Goal: Task Accomplishment & Management: Complete application form

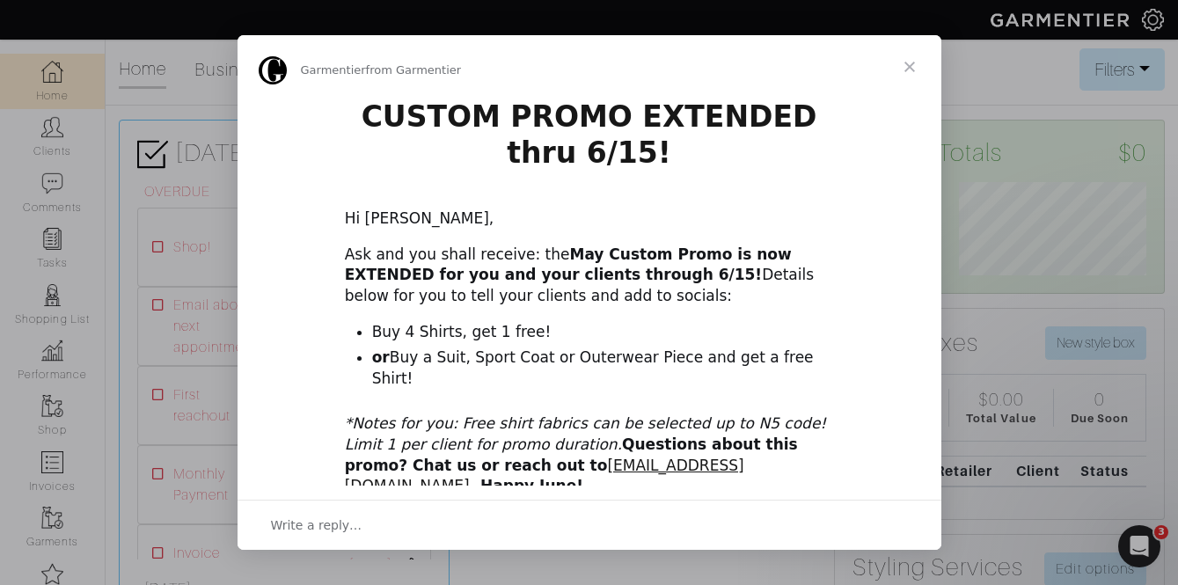
click at [888, 67] on span "Close" at bounding box center [909, 66] width 63 height 63
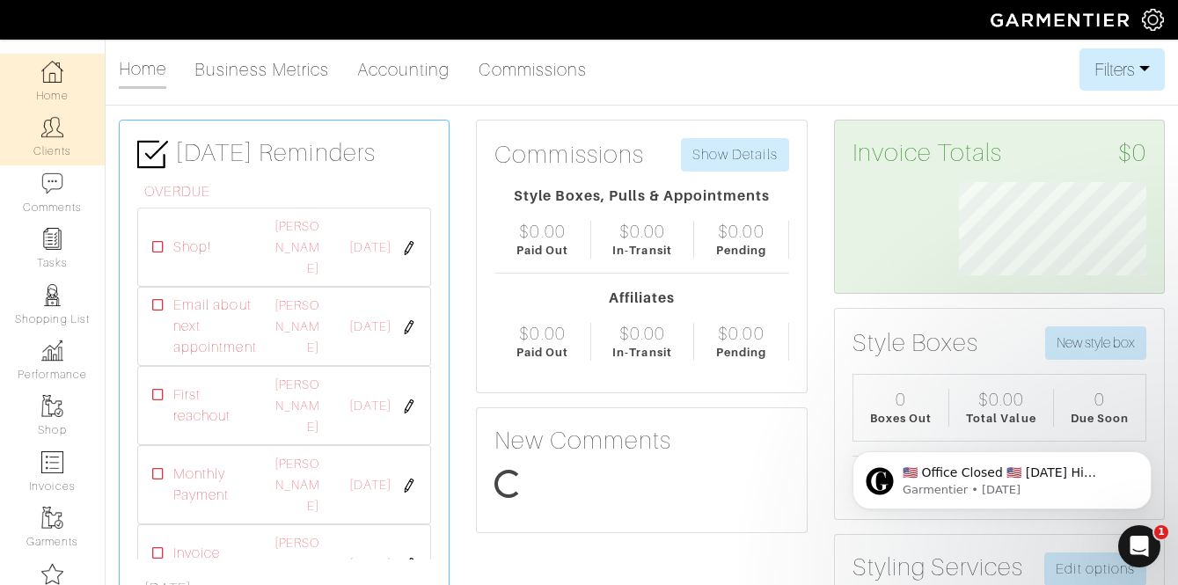
click at [41, 138] on img at bounding box center [52, 127] width 22 height 22
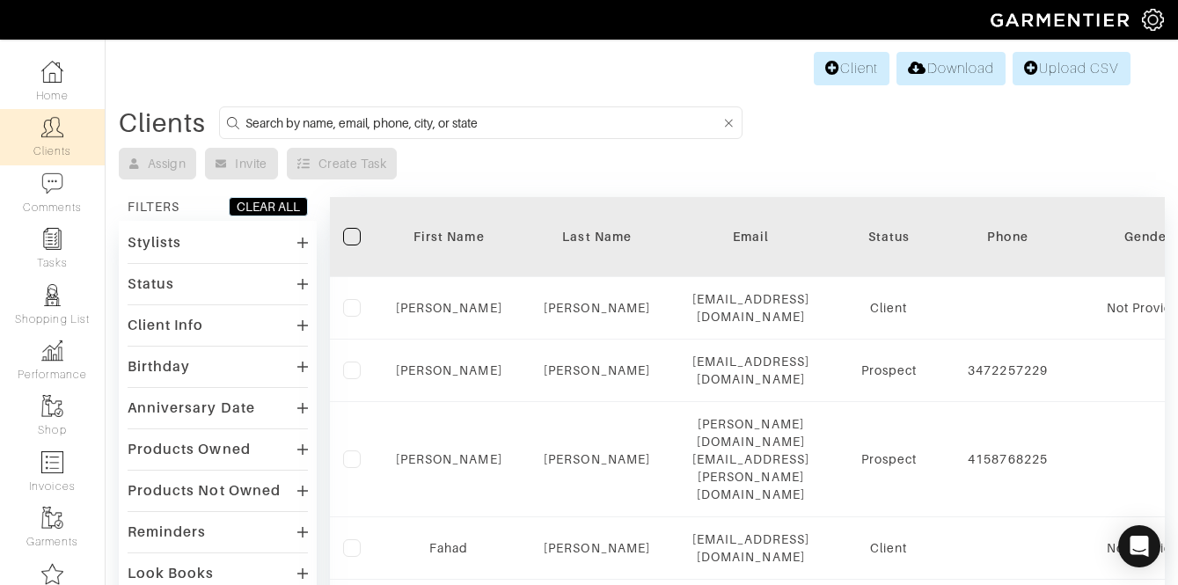
click at [295, 121] on input at bounding box center [482, 123] width 475 height 22
type input "matt gormly"
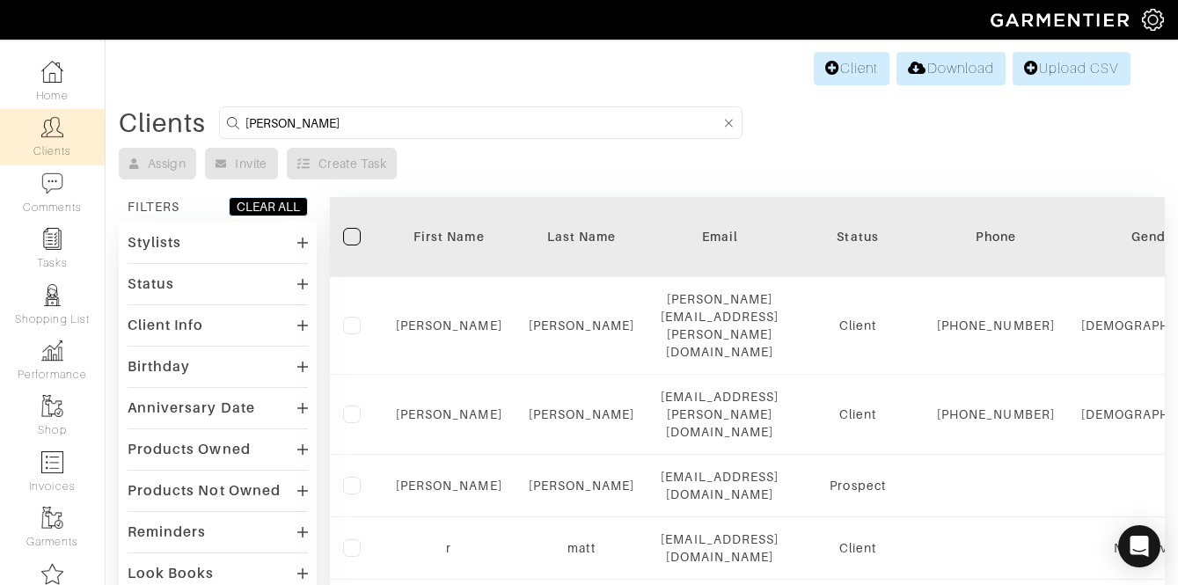
click at [201, 240] on div "Stylists" at bounding box center [218, 243] width 180 height 26
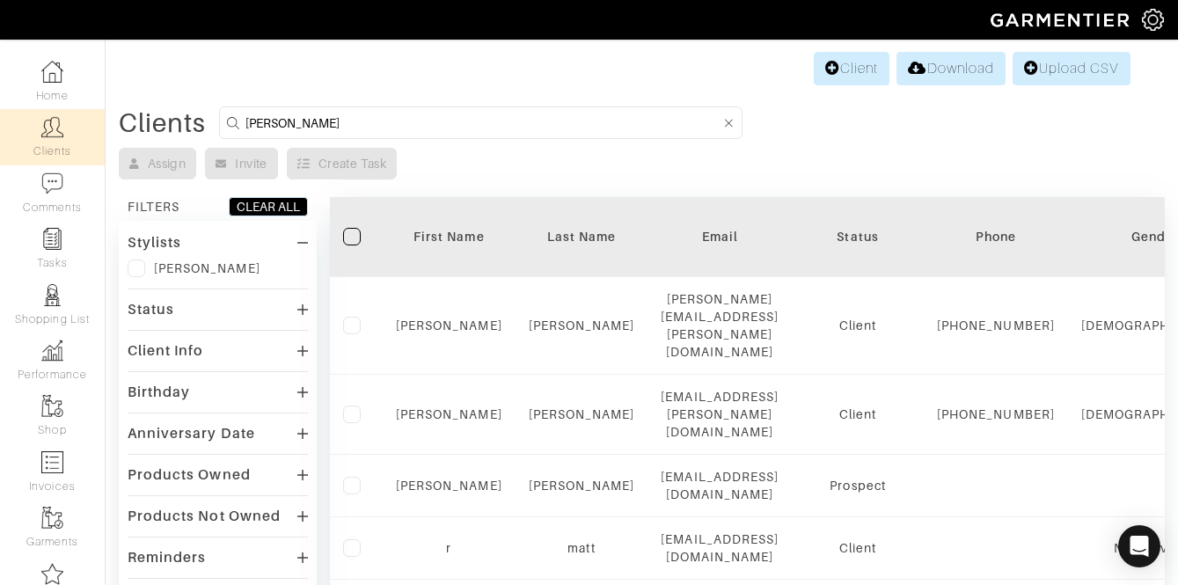
click at [141, 273] on label at bounding box center [137, 269] width 18 height 18
click at [0, 0] on input "checkbox" at bounding box center [0, 0] width 0 height 0
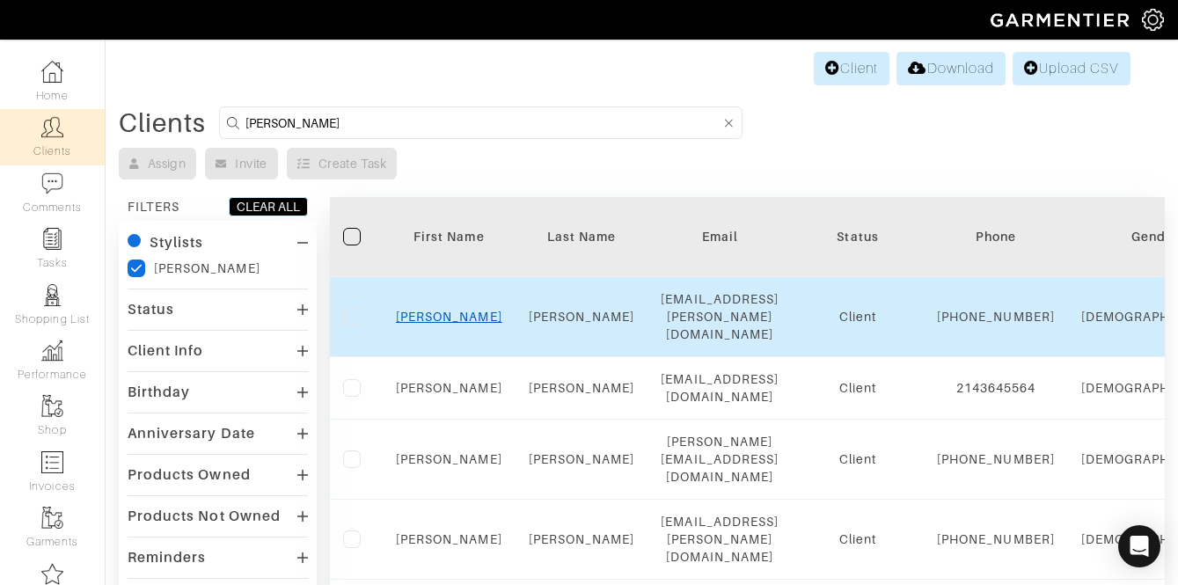
click at [438, 310] on link "Matt" at bounding box center [449, 317] width 106 height 14
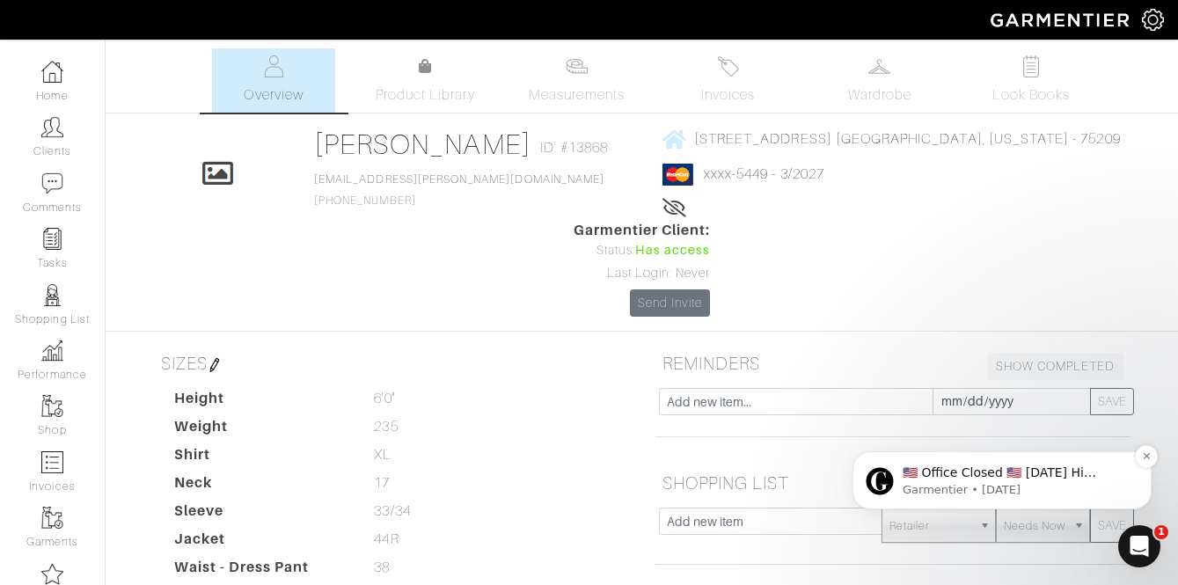
click at [1079, 494] on p "Garmentier • 4d ago" at bounding box center [1016, 490] width 227 height 16
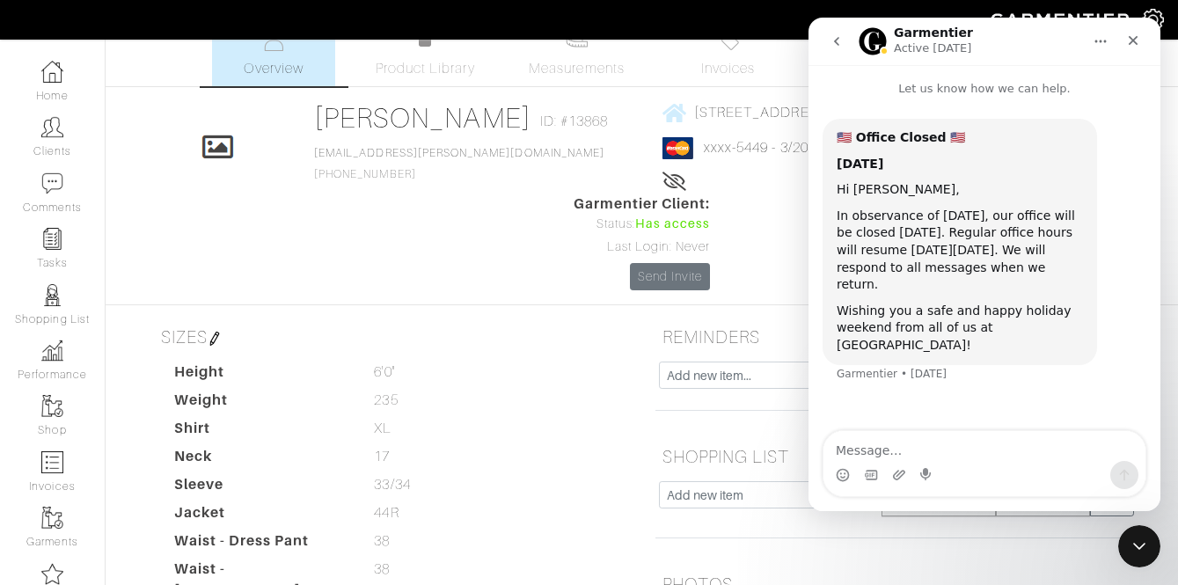
scroll to position [27, 0]
click at [1129, 42] on icon "Close" at bounding box center [1133, 40] width 14 height 14
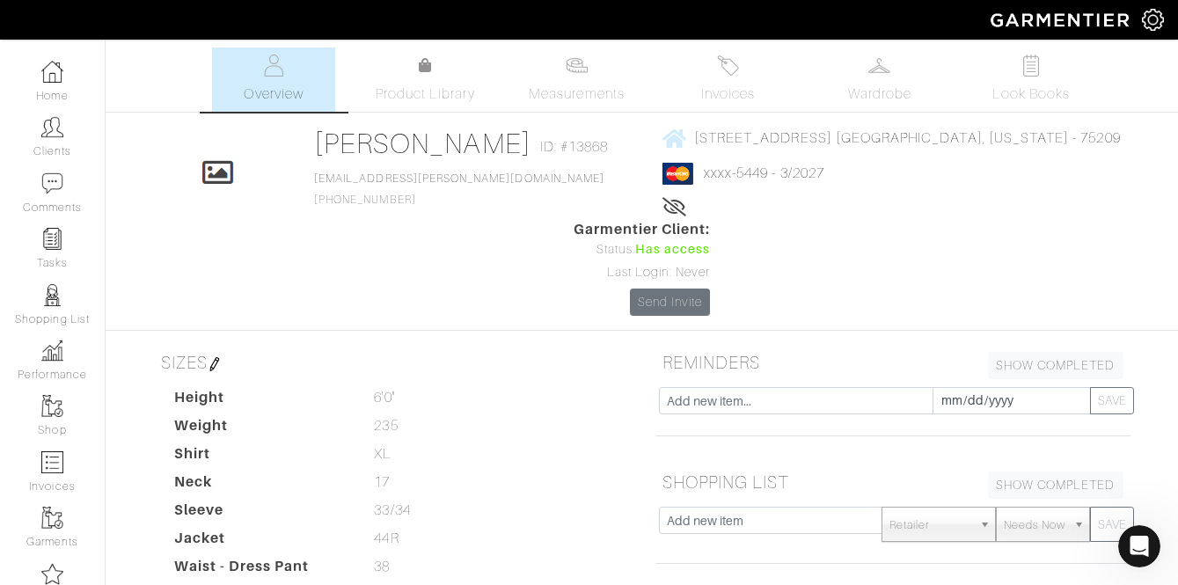
scroll to position [0, 0]
click at [552, 88] on span "Measurements" at bounding box center [577, 94] width 96 height 21
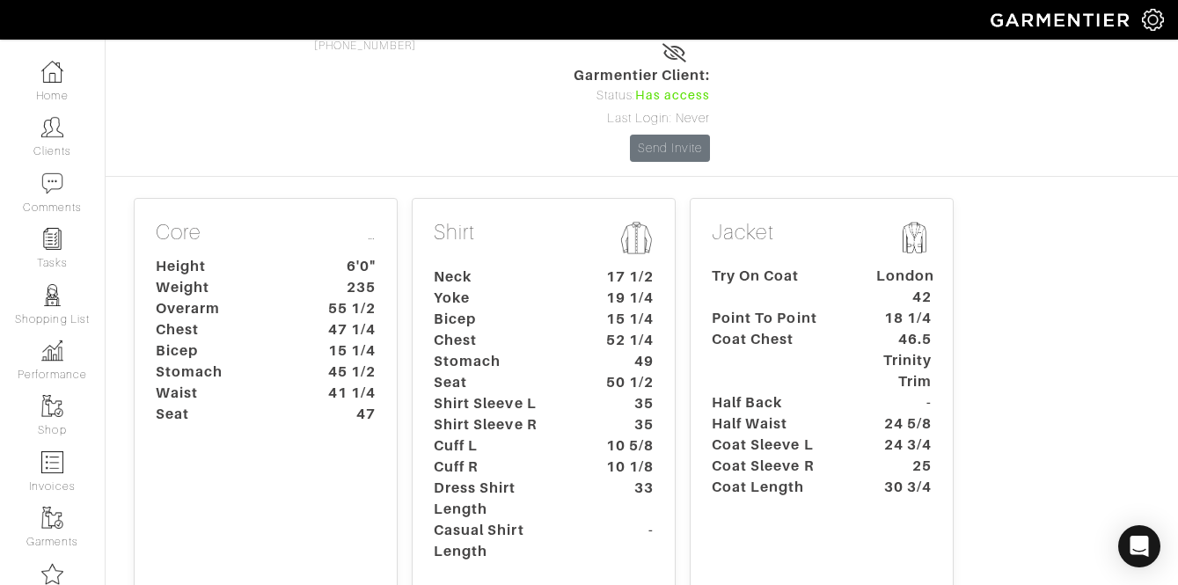
scroll to position [156, 0]
click at [263, 276] on dt "Weight" at bounding box center [225, 286] width 165 height 21
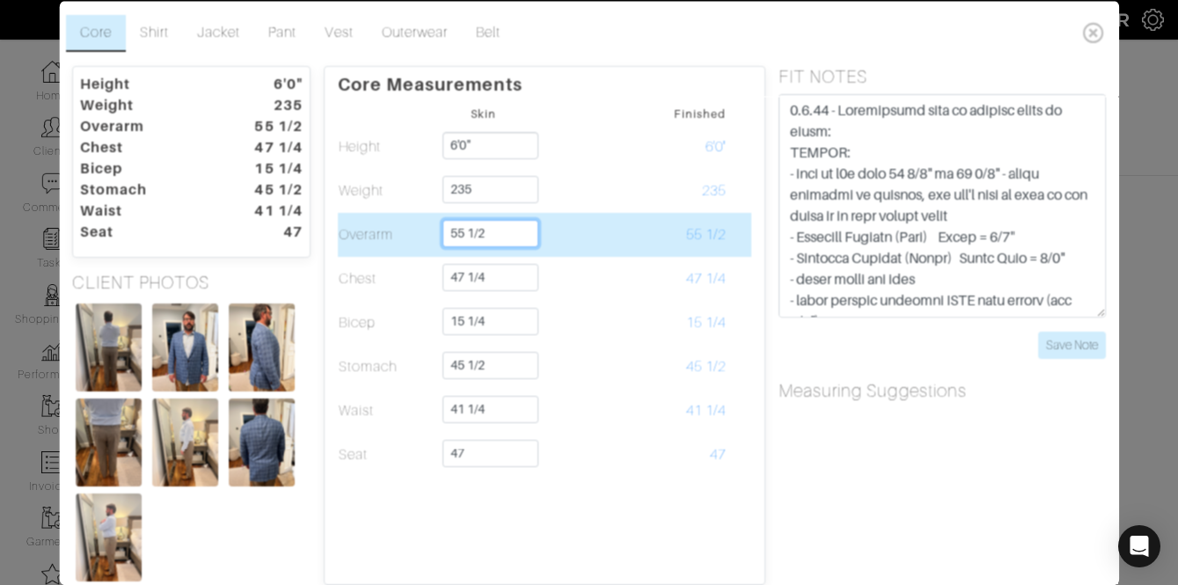
click at [507, 233] on input "55 1/2" at bounding box center [491, 232] width 96 height 27
click at [507, 234] on input "55 1/2" at bounding box center [491, 232] width 96 height 27
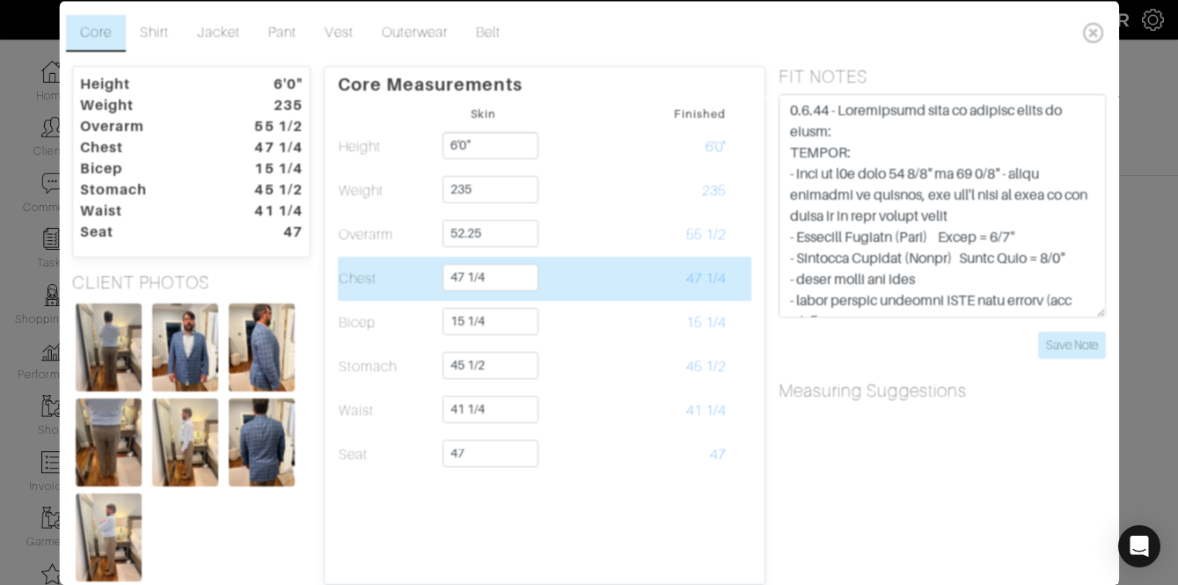
type input "52 1/4"
click at [611, 290] on td at bounding box center [581, 278] width 98 height 44
click at [510, 271] on input "47 1/4" at bounding box center [491, 276] width 96 height 27
click at [509, 271] on input "47 1/4" at bounding box center [491, 276] width 96 height 27
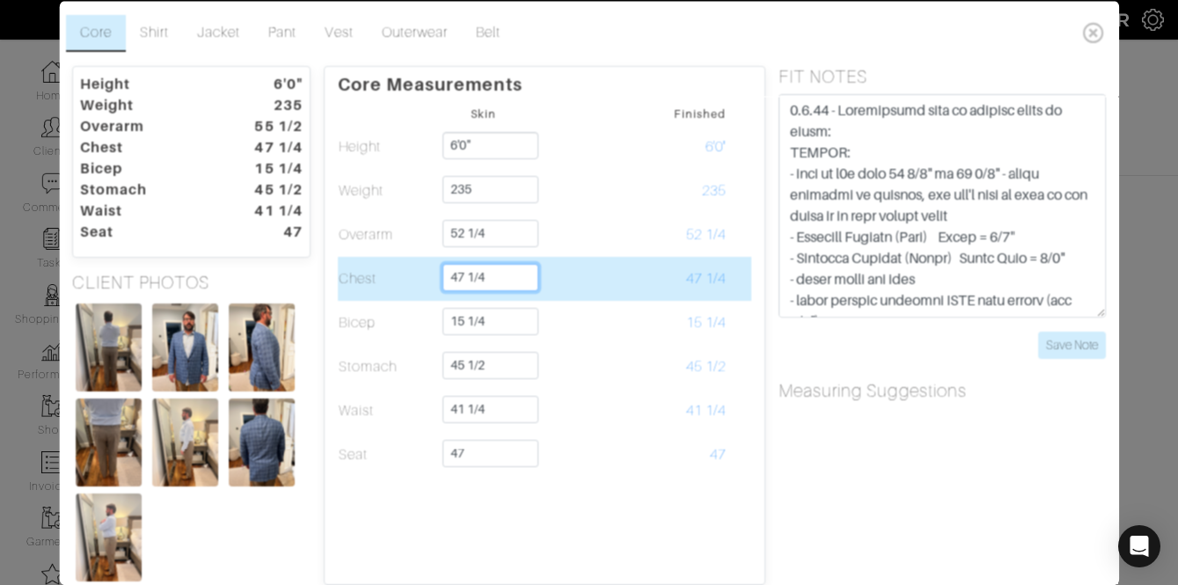
click at [509, 271] on input "47 1/4" at bounding box center [491, 276] width 96 height 27
click at [508, 271] on input "47 1/4" at bounding box center [491, 276] width 96 height 27
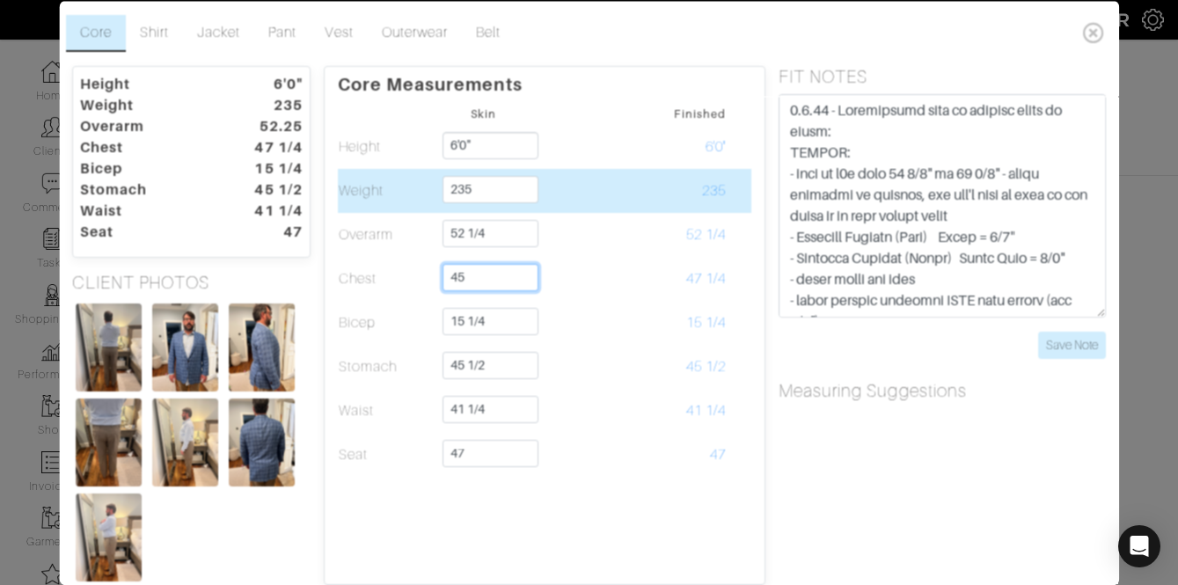
type input "45"
click at [723, 210] on td "235" at bounding box center [679, 190] width 98 height 44
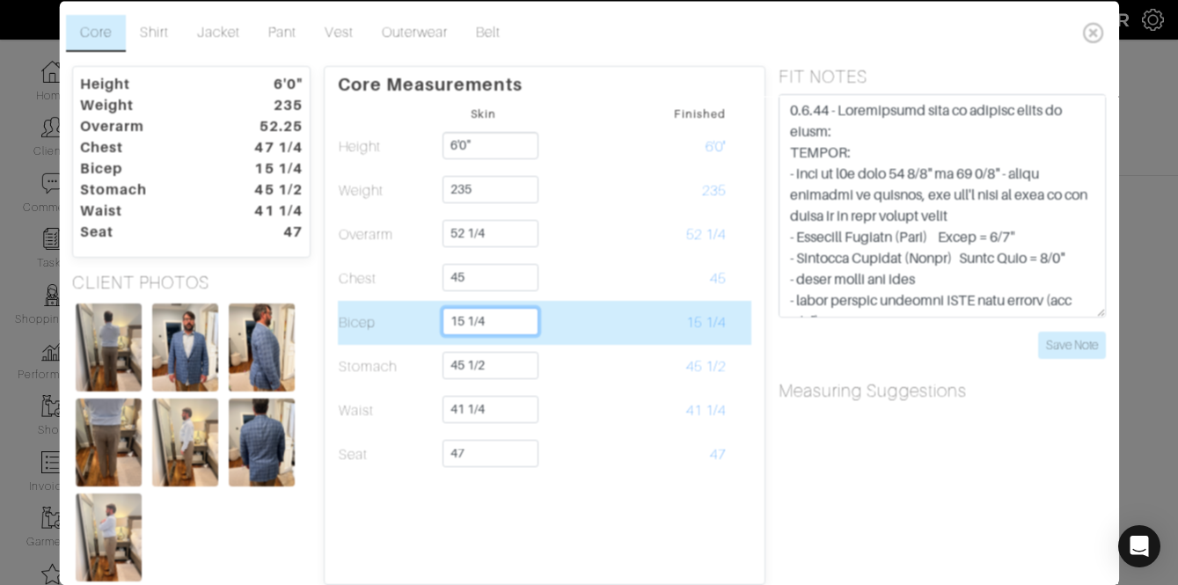
click at [509, 316] on input "15 1/4" at bounding box center [491, 320] width 96 height 27
click at [508, 317] on input "15 1/4" at bounding box center [491, 320] width 96 height 27
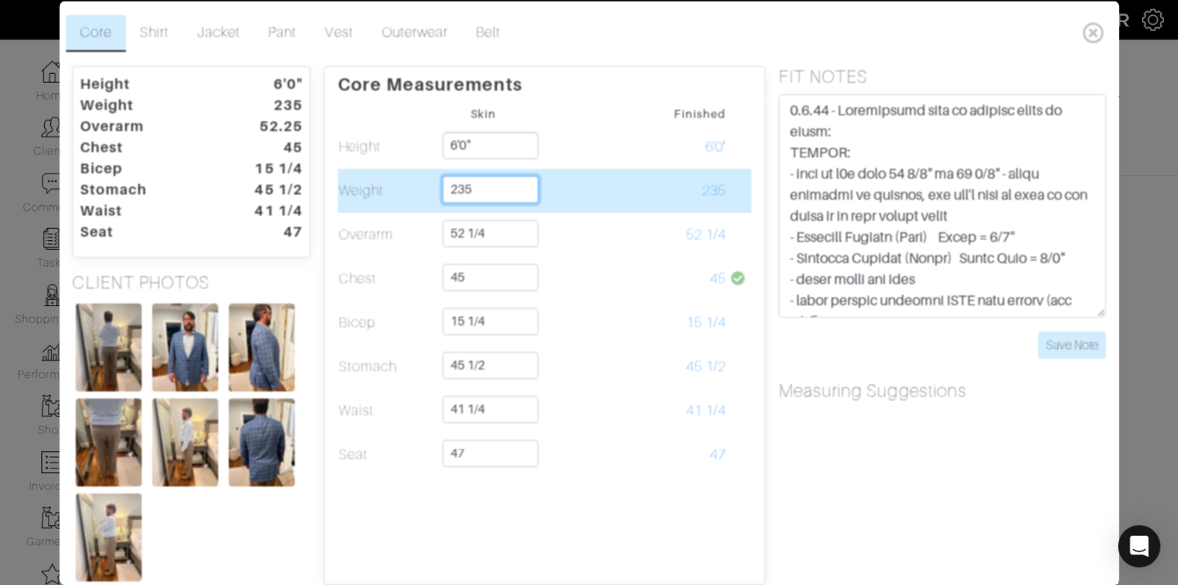
click at [485, 179] on input "235" at bounding box center [491, 188] width 96 height 27
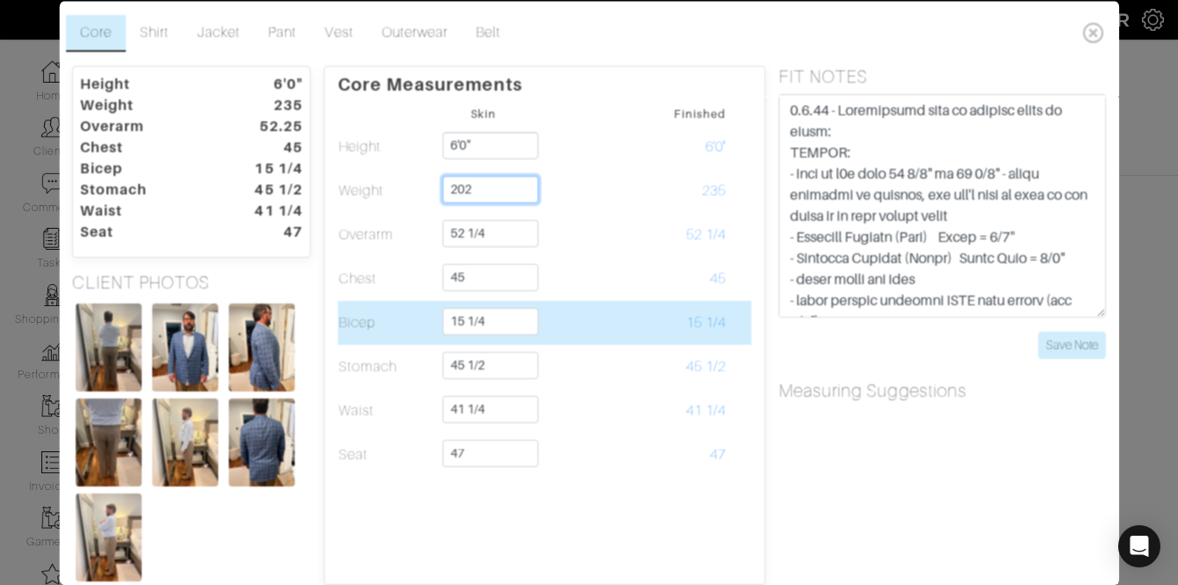
type input "202"
click at [498, 324] on input "15 1/4" at bounding box center [491, 320] width 96 height 27
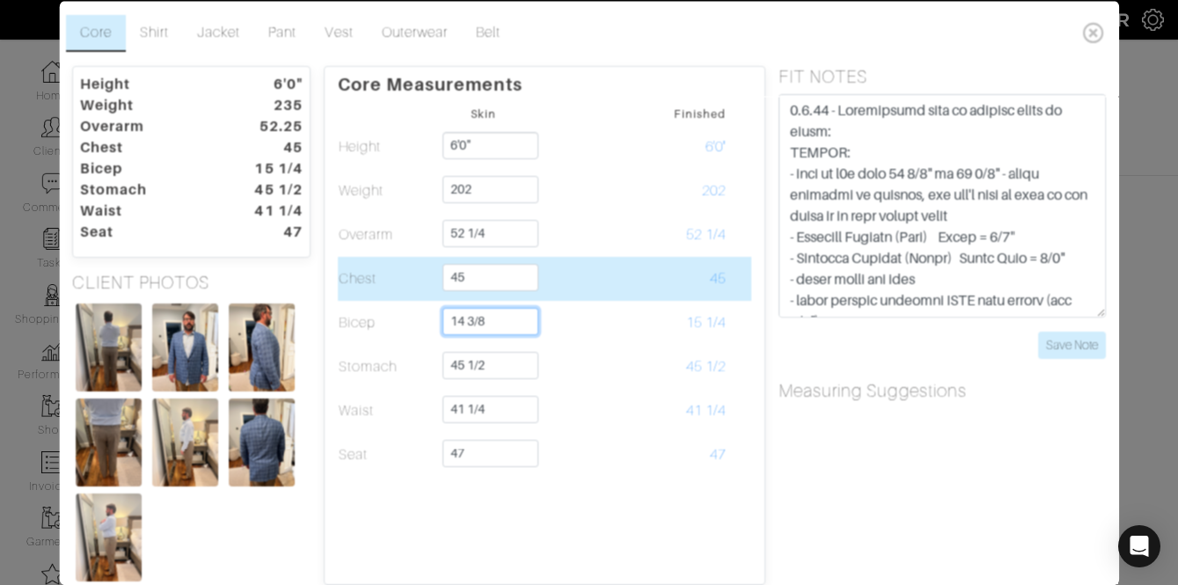
type input "14 3/8"
click at [632, 262] on td "45" at bounding box center [679, 278] width 98 height 44
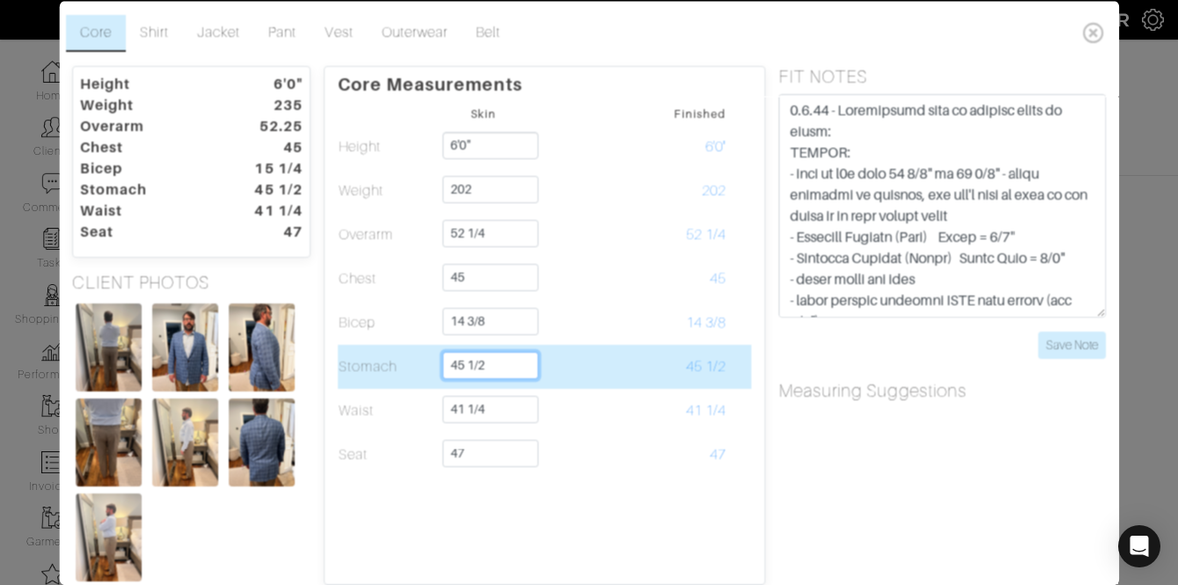
click at [508, 371] on input "45 1/2" at bounding box center [491, 364] width 96 height 27
click at [507, 371] on input "45 1/2" at bounding box center [491, 364] width 96 height 27
type input "42 1/4"
click at [611, 379] on td at bounding box center [581, 366] width 98 height 44
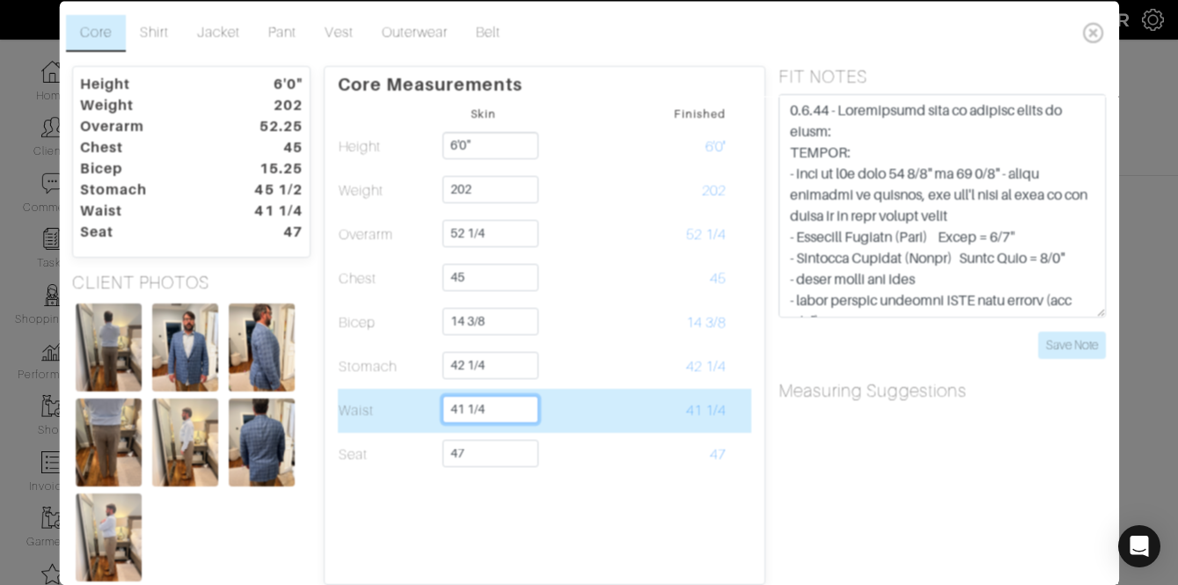
click at [501, 402] on input "41 1/4" at bounding box center [491, 408] width 96 height 27
type input "39 1/2"
click at [678, 411] on td "41 1/4" at bounding box center [679, 410] width 98 height 44
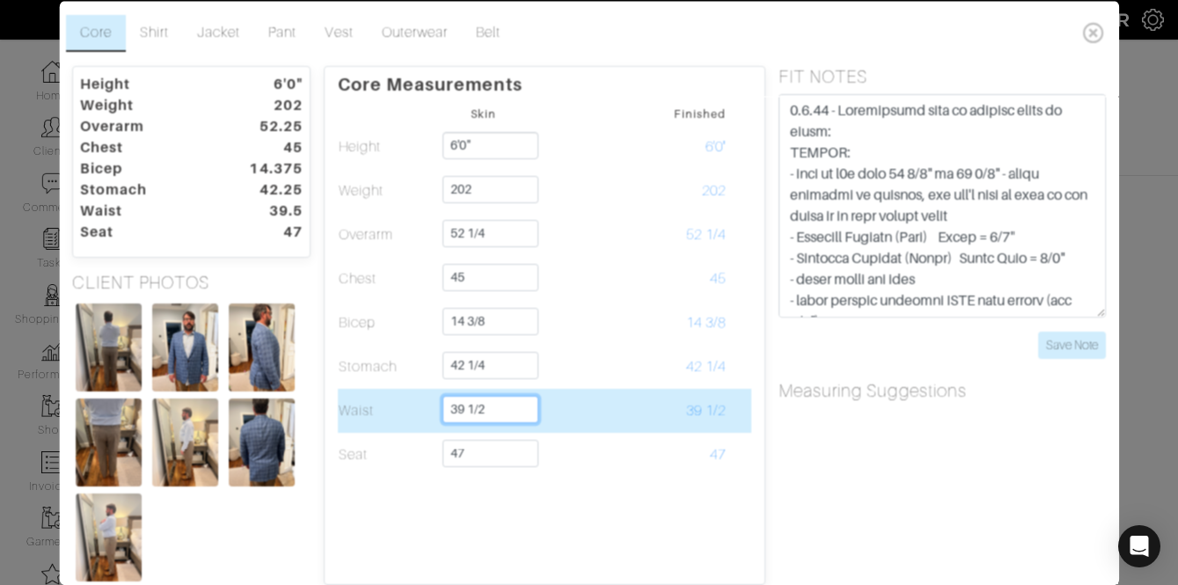
click at [487, 405] on input "39 1/2" at bounding box center [491, 408] width 96 height 27
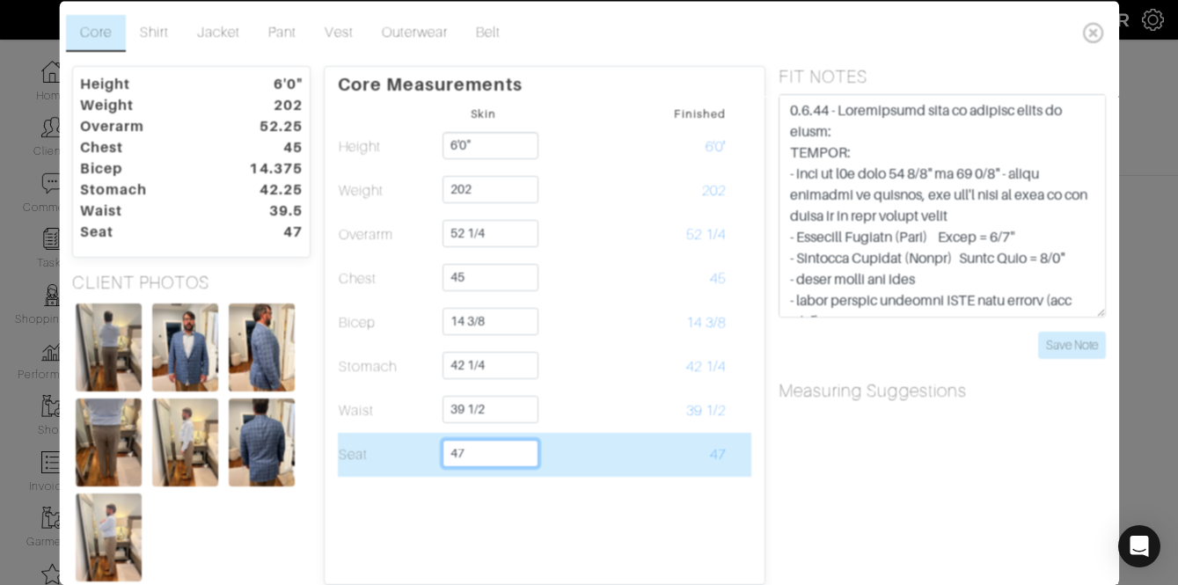
click at [468, 449] on input "47" at bounding box center [491, 452] width 96 height 27
click at [468, 450] on input "47" at bounding box center [491, 452] width 96 height 27
type input "44"
click at [611, 446] on td at bounding box center [581, 454] width 98 height 44
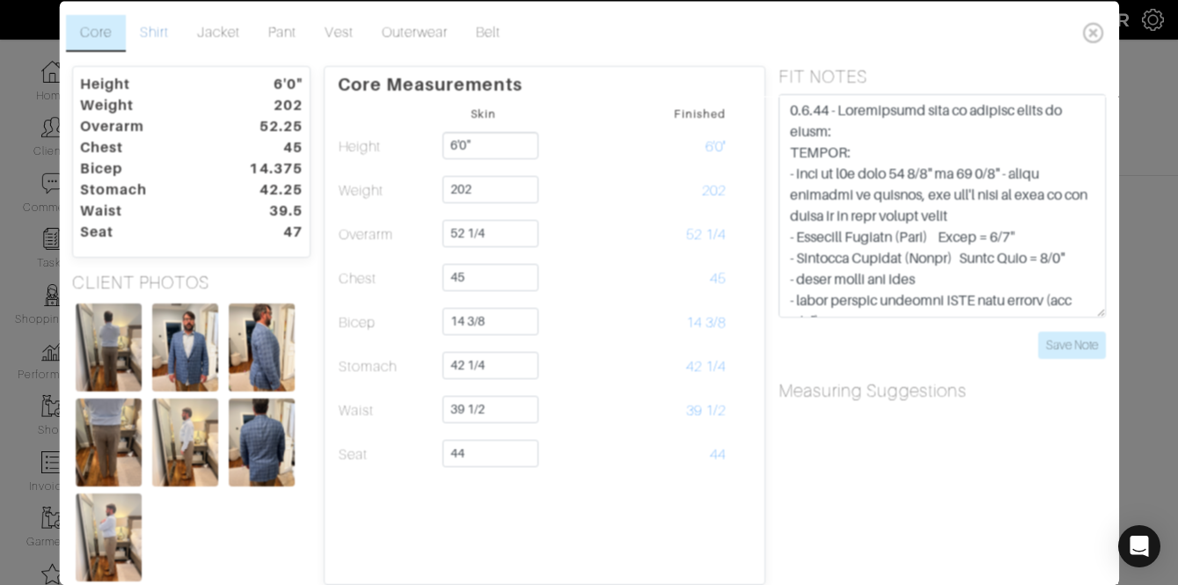
click at [163, 30] on link "Shirt" at bounding box center [154, 32] width 57 height 37
click at [1057, 337] on input "Save Note" at bounding box center [1072, 344] width 68 height 27
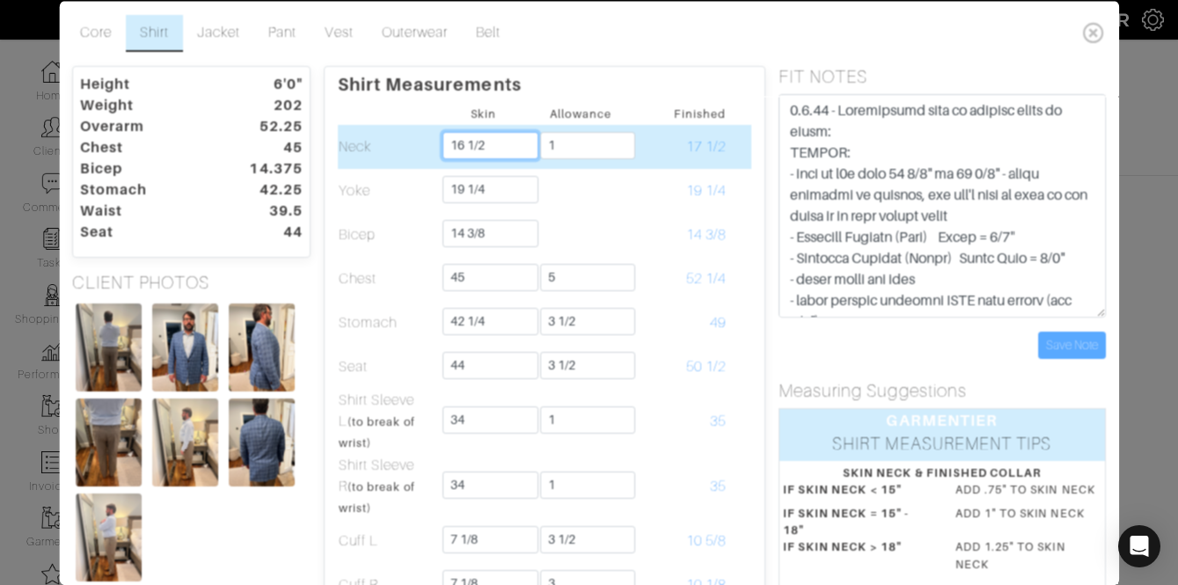
click at [480, 149] on input "16 1/2" at bounding box center [491, 144] width 96 height 27
click at [479, 149] on input "16 1/2" at bounding box center [491, 144] width 96 height 27
type input "16"
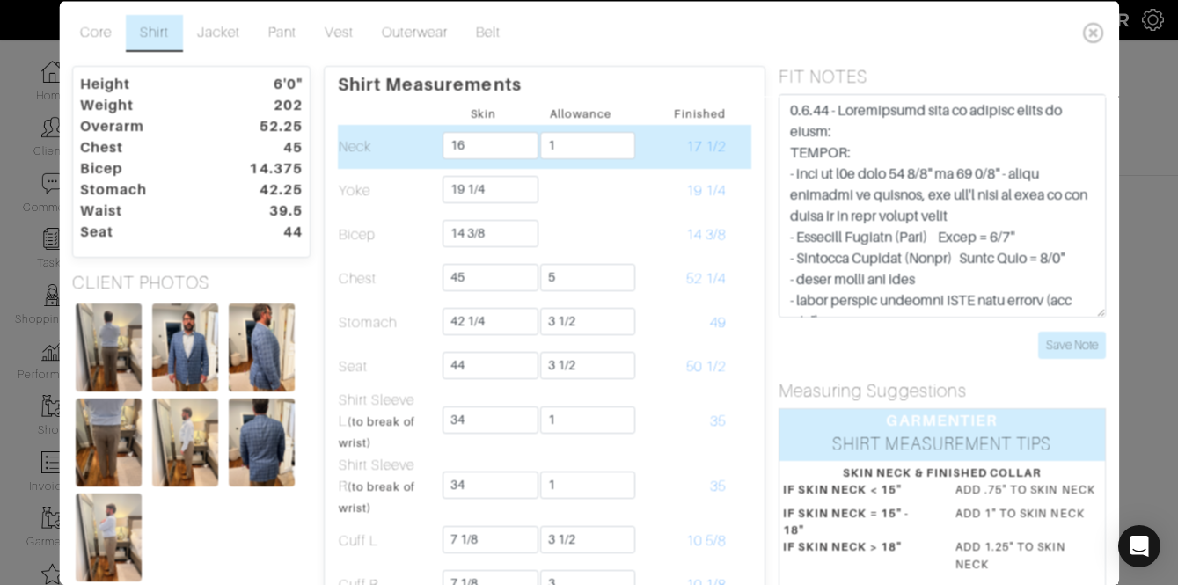
click at [616, 125] on td "1" at bounding box center [581, 146] width 98 height 44
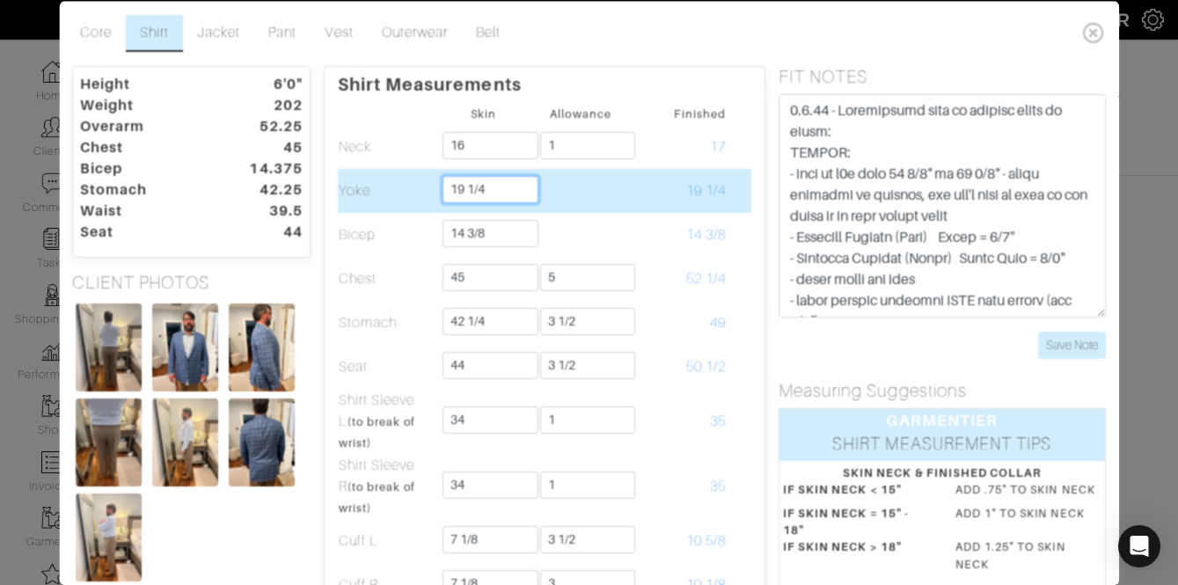
click at [499, 192] on input "19 1/4" at bounding box center [491, 188] width 96 height 27
type input "18 1/2"
click at [649, 202] on td "18 1/2" at bounding box center [679, 190] width 98 height 44
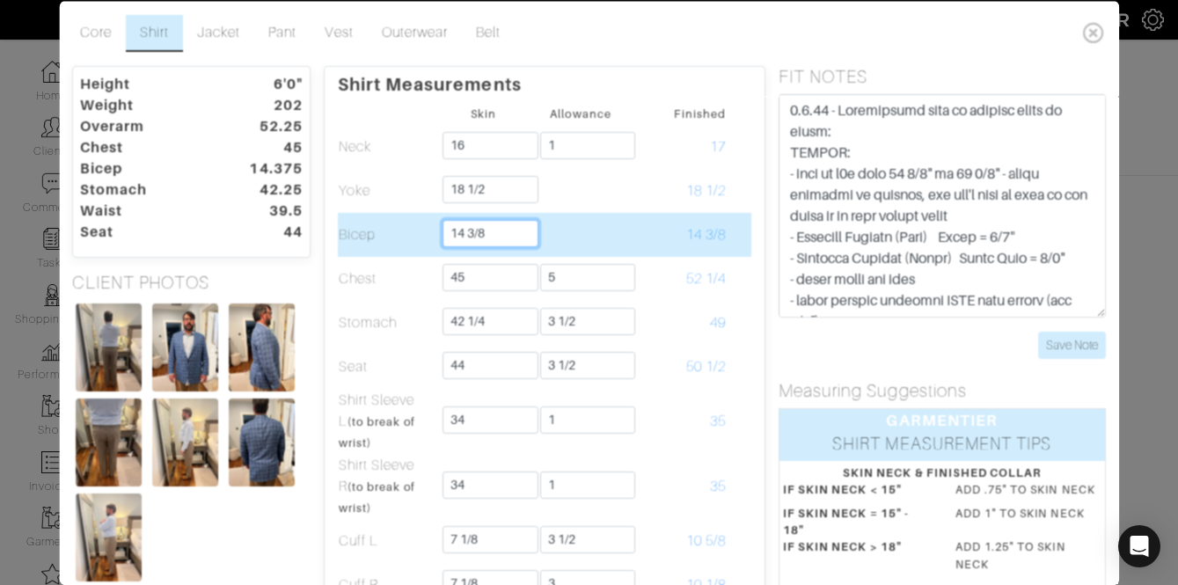
click at [508, 230] on input "14 3/8" at bounding box center [491, 232] width 96 height 27
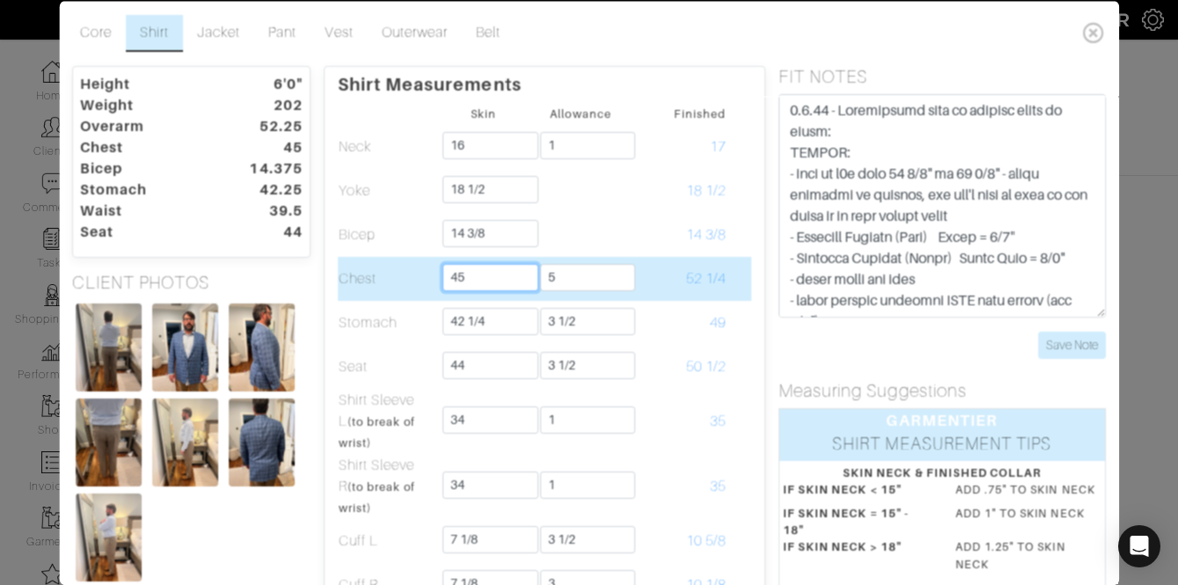
click at [469, 278] on input "45" at bounding box center [491, 276] width 96 height 27
click at [534, 278] on td "5" at bounding box center [581, 278] width 98 height 44
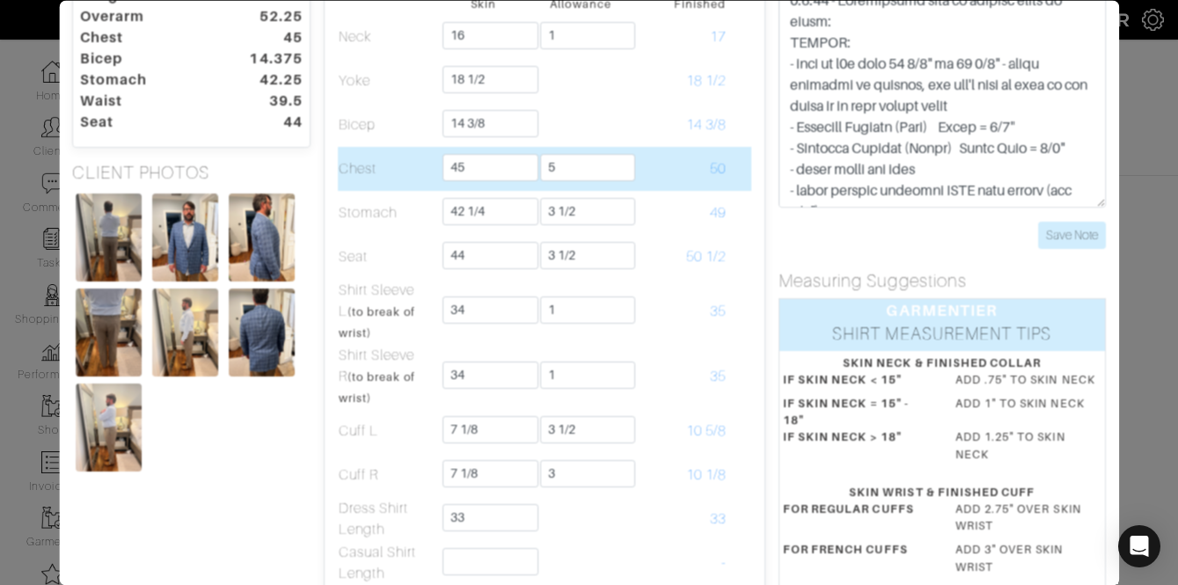
scroll to position [112, 0]
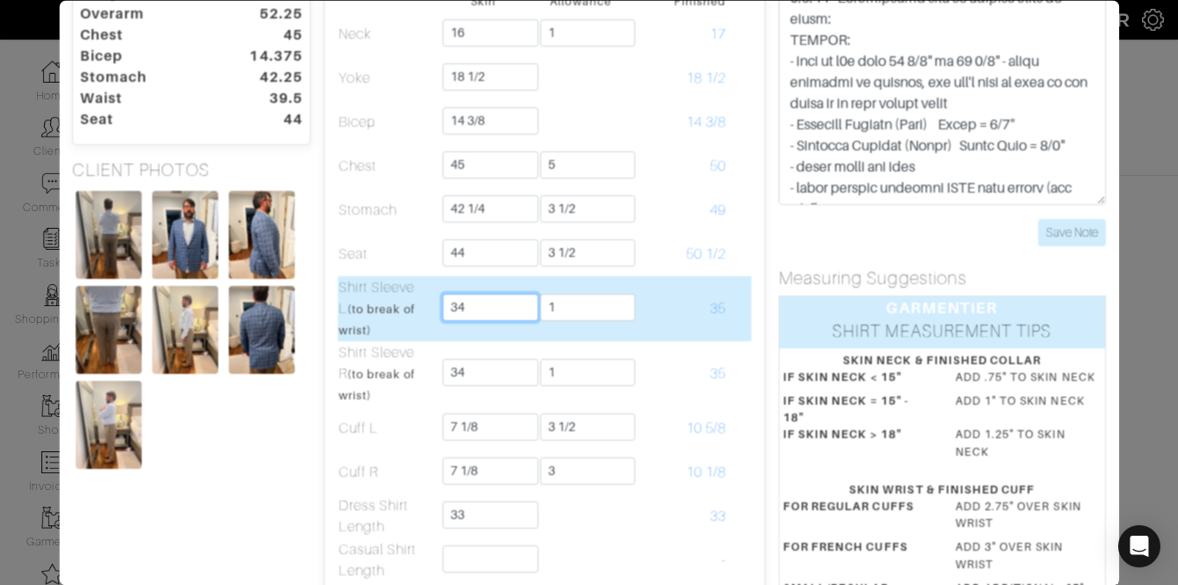
click at [499, 302] on input "34" at bounding box center [491, 307] width 96 height 27
click at [499, 303] on input "34" at bounding box center [491, 307] width 96 height 27
click at [499, 306] on input "34" at bounding box center [491, 307] width 96 height 27
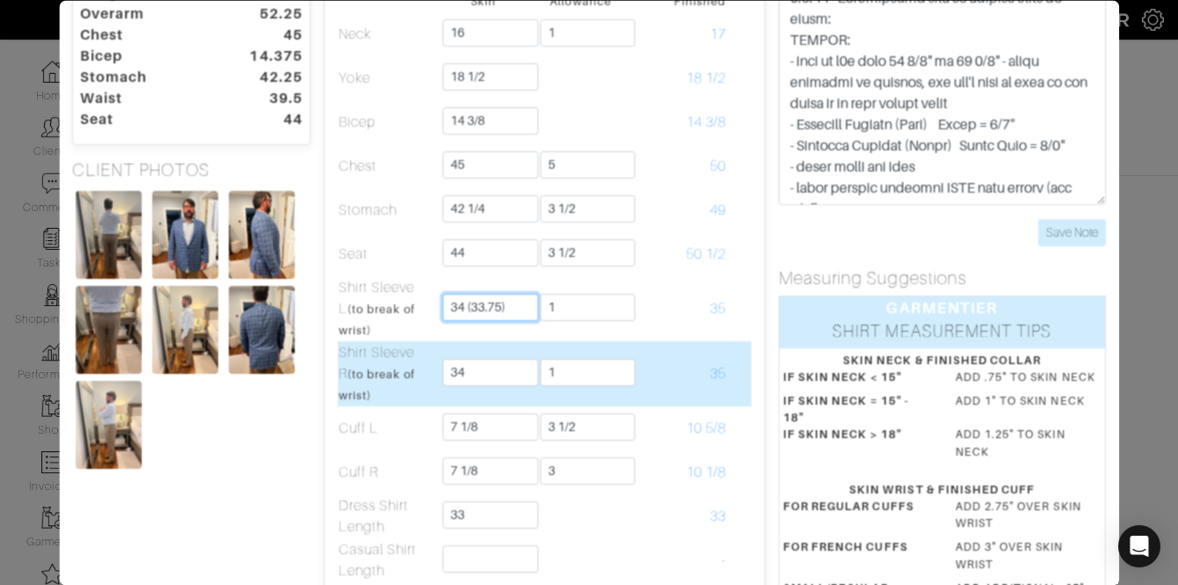
type input "34 (33.75)"
click at [496, 382] on input "34" at bounding box center [491, 372] width 96 height 27
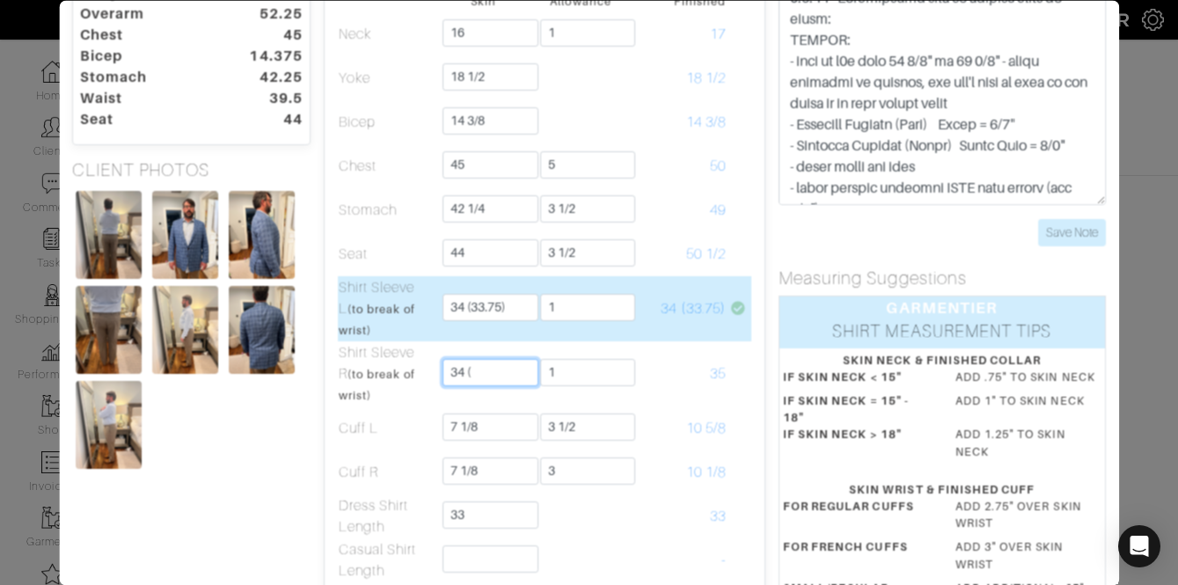
type input "34 ("
drag, startPoint x: 534, startPoint y: 303, endPoint x: 489, endPoint y: 304, distance: 44.9
click at [486, 303] on tr "Shirt Sleeve L (to break of wrist) 34 (33.75) 1 34 (33.75)" at bounding box center [544, 308] width 413 height 65
drag, startPoint x: 505, startPoint y: 309, endPoint x: 471, endPoint y: 309, distance: 34.3
click at [471, 309] on input "34 (33.75)" at bounding box center [491, 307] width 96 height 27
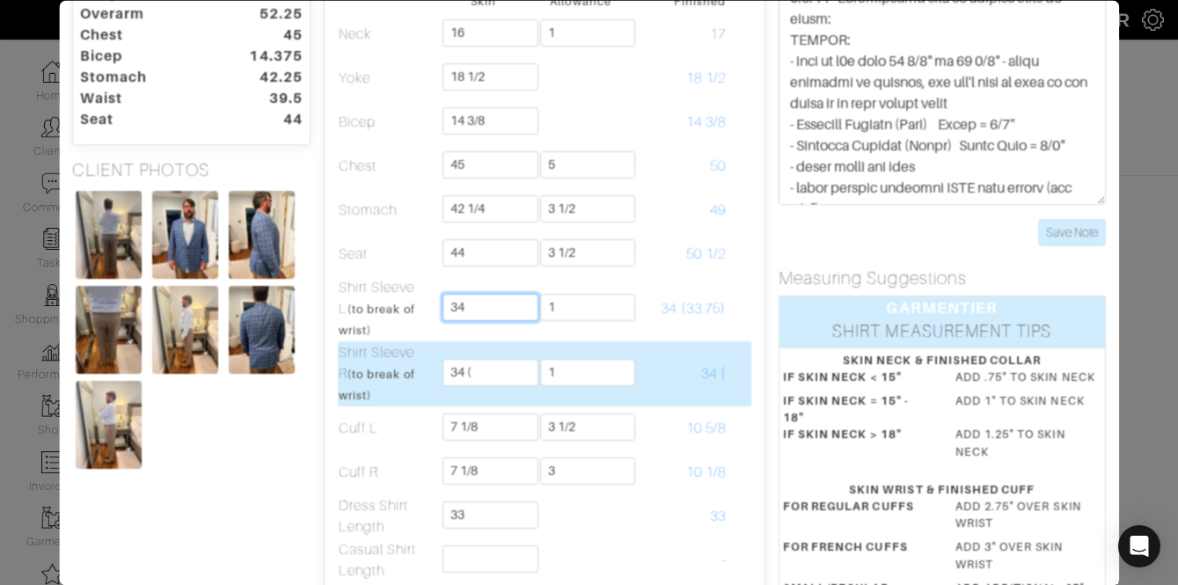
type input "34"
click at [507, 377] on input "34 (" at bounding box center [491, 372] width 96 height 27
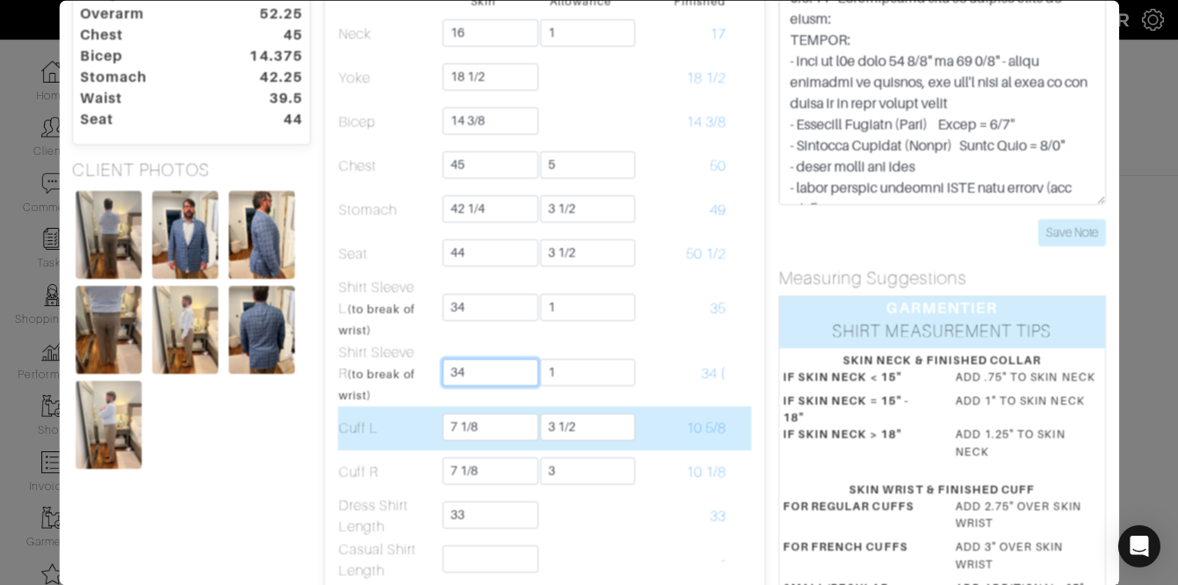
type input "34"
click at [460, 431] on input "7 1/8" at bounding box center [491, 426] width 96 height 27
click at [459, 431] on input "7 1/8" at bounding box center [491, 426] width 96 height 27
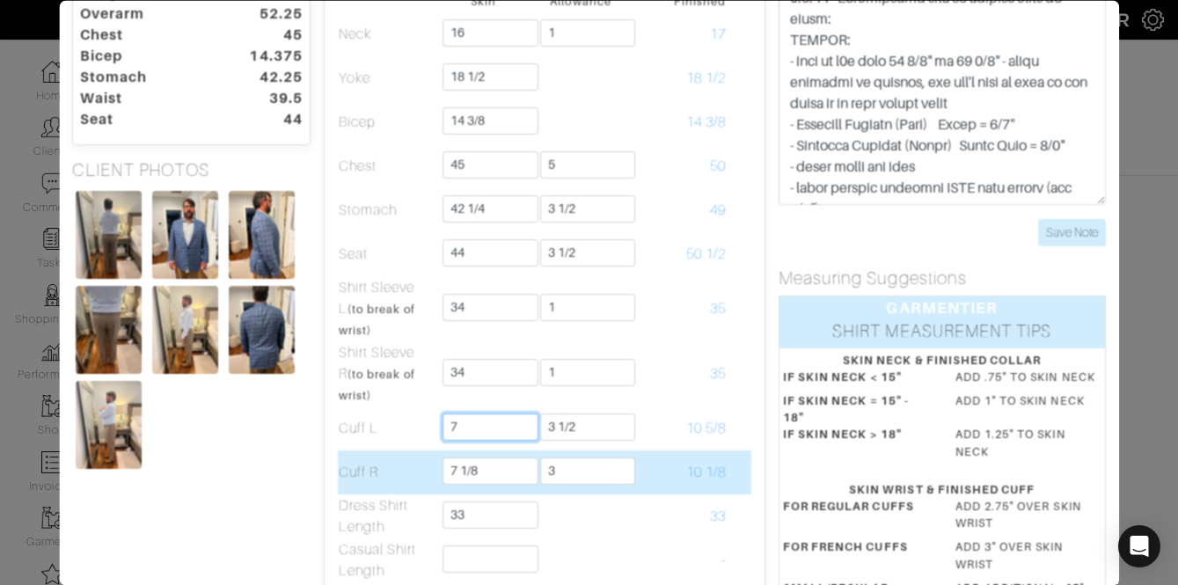
type input "7"
click at [464, 463] on input "7 1/8" at bounding box center [491, 470] width 96 height 27
click at [464, 464] on input "7 1/8" at bounding box center [491, 470] width 96 height 27
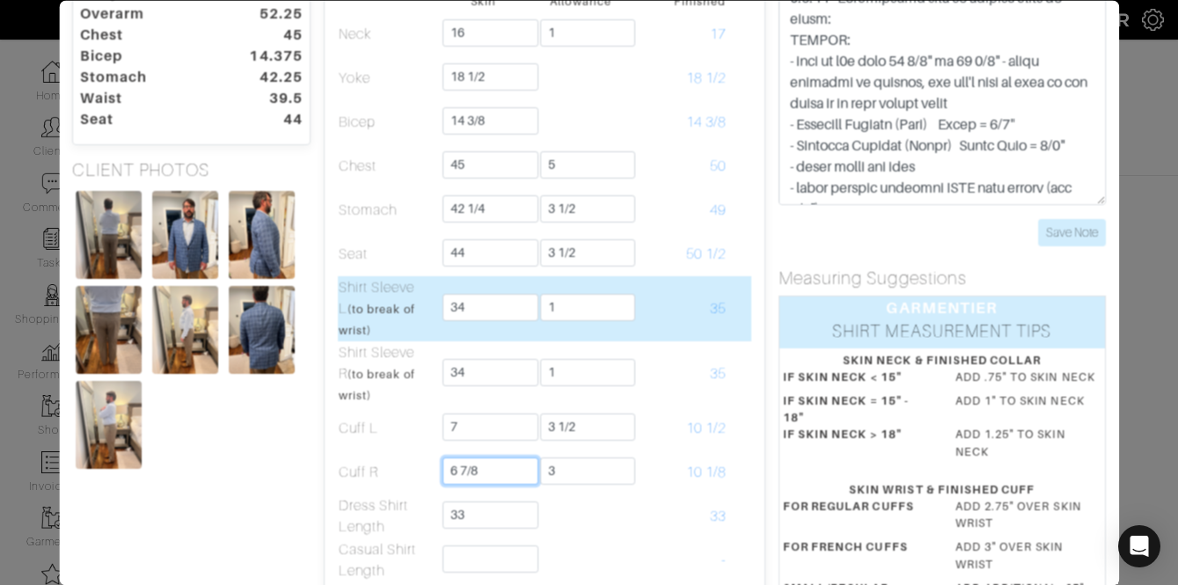
type input "6 7/8"
click at [568, 311] on input "1" at bounding box center [588, 307] width 96 height 27
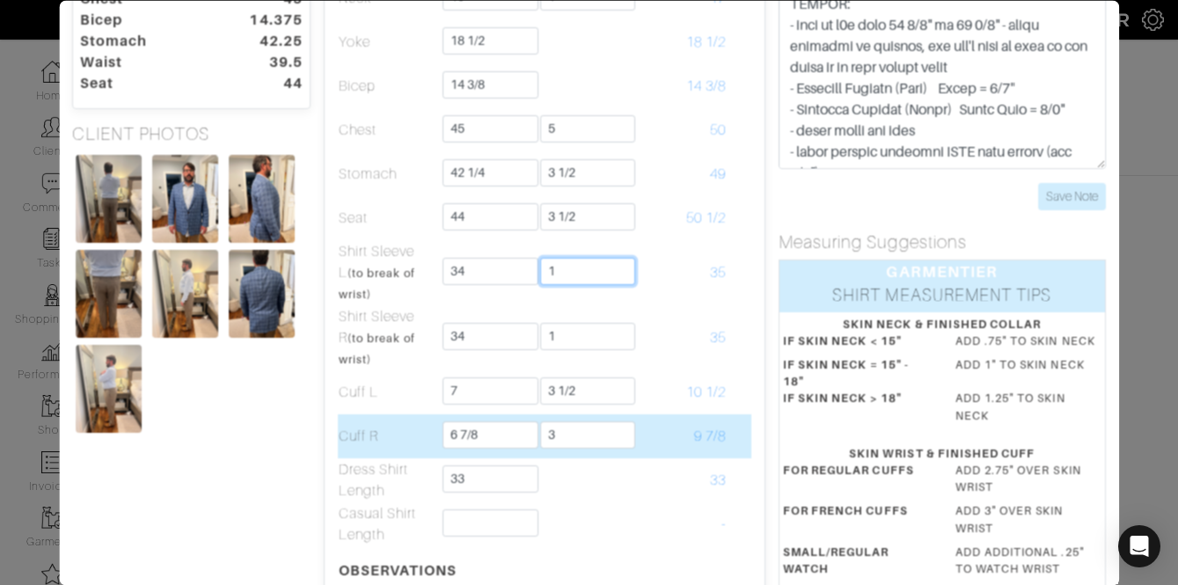
scroll to position [146, 0]
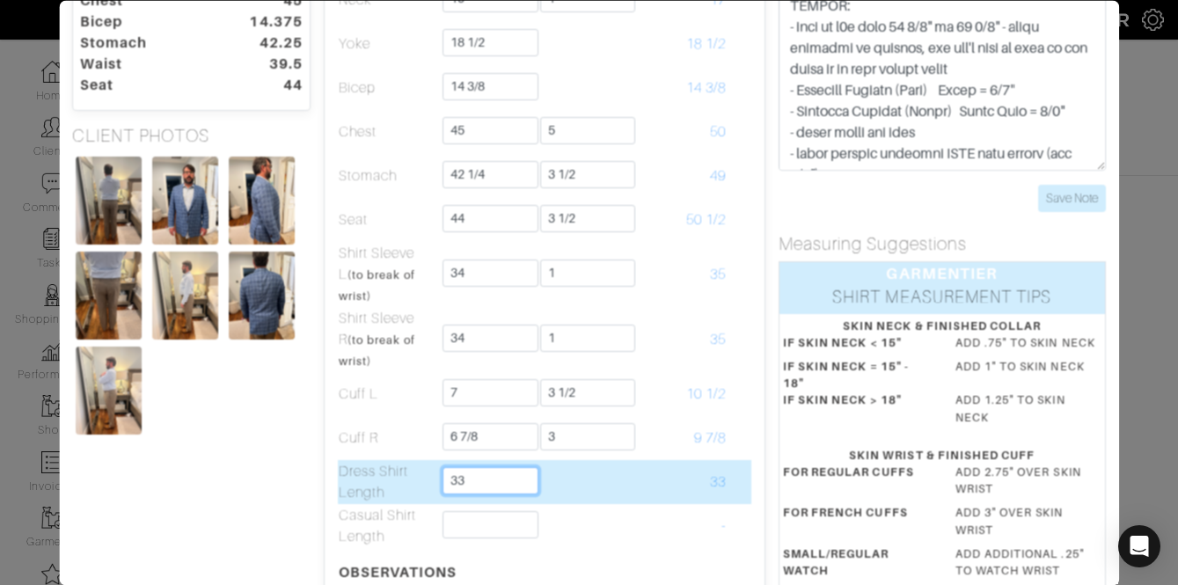
click at [472, 485] on input "33" at bounding box center [491, 480] width 96 height 27
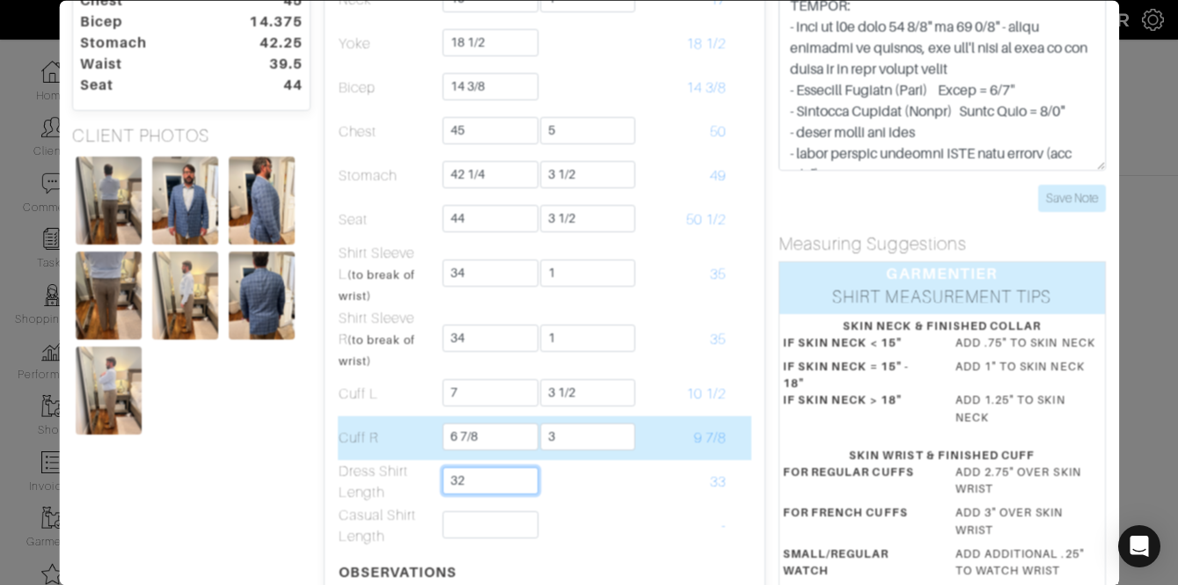
type input "32"
click at [732, 451] on td at bounding box center [739, 438] width 25 height 44
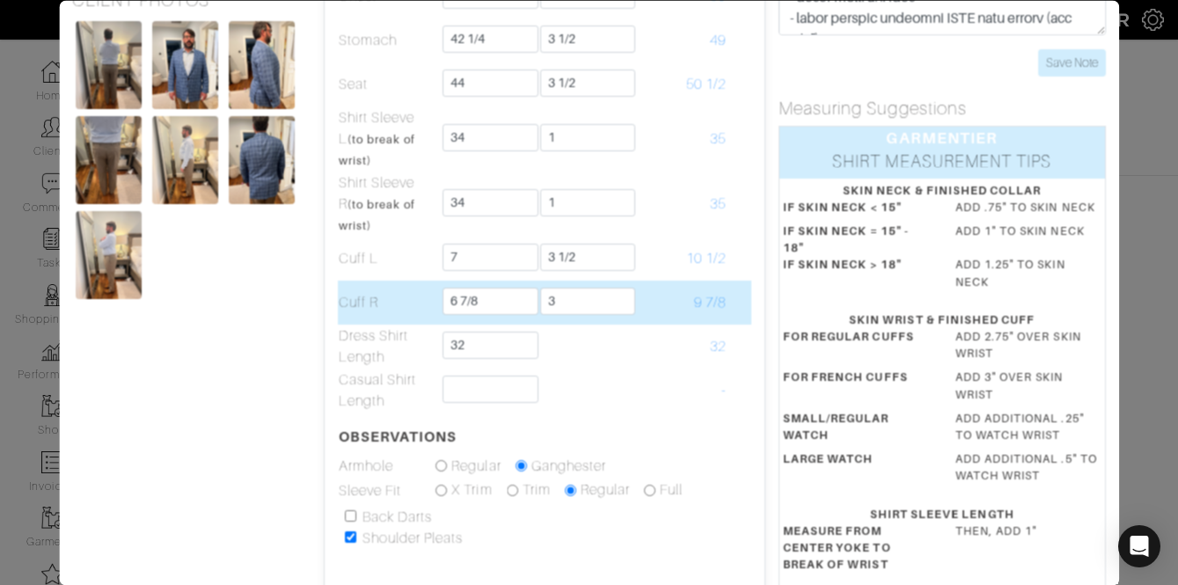
scroll to position [276, 0]
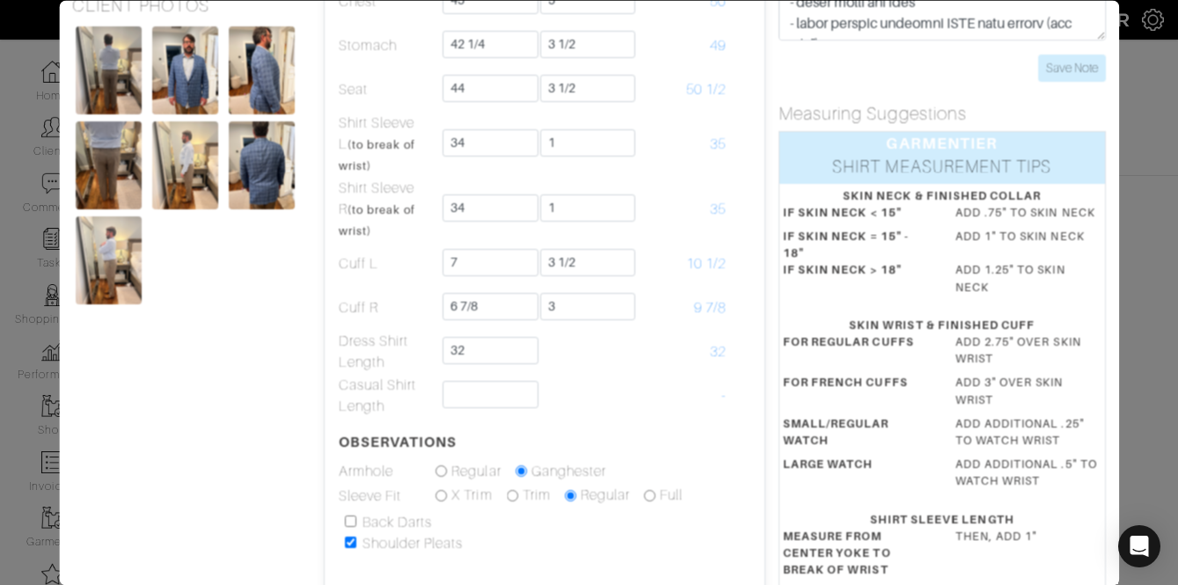
click at [355, 523] on input "checkbox" at bounding box center [350, 521] width 11 height 11
checkbox input "true"
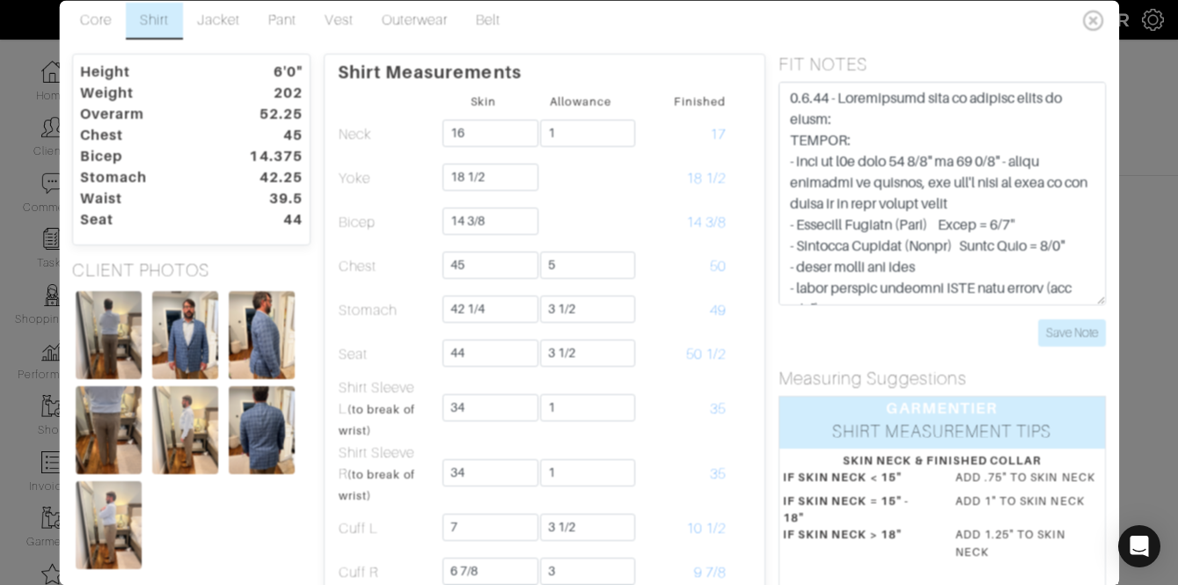
scroll to position [0, 0]
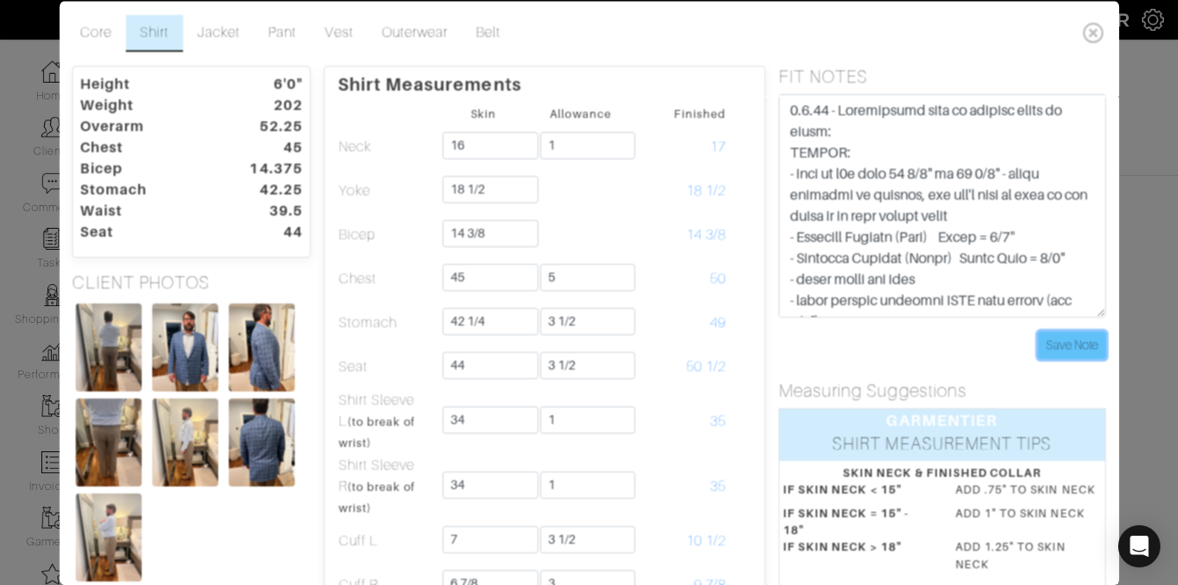
click at [1086, 346] on input "Save Note" at bounding box center [1072, 344] width 68 height 27
click at [286, 38] on link "Pant" at bounding box center [283, 32] width 56 height 37
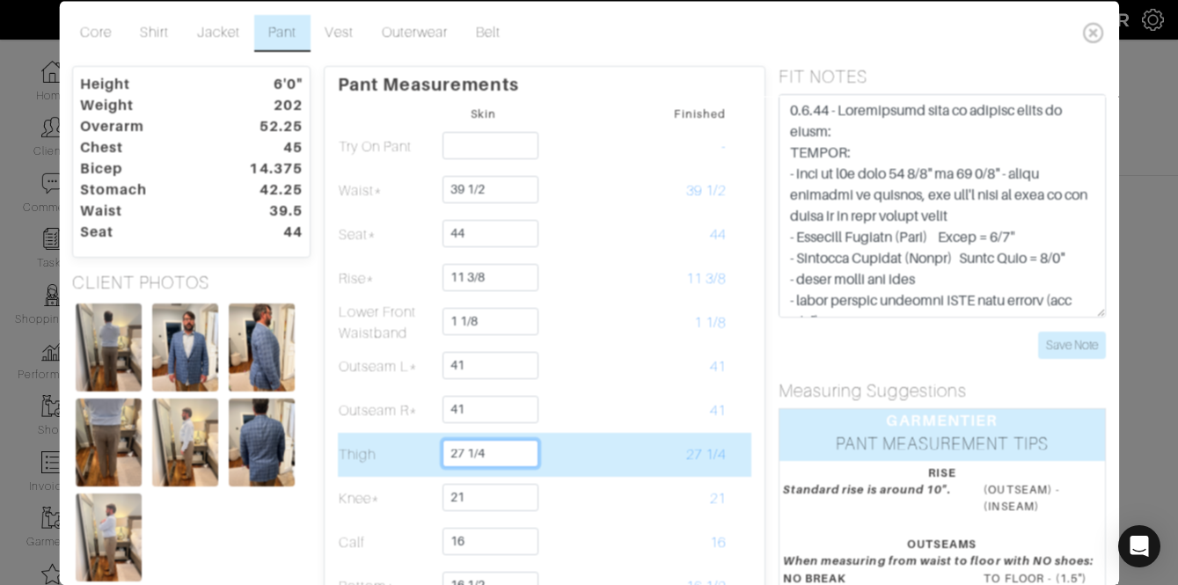
click at [472, 452] on input "27 1/4" at bounding box center [491, 452] width 96 height 27
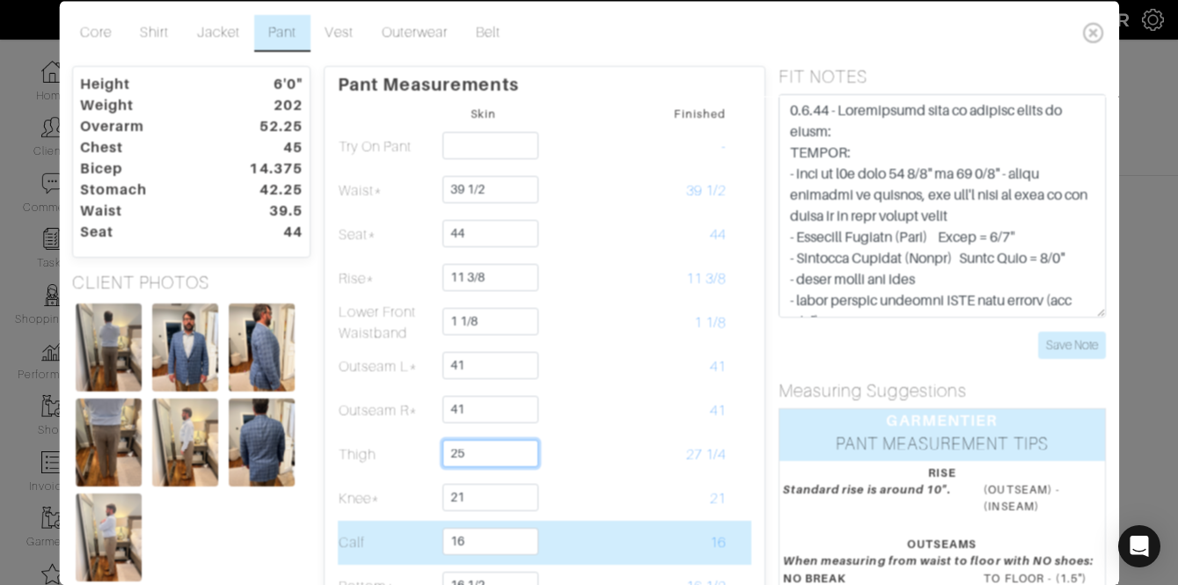
type input "25"
click at [672, 542] on td "16" at bounding box center [679, 542] width 98 height 44
click at [468, 546] on input "16" at bounding box center [491, 540] width 96 height 27
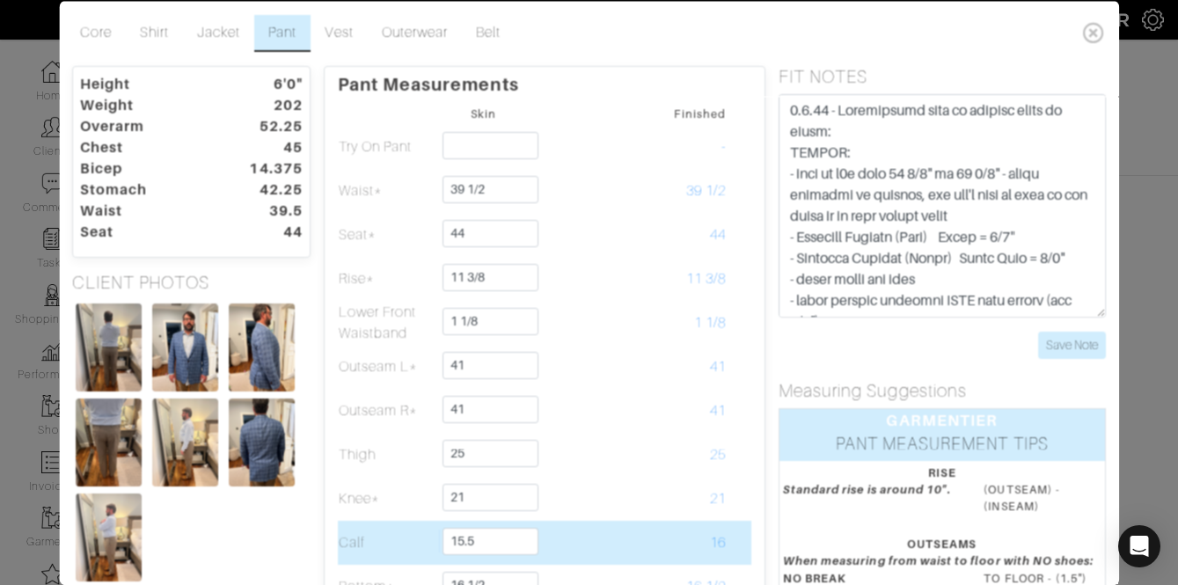
type input "15 1/2"
click at [664, 537] on td "15 1/2" at bounding box center [679, 542] width 98 height 44
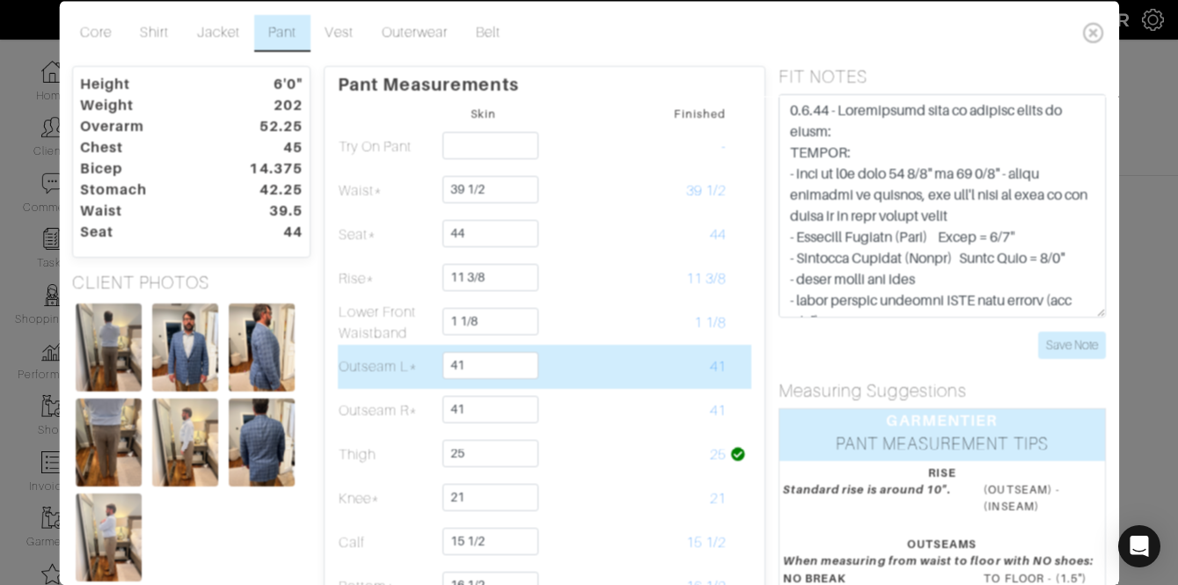
click at [606, 351] on td at bounding box center [581, 366] width 98 height 44
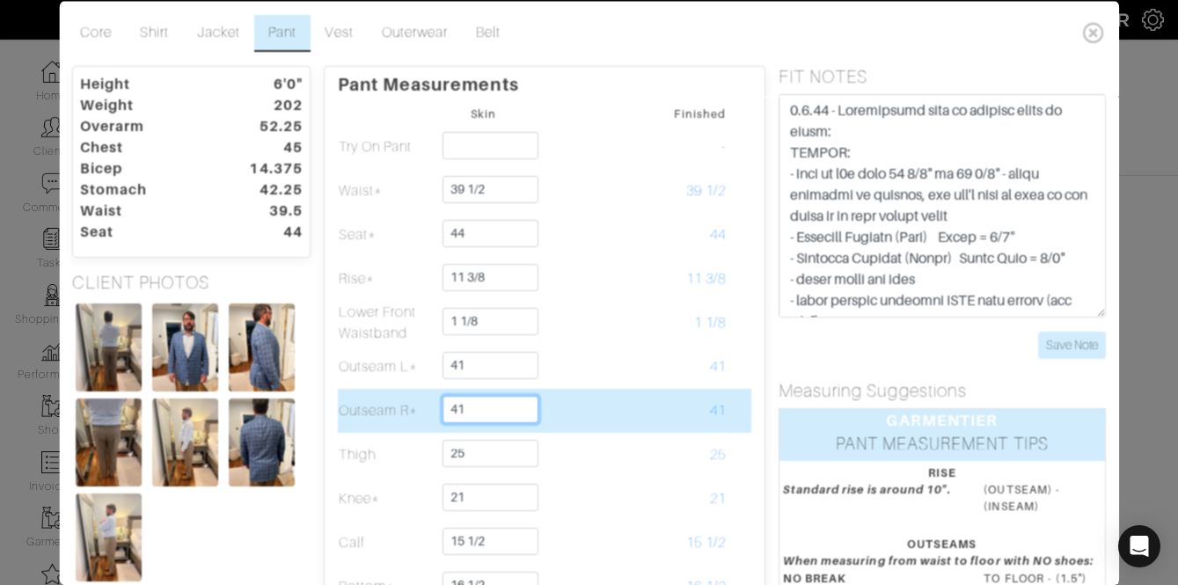
click at [513, 409] on input "41" at bounding box center [491, 408] width 96 height 27
click at [512, 409] on input "41" at bounding box center [491, 408] width 96 height 27
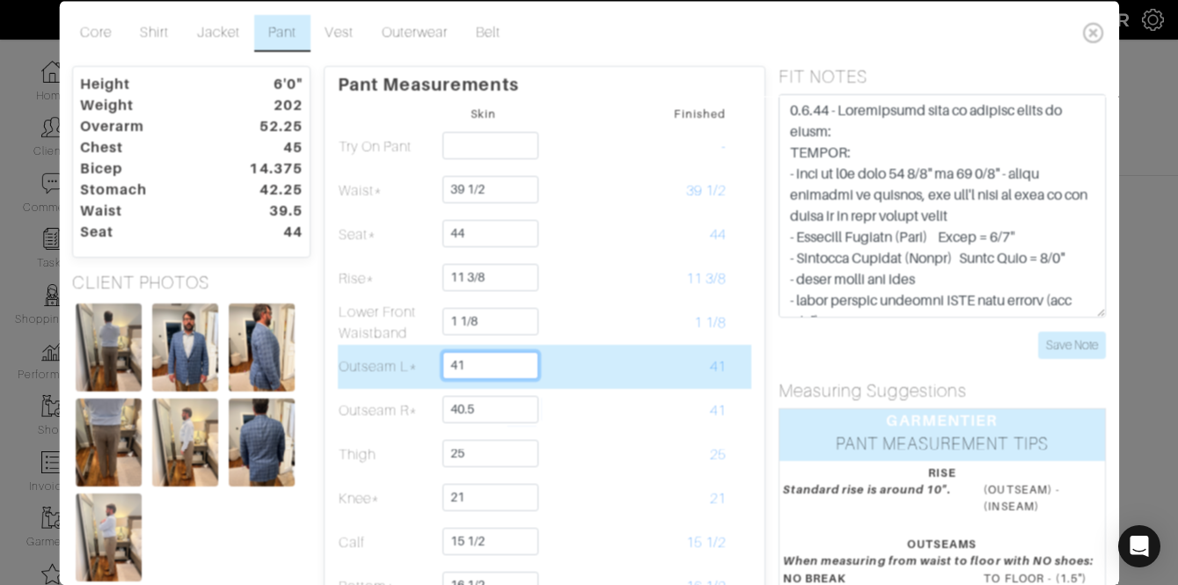
type input "40 1/2"
click at [493, 370] on input "41" at bounding box center [491, 364] width 96 height 27
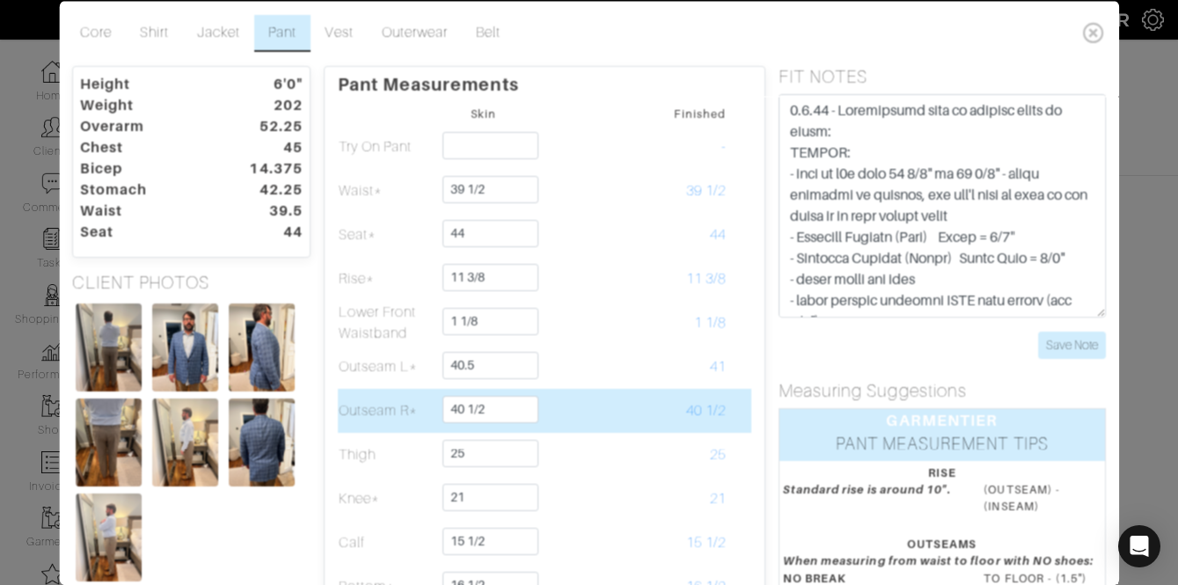
type input "40 1/2"
click at [593, 395] on td at bounding box center [581, 410] width 98 height 44
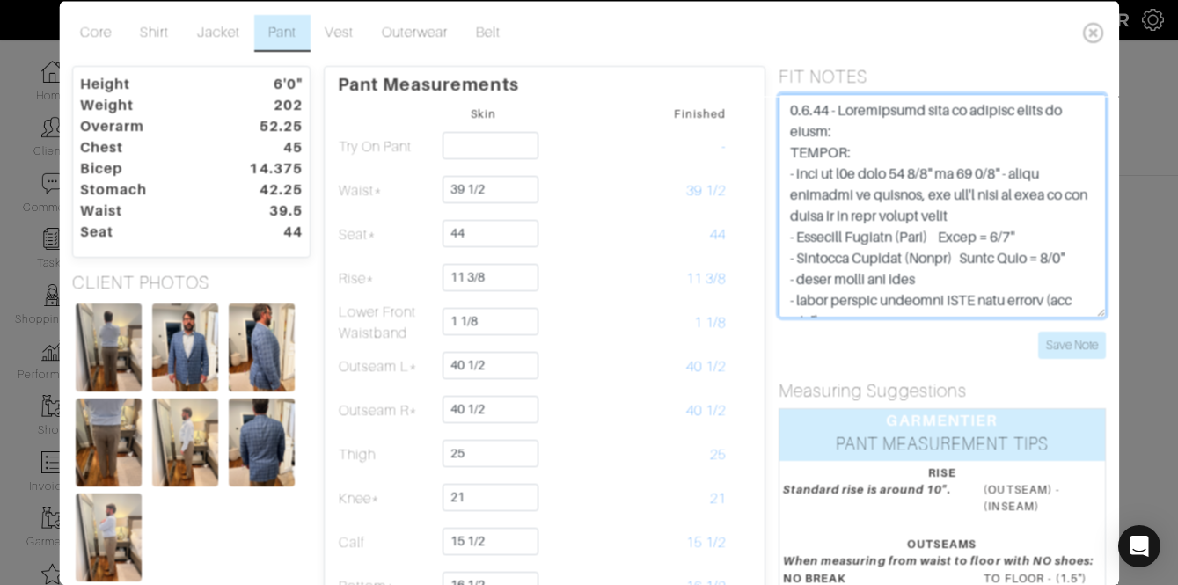
click at [797, 108] on textarea at bounding box center [942, 204] width 327 height 223
click at [793, 108] on textarea at bounding box center [942, 204] width 327 height 223
click at [808, 101] on textarea at bounding box center [942, 204] width 327 height 223
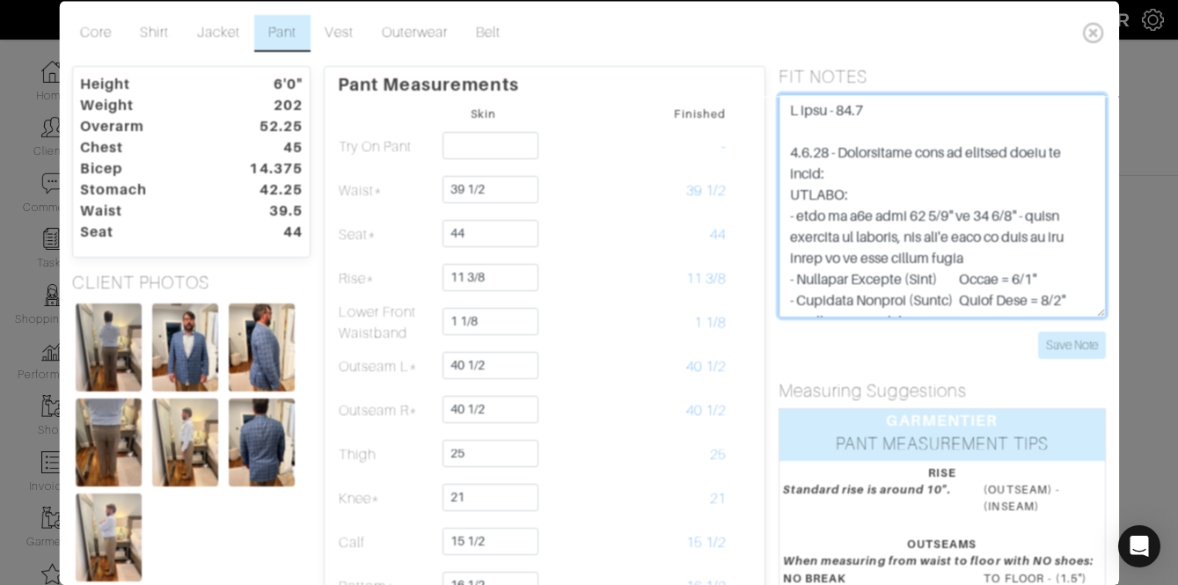
type textarea "**********"
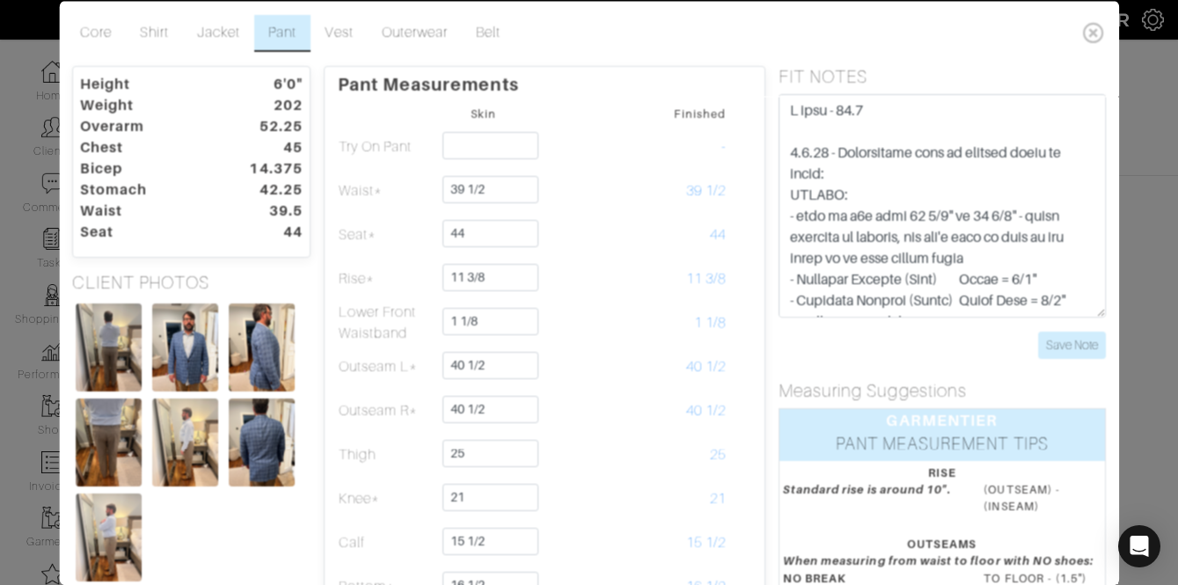
click at [1074, 361] on div "FIT NOTES Save Note" at bounding box center [942, 222] width 354 height 314
click at [1074, 343] on input "Save Note" at bounding box center [1072, 344] width 68 height 27
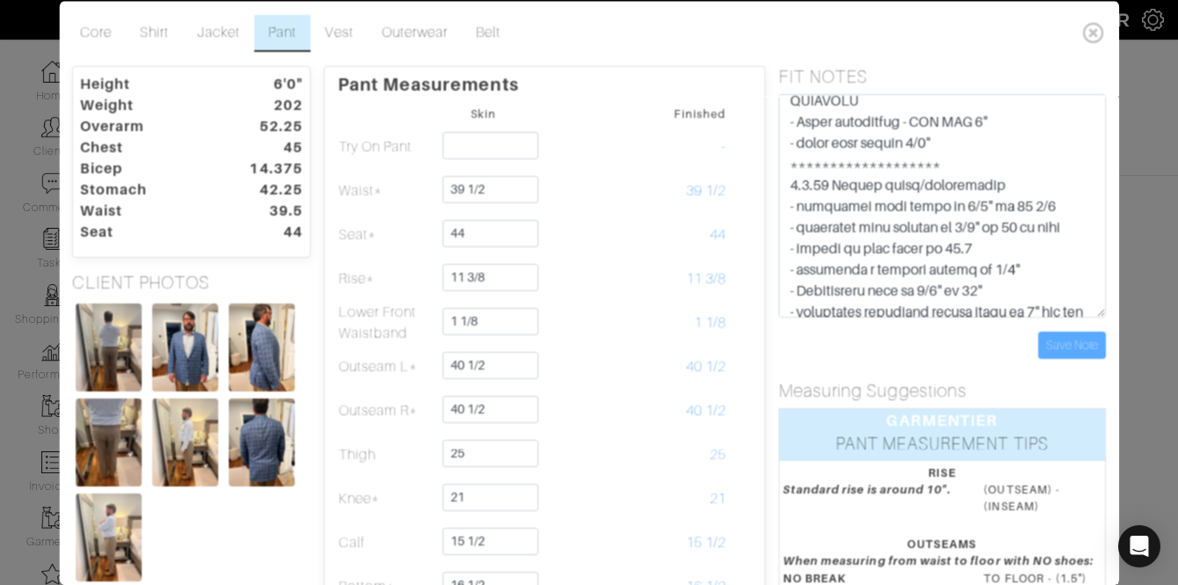
scroll to position [359, 0]
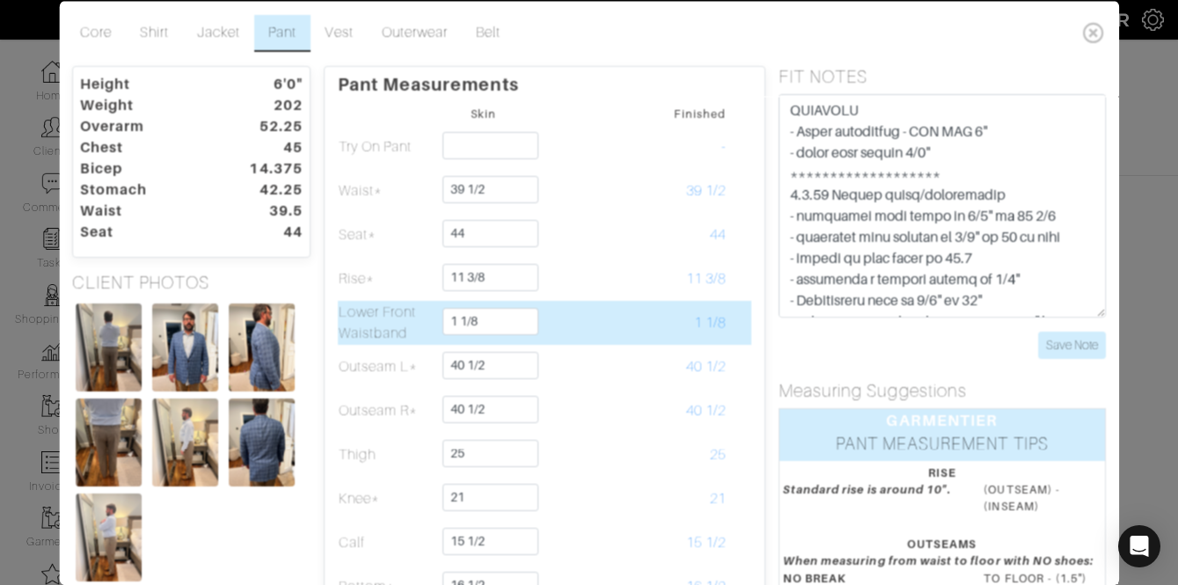
click at [575, 322] on td at bounding box center [581, 322] width 98 height 44
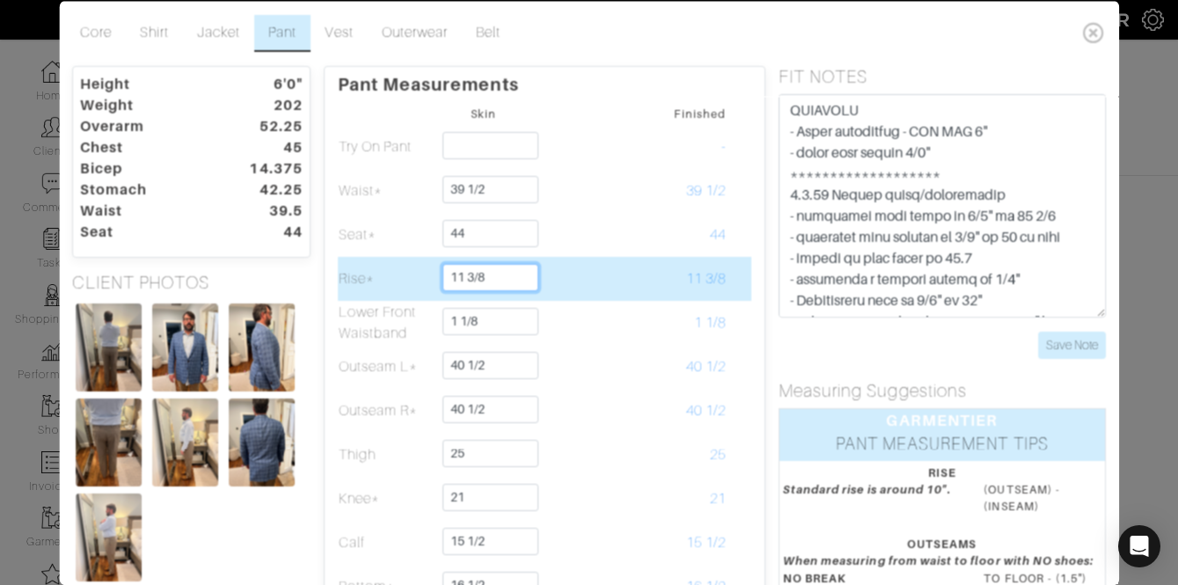
click at [501, 276] on input "11 3/8" at bounding box center [491, 276] width 96 height 27
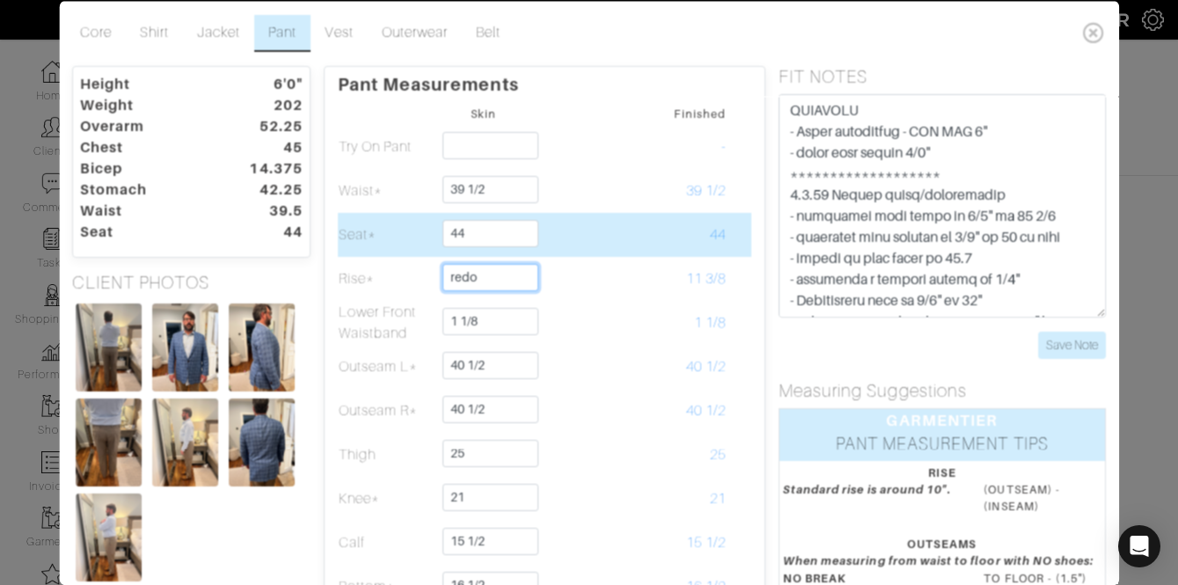
type input "redo"
click at [640, 243] on td "44" at bounding box center [679, 234] width 98 height 44
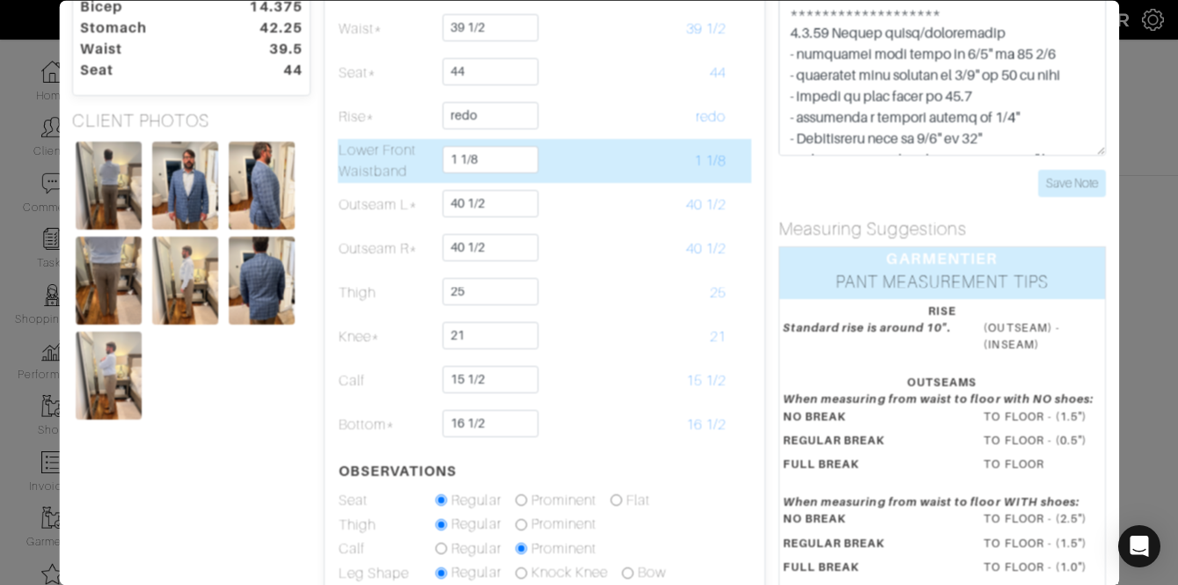
scroll to position [157, 0]
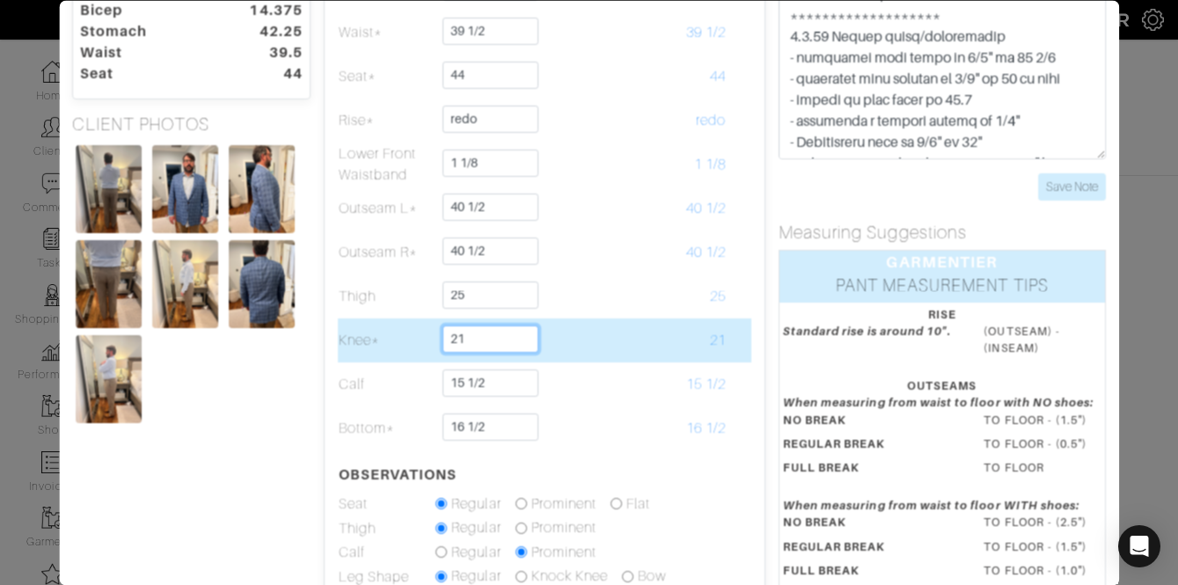
click at [497, 338] on input "21" at bounding box center [491, 338] width 96 height 27
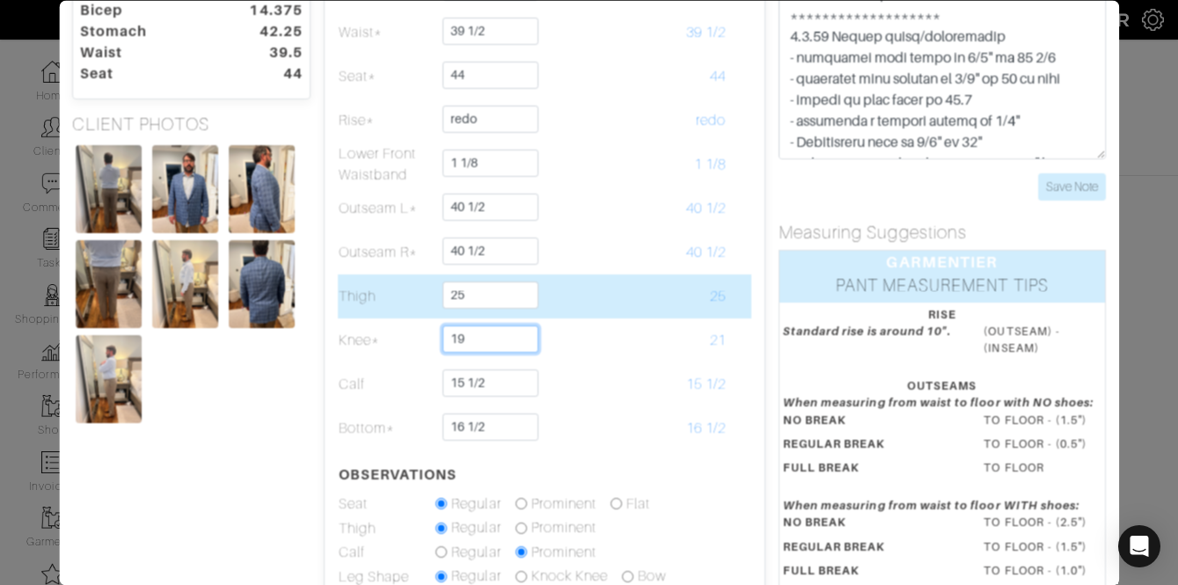
type input "19"
click at [670, 311] on td "25" at bounding box center [679, 296] width 98 height 44
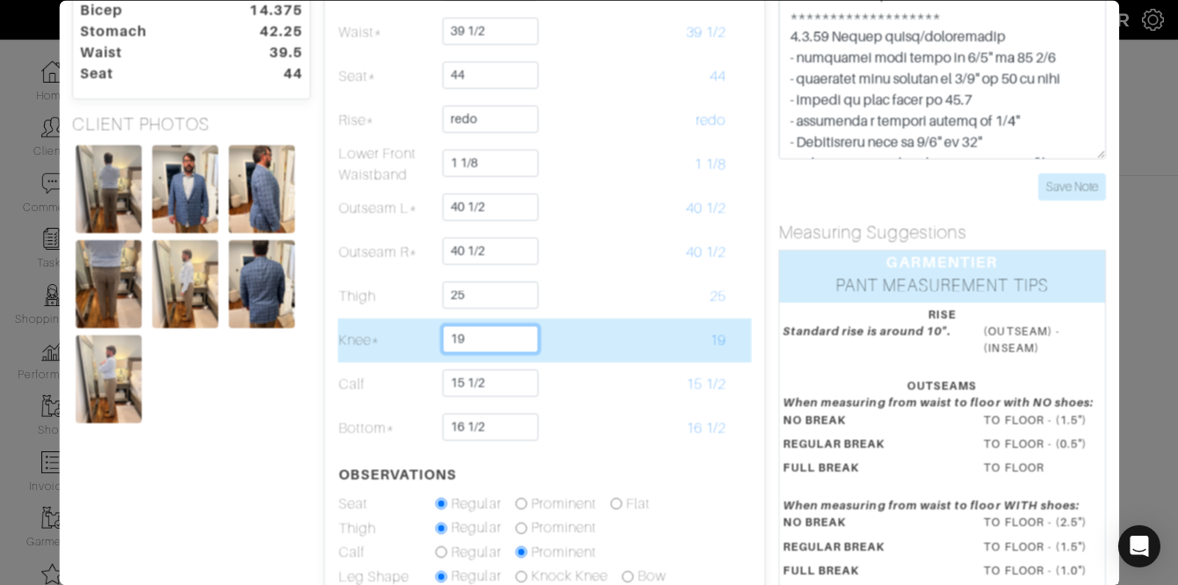
click at [523, 336] on input "19" at bounding box center [491, 338] width 96 height 27
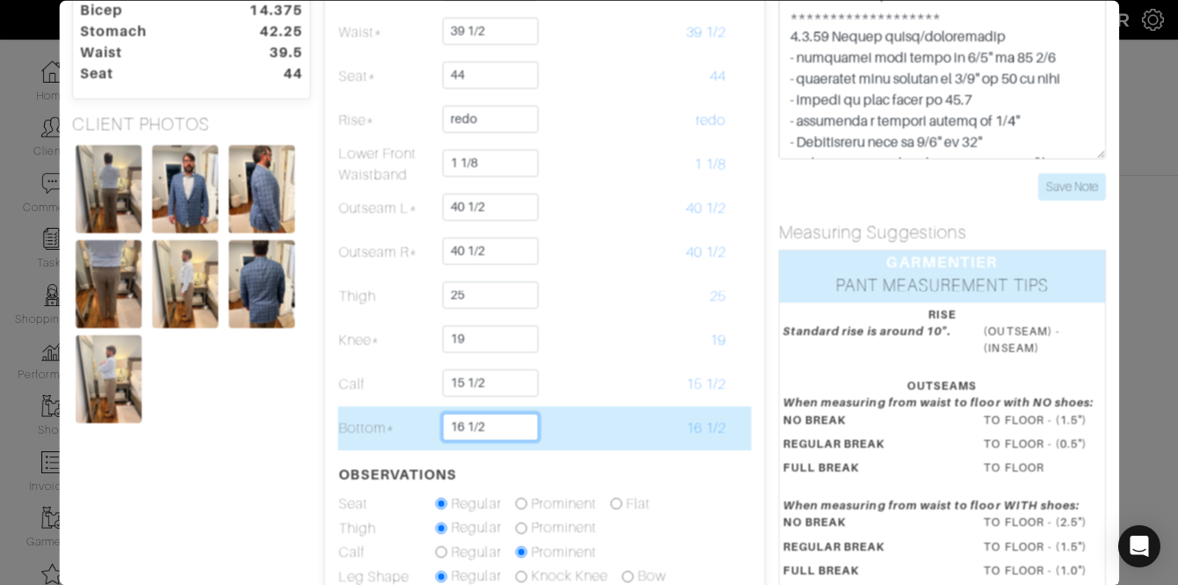
click at [455, 423] on input "16 1/2" at bounding box center [491, 426] width 96 height 27
type input "16"
click at [641, 420] on td "16 1/2" at bounding box center [679, 428] width 98 height 44
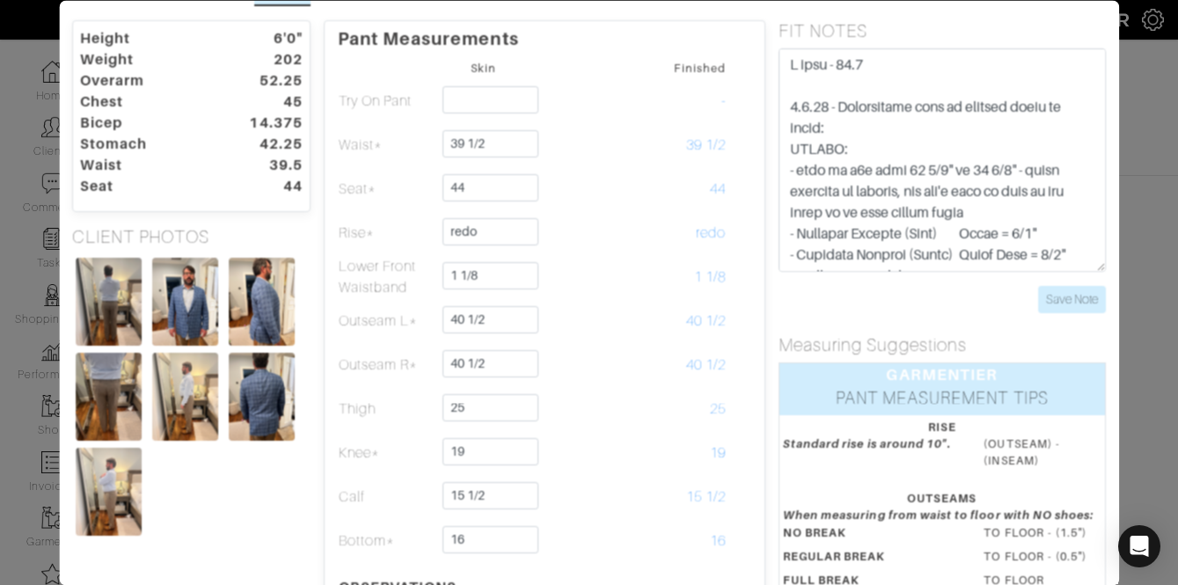
scroll to position [0, 0]
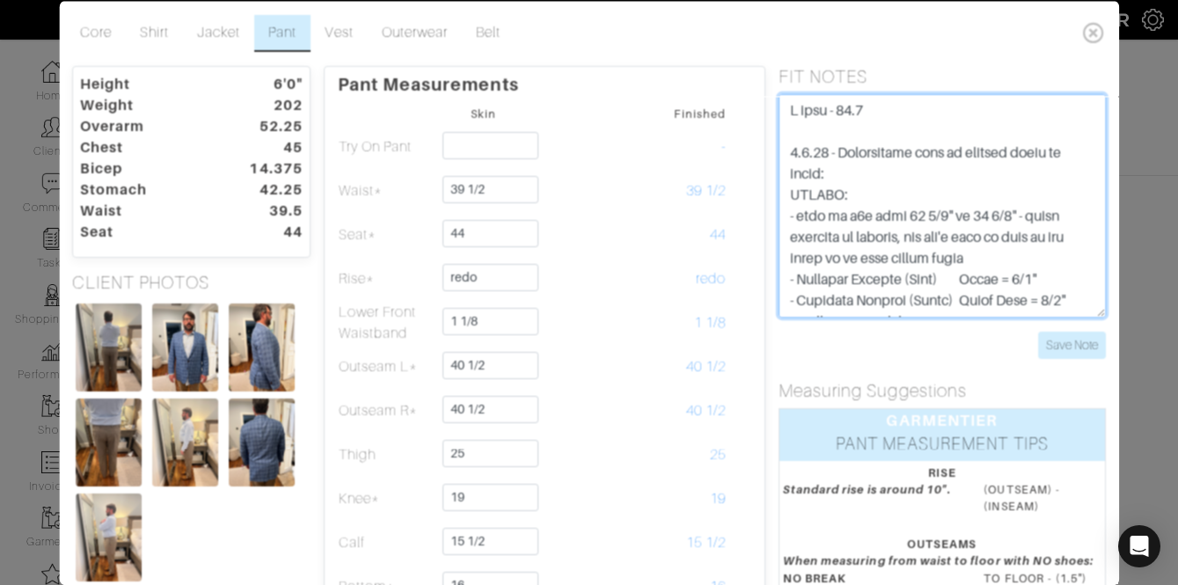
click at [883, 112] on textarea at bounding box center [942, 204] width 327 height 223
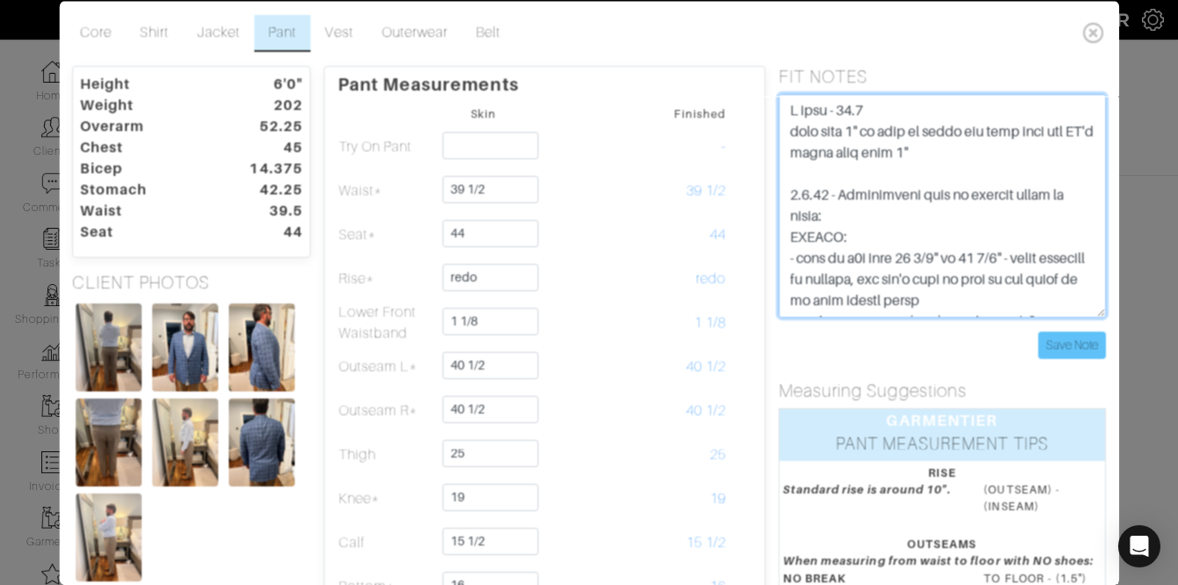
type textarea "**********"
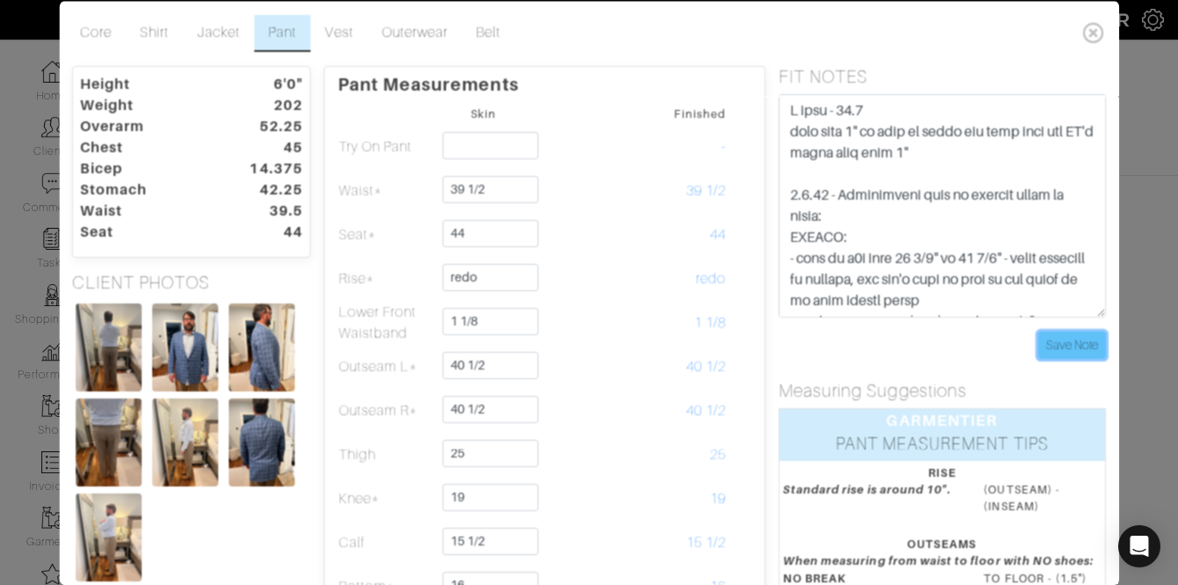
click at [1049, 343] on input "Save Note" at bounding box center [1072, 344] width 68 height 27
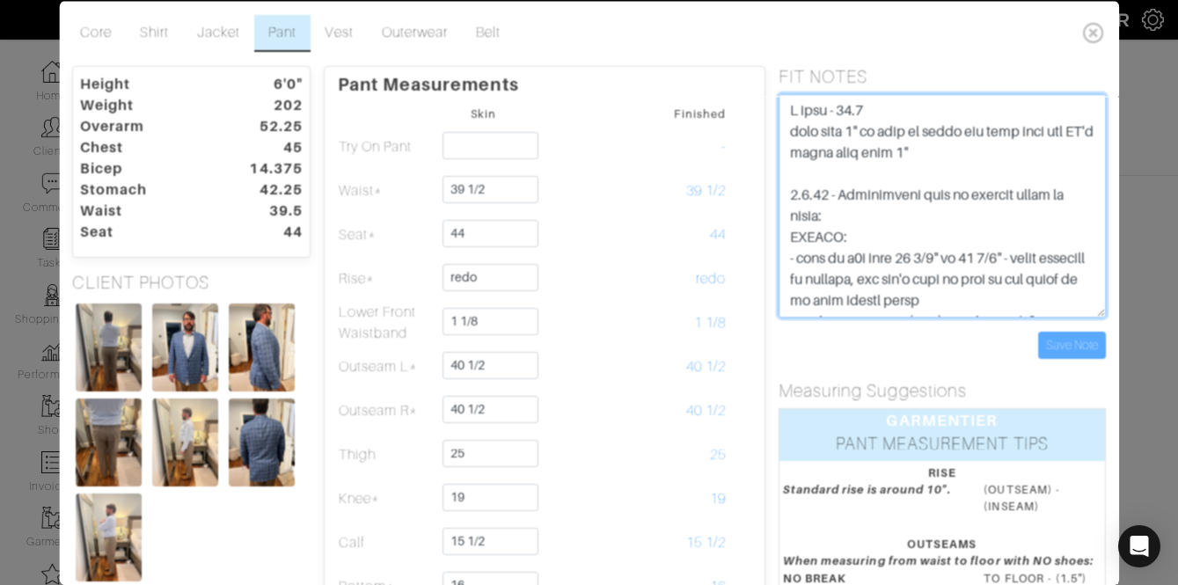
click at [960, 153] on textarea at bounding box center [942, 204] width 327 height 223
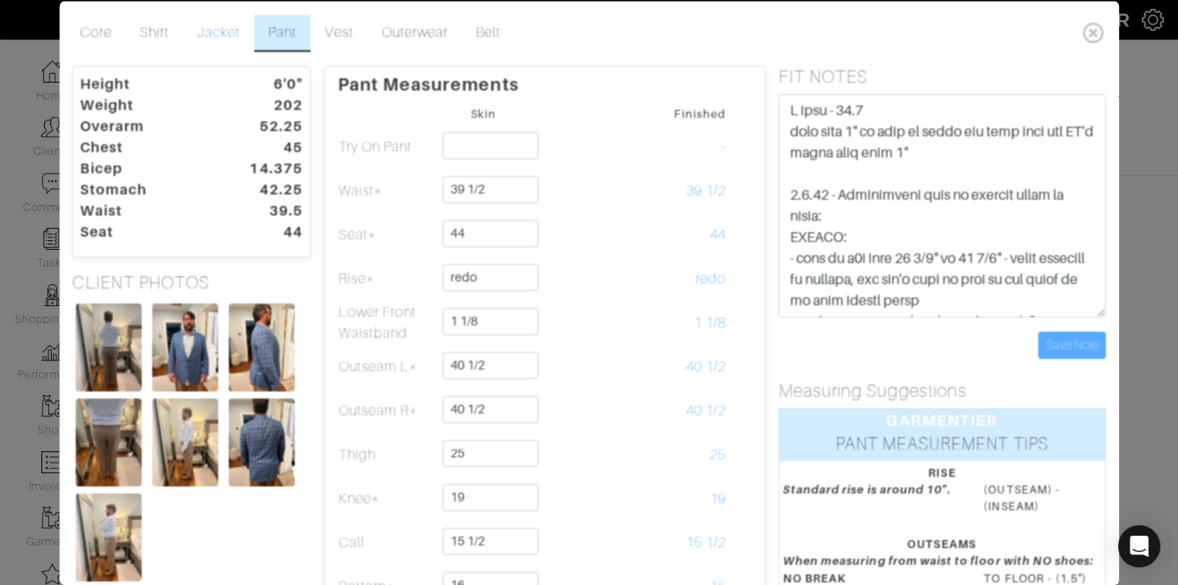
click at [230, 40] on link "Jacket" at bounding box center [218, 32] width 71 height 37
click at [175, 325] on img at bounding box center [185, 347] width 66 height 88
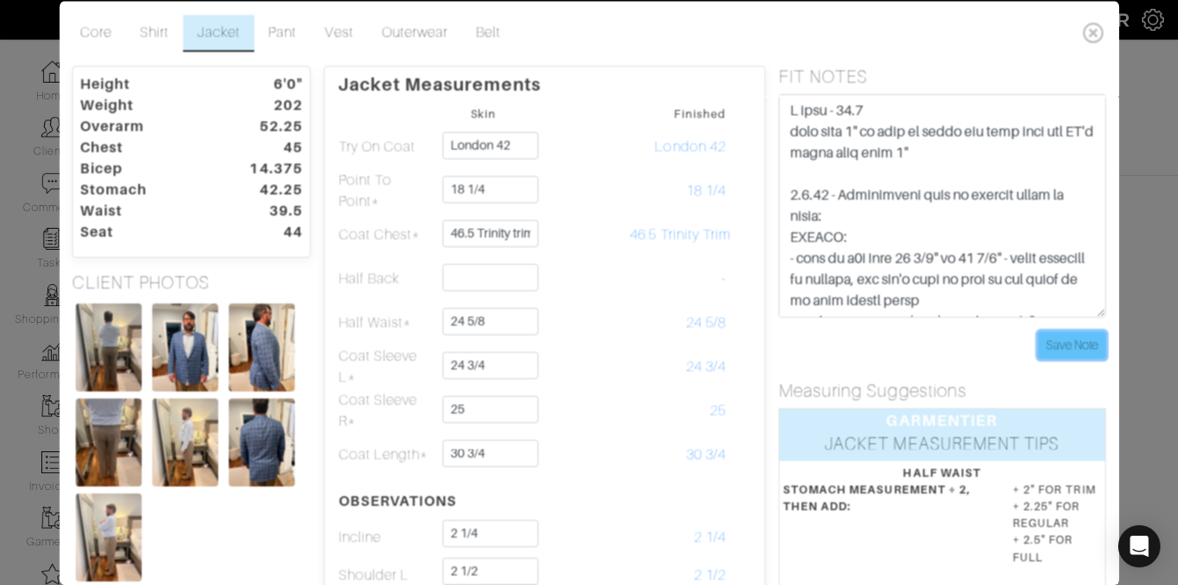
click at [1049, 342] on input "Save Note" at bounding box center [1072, 344] width 68 height 27
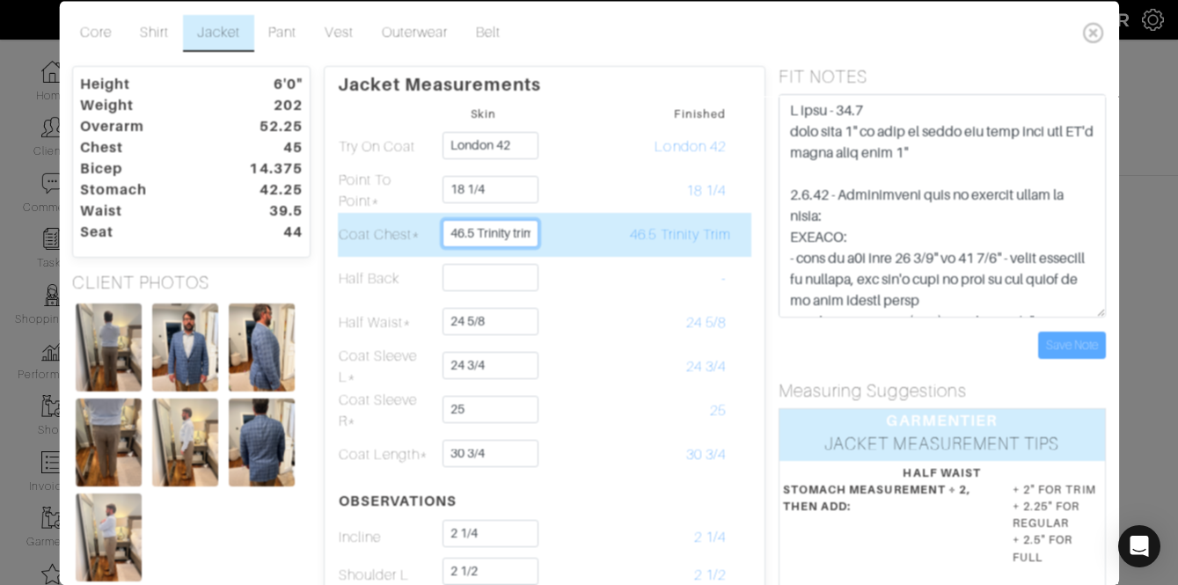
click at [508, 232] on input "46.5 Trinity trim" at bounding box center [491, 232] width 96 height 27
click at [646, 224] on td "46.5 Trinity Trim" at bounding box center [679, 234] width 98 height 44
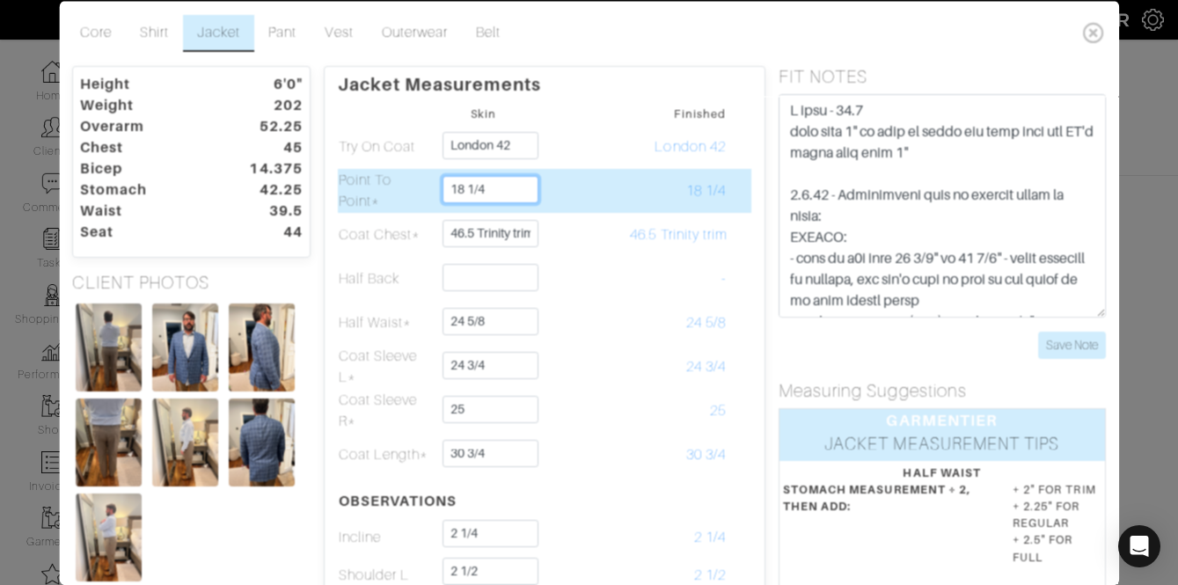
click at [518, 190] on input "18 1/4" at bounding box center [491, 188] width 96 height 27
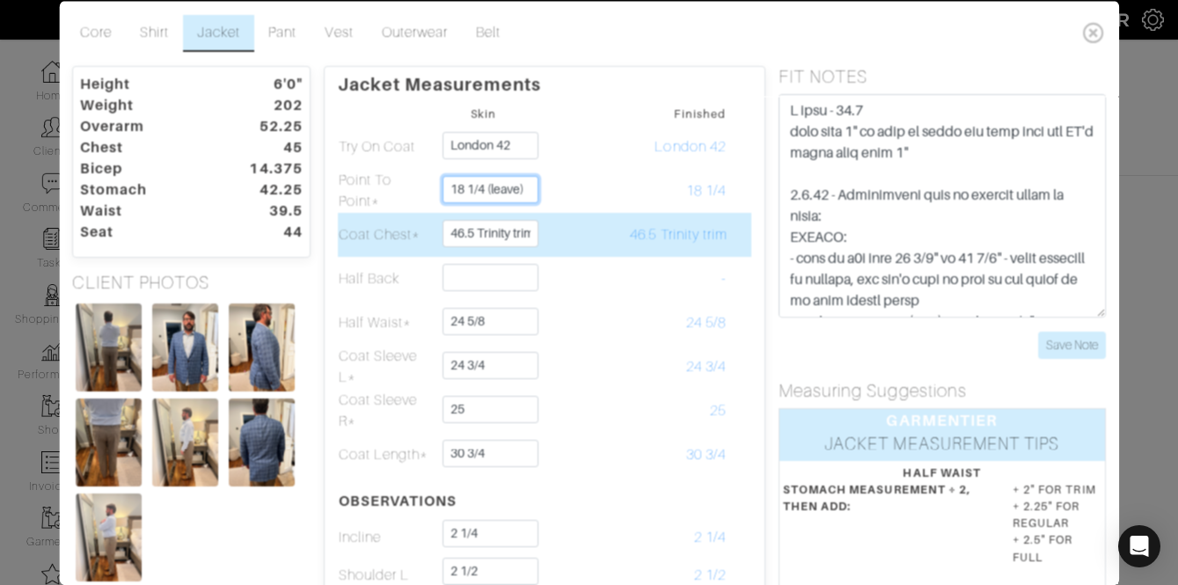
type input "18 1/4 (leave)"
click at [494, 228] on input "46.5 Trinity trim" at bounding box center [491, 232] width 96 height 27
click at [564, 223] on td at bounding box center [581, 234] width 98 height 44
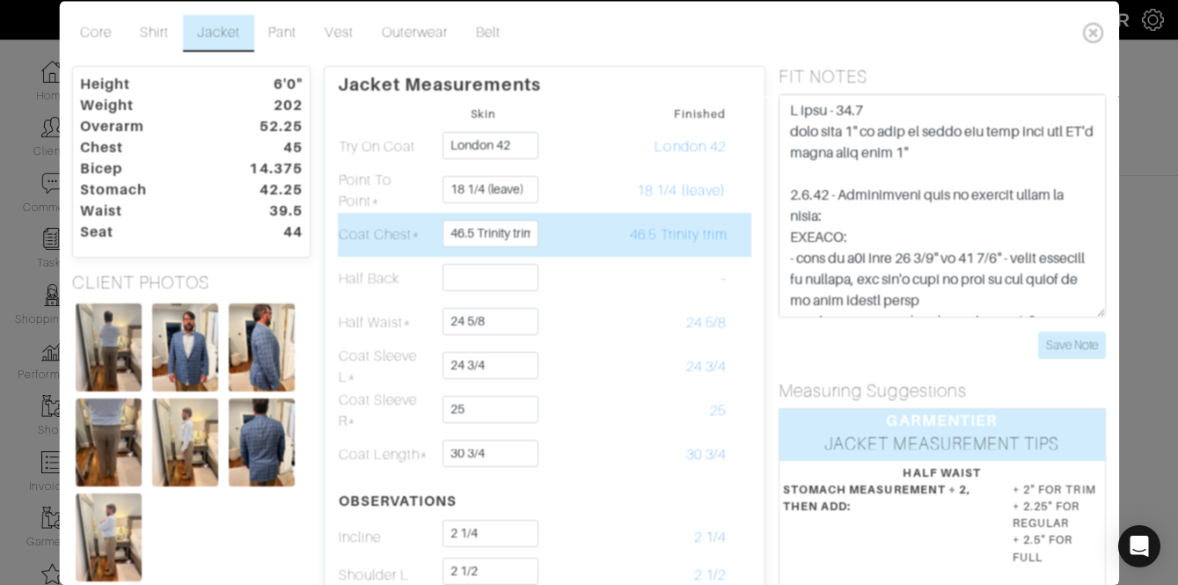
click at [564, 223] on td at bounding box center [581, 234] width 98 height 44
click at [492, 231] on input "46.5 Trinity trim" at bounding box center [491, 232] width 96 height 27
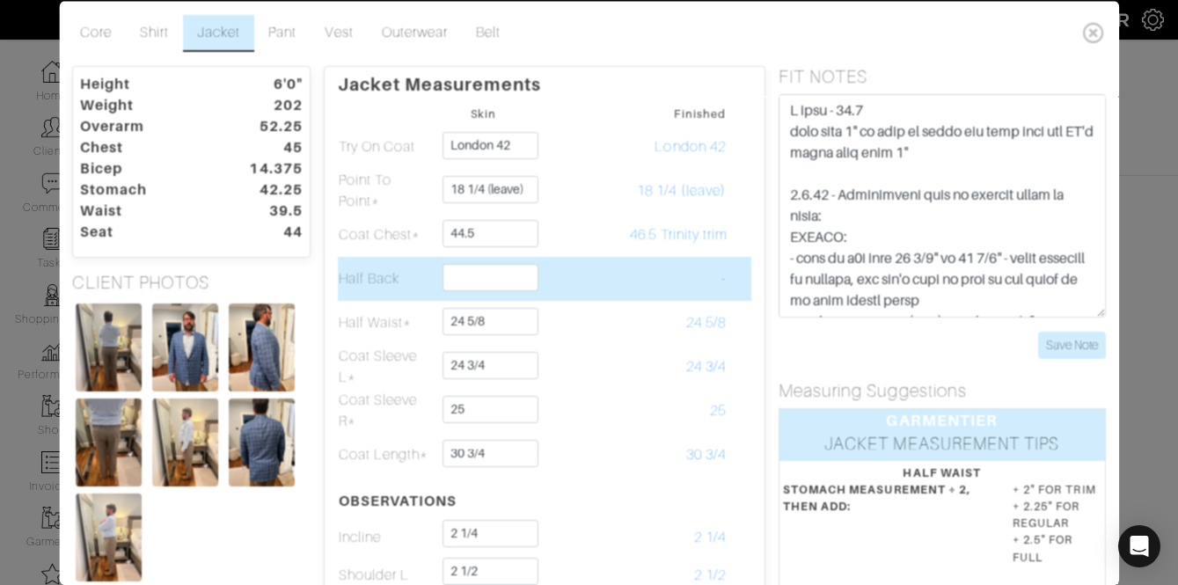
type input "44 1/2"
click at [600, 271] on td at bounding box center [581, 278] width 98 height 44
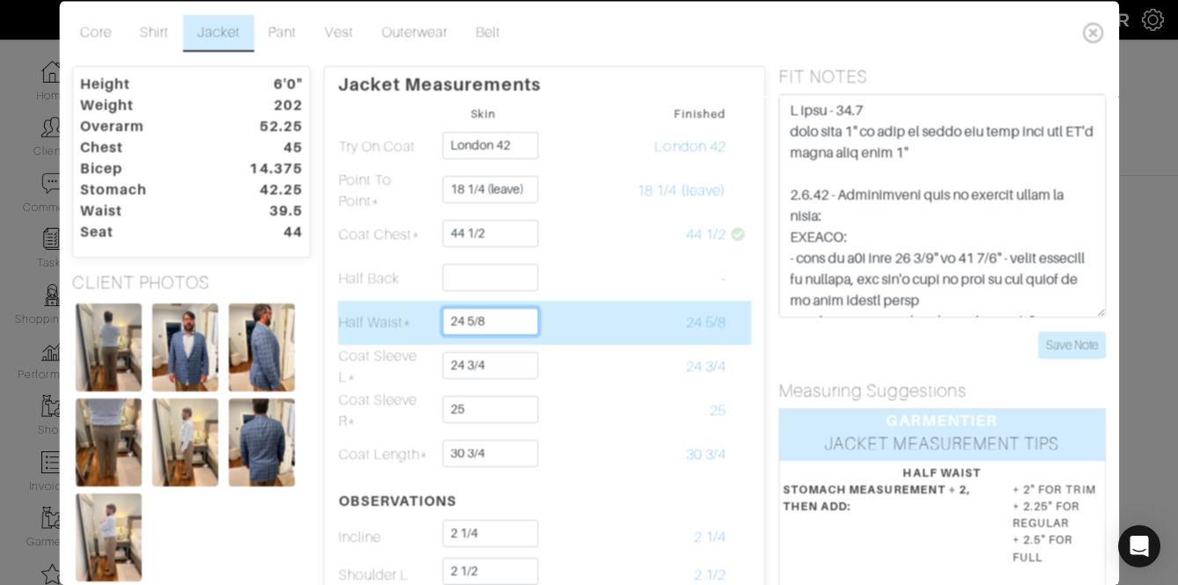
click at [489, 321] on input "24 5/8" at bounding box center [491, 320] width 96 height 27
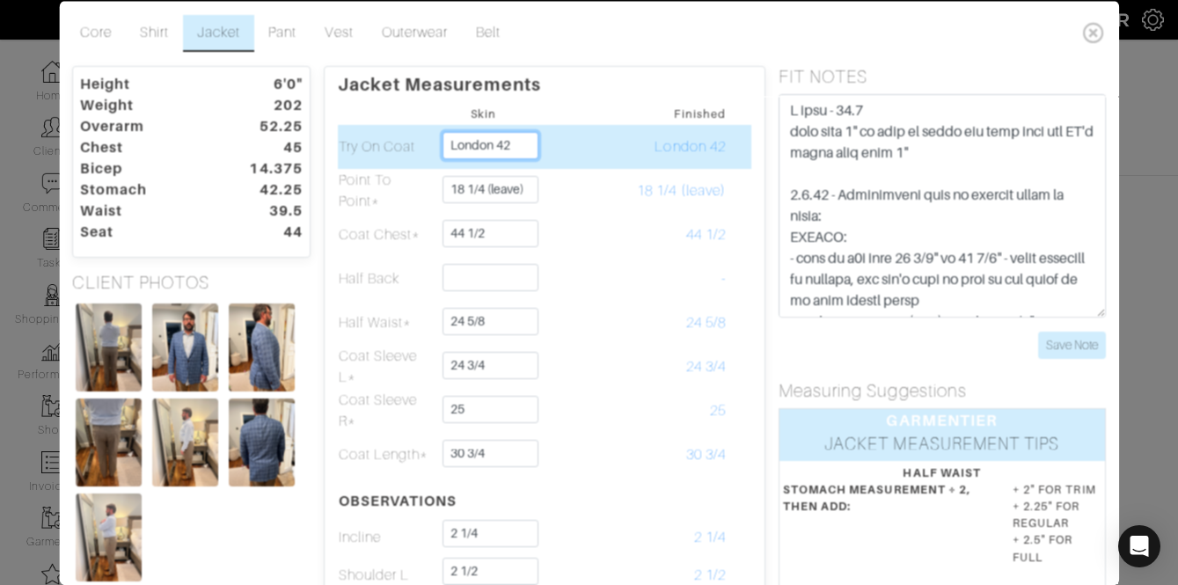
click at [516, 143] on input "London 42" at bounding box center [491, 144] width 96 height 27
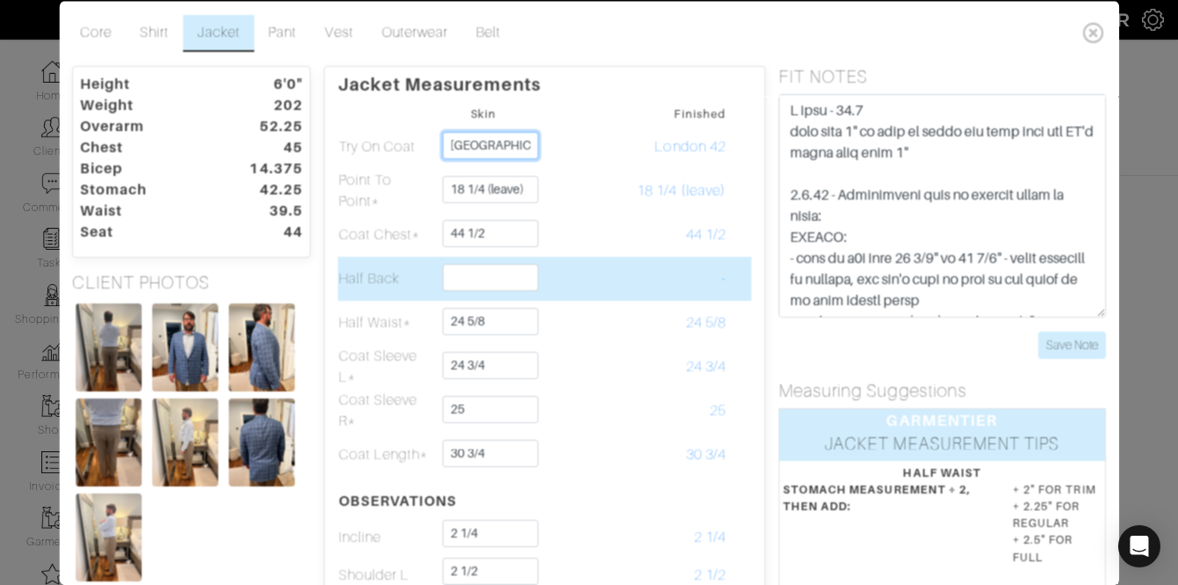
type input "London 44"
click at [535, 263] on td at bounding box center [581, 278] width 98 height 44
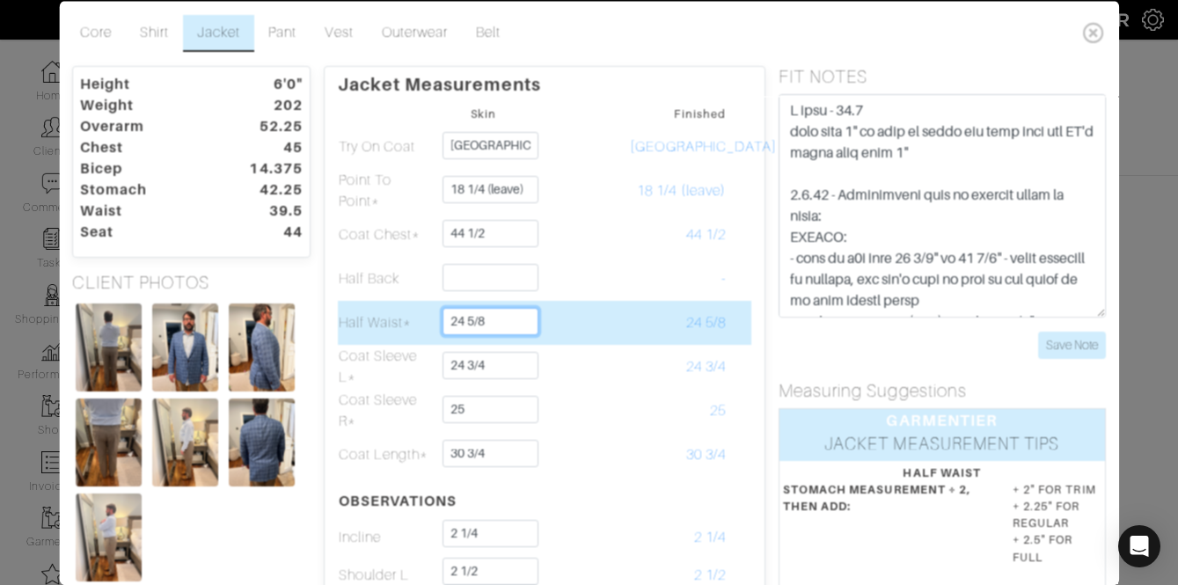
click at [479, 320] on input "24 5/8" at bounding box center [491, 320] width 96 height 27
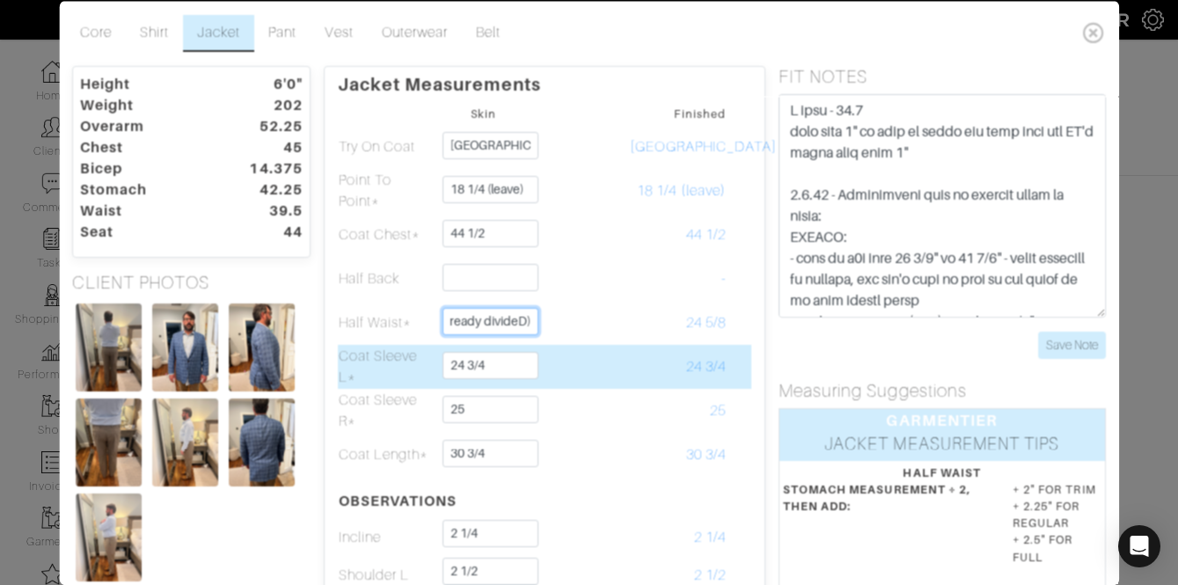
type input "add 1/2" (already divideD)"
click at [484, 365] on input "24 3/4" at bounding box center [491, 364] width 96 height 27
click at [483, 366] on input "24 3/4" at bounding box center [491, 364] width 96 height 27
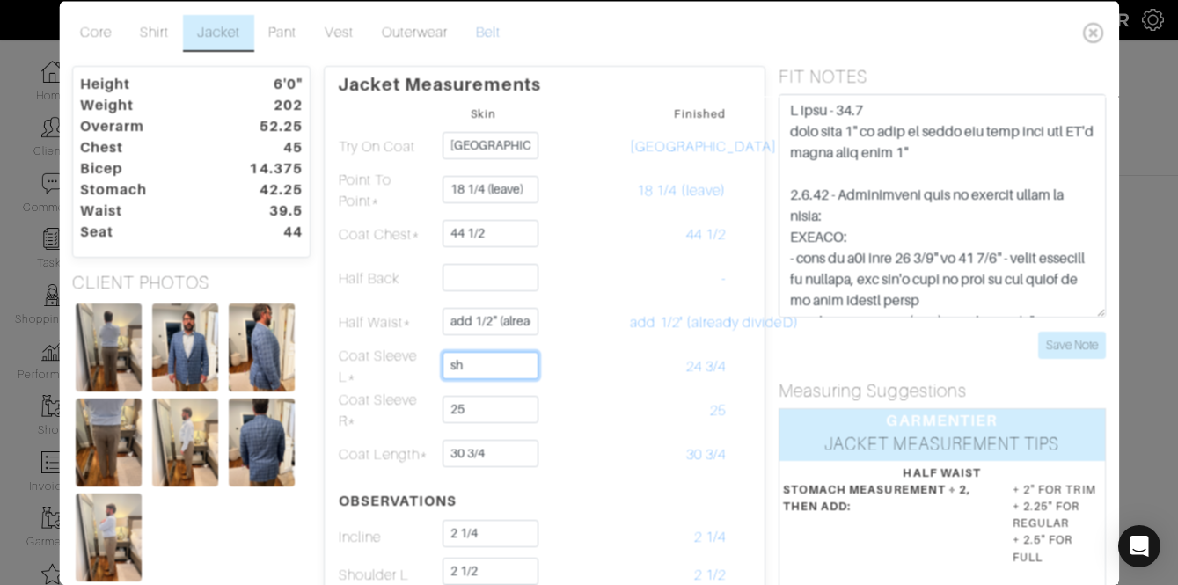
type input "s"
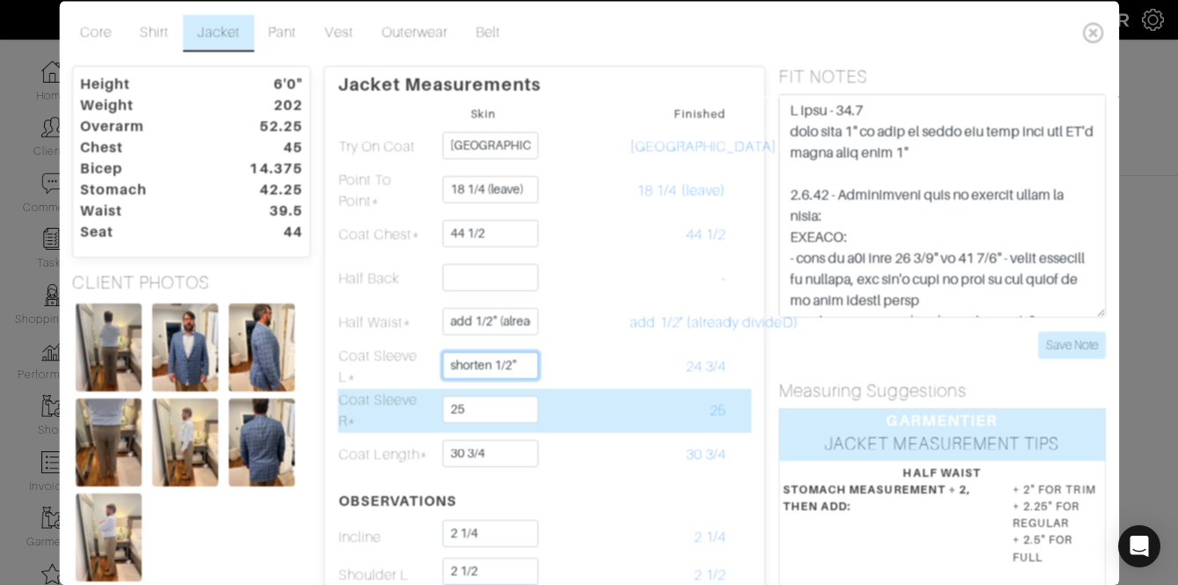
type input "shorten 1/2""
click at [483, 408] on input "25" at bounding box center [491, 408] width 96 height 27
click at [484, 409] on input "25" at bounding box center [491, 408] width 96 height 27
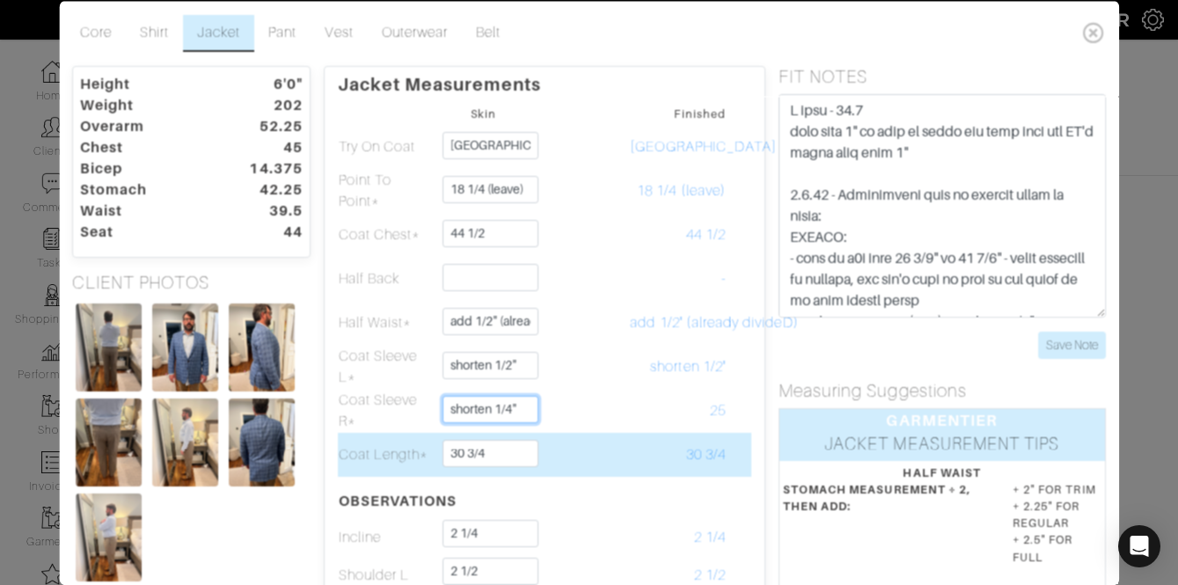
type input "shorten 1/4""
click at [499, 469] on td "30 3/4" at bounding box center [484, 454] width 98 height 44
click at [488, 455] on input "30 3/4" at bounding box center [491, 452] width 96 height 27
click at [487, 455] on input "30 3/4" at bounding box center [491, 452] width 96 height 27
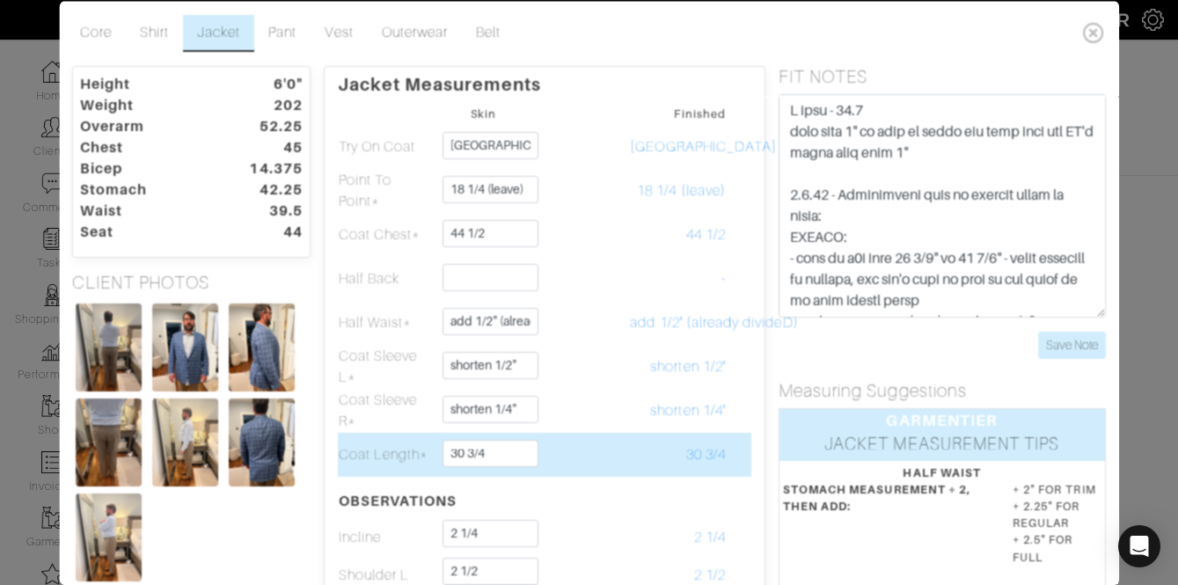
click at [682, 439] on td "30 3/4" at bounding box center [679, 454] width 98 height 44
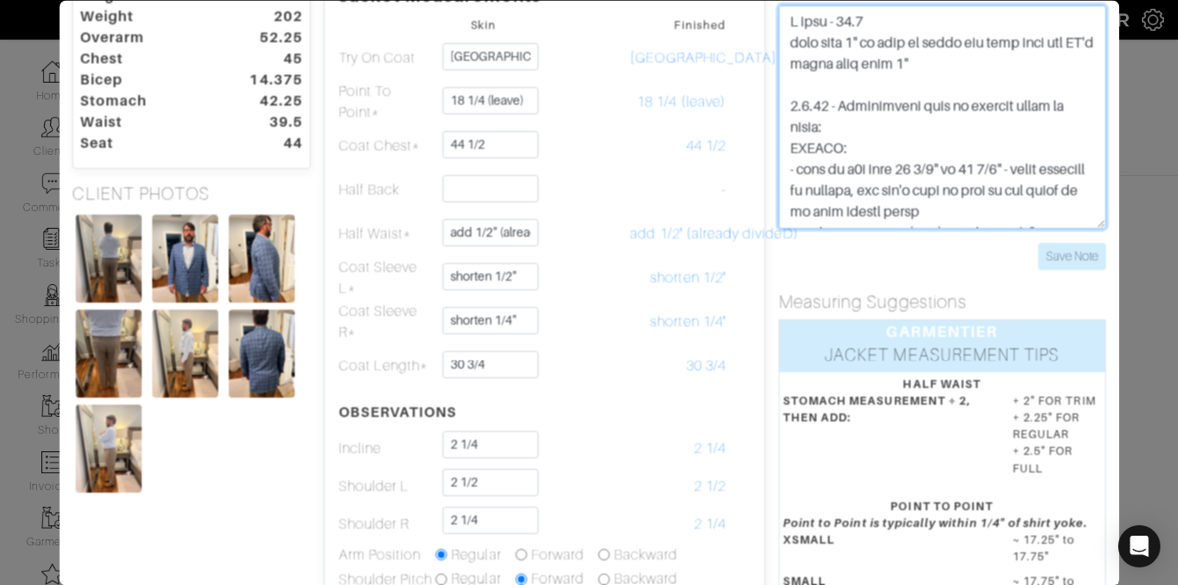
click at [959, 57] on textarea at bounding box center [942, 116] width 327 height 223
click at [959, 64] on textarea at bounding box center [942, 116] width 327 height 223
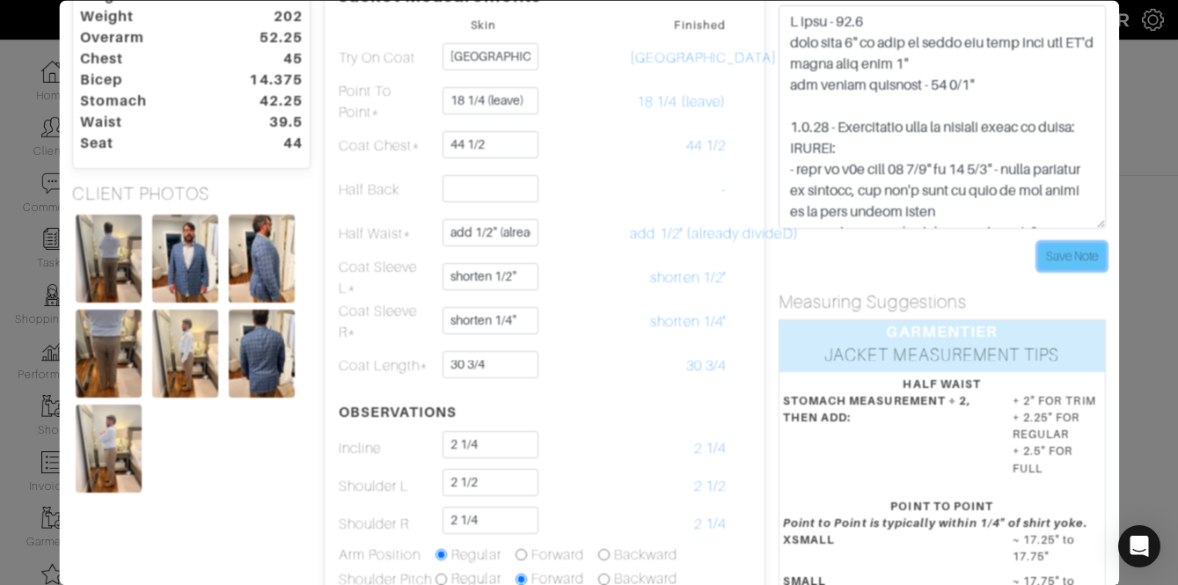
click at [1074, 260] on input "Save Note" at bounding box center [1072, 256] width 68 height 27
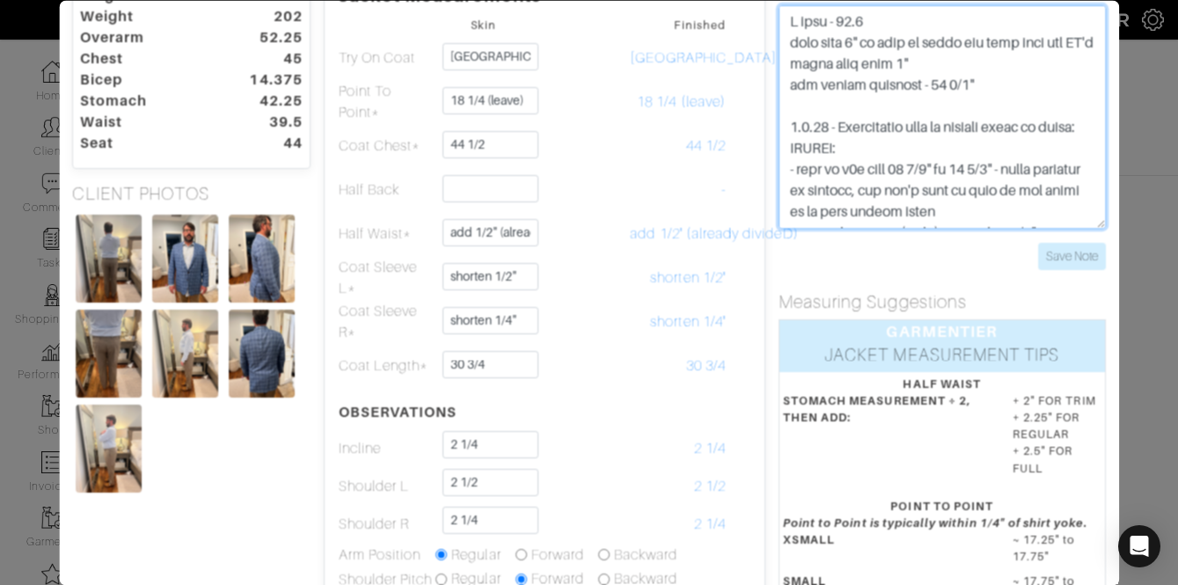
click at [997, 92] on textarea at bounding box center [942, 116] width 327 height 223
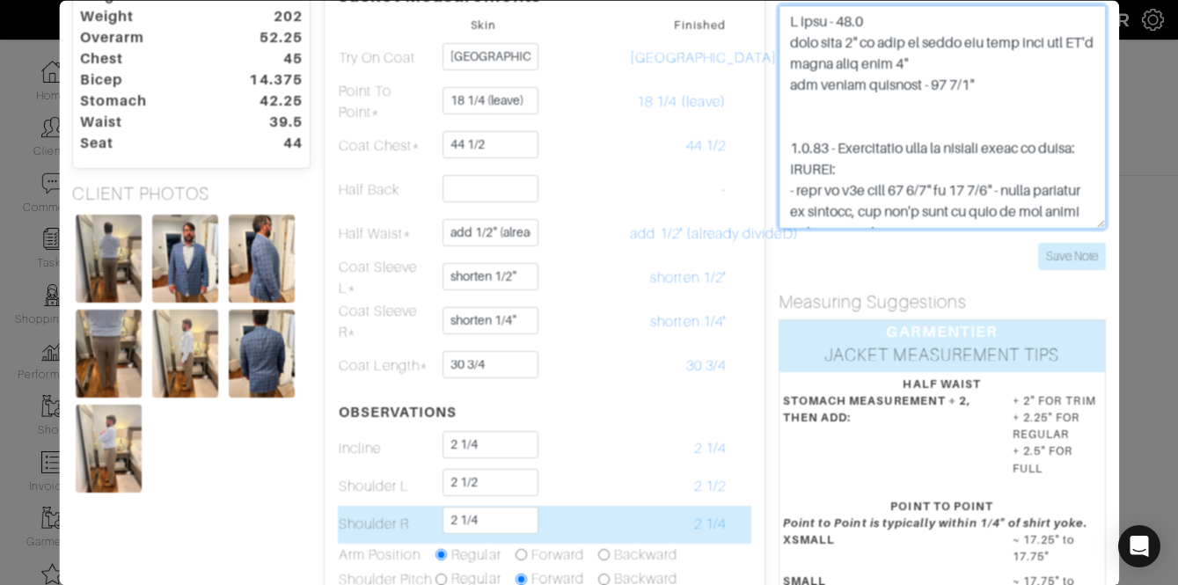
type textarea "**********"
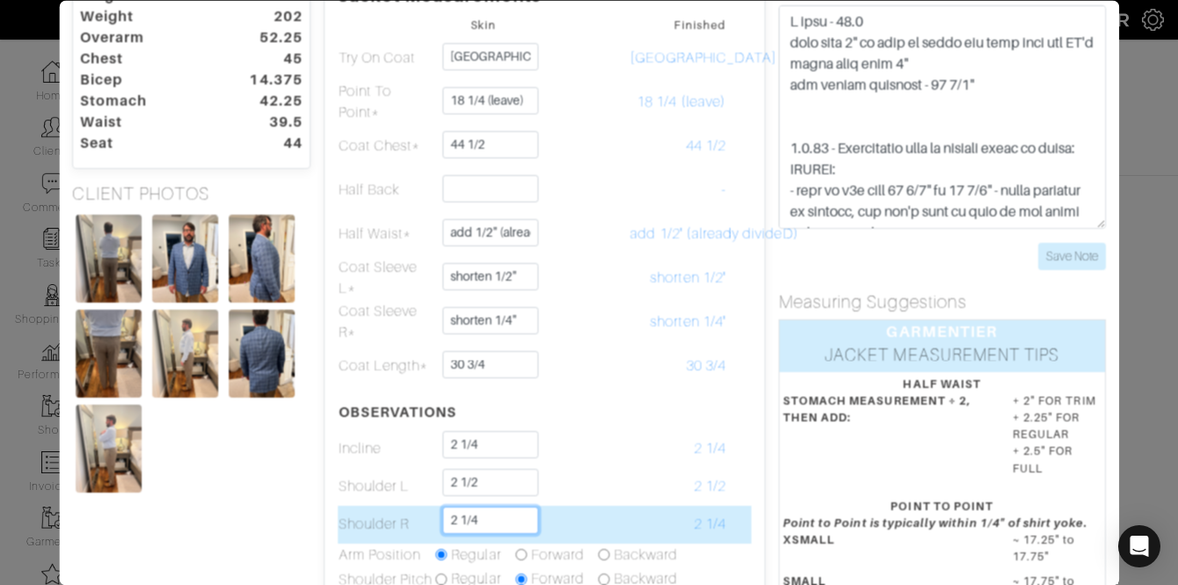
click at [530, 525] on input "2 1/4" at bounding box center [491, 520] width 96 height 27
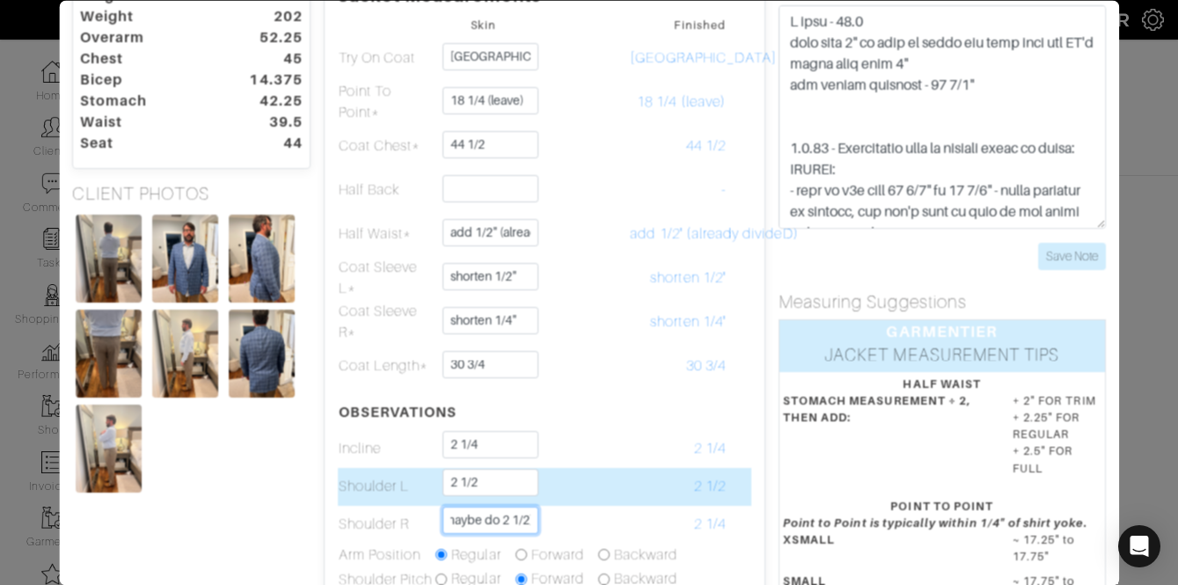
scroll to position [0, 44]
type input "2 1/4 (maybe do 2 1/2)"
click at [520, 492] on input "2 1/2" at bounding box center [491, 482] width 96 height 27
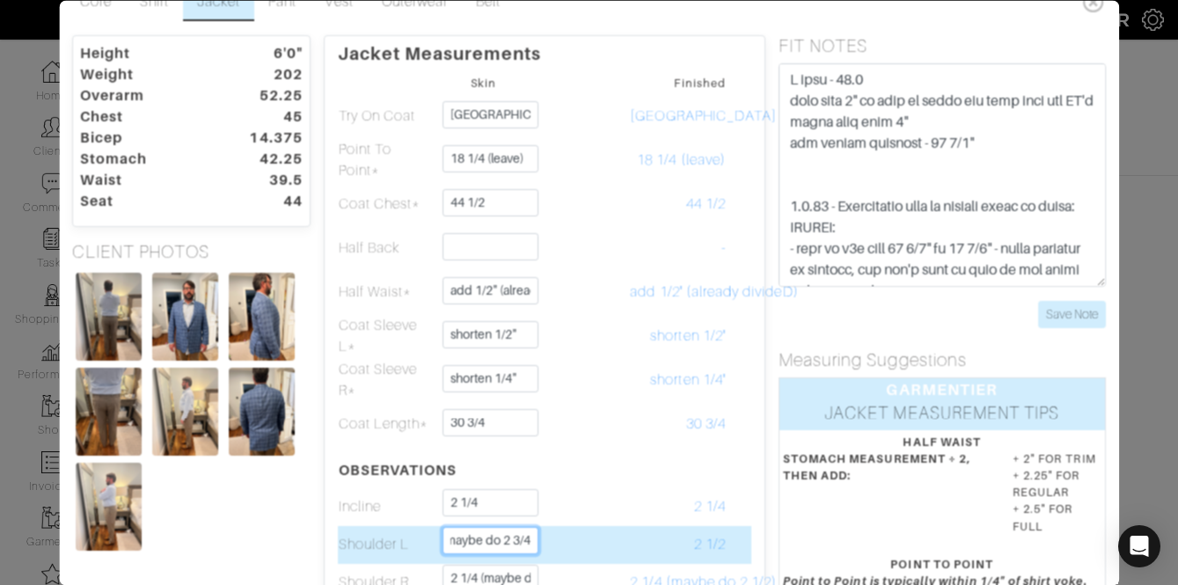
scroll to position [0, 0]
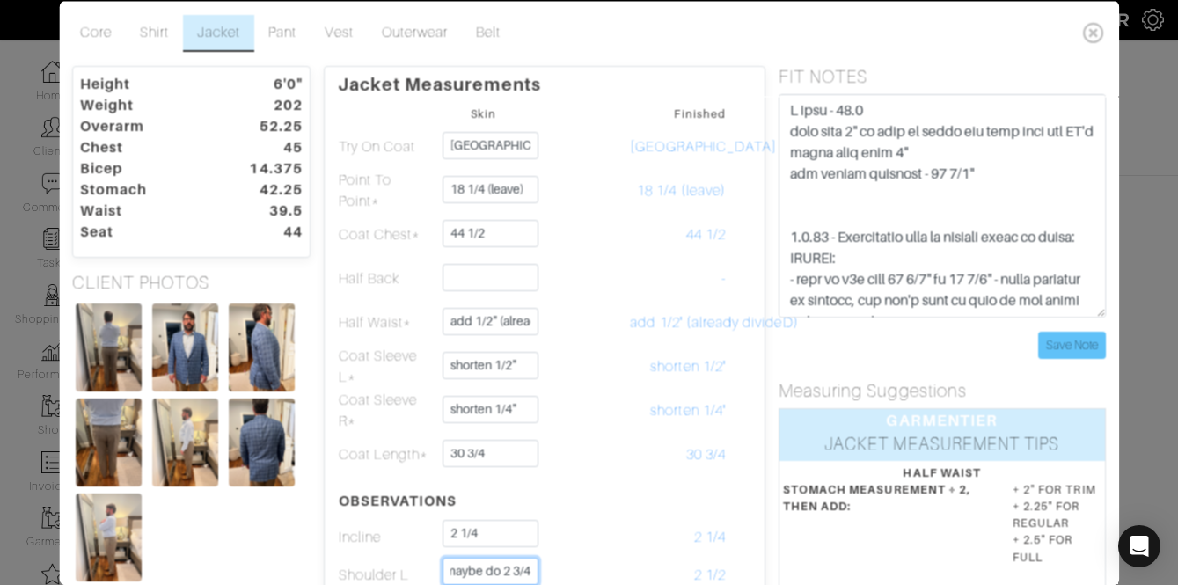
type input "2 1/2 maybe do 2 3/4"
click at [1086, 337] on input "Save Note" at bounding box center [1072, 344] width 68 height 27
click at [1083, 28] on icon at bounding box center [1094, 31] width 36 height 35
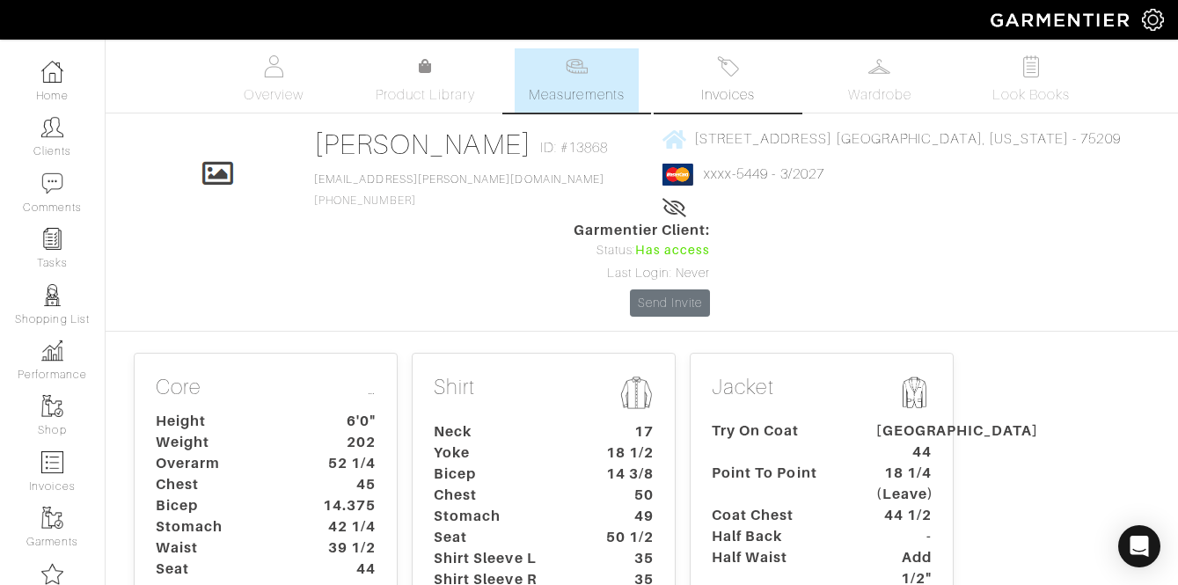
click at [746, 85] on span "Invoices" at bounding box center [728, 94] width 54 height 21
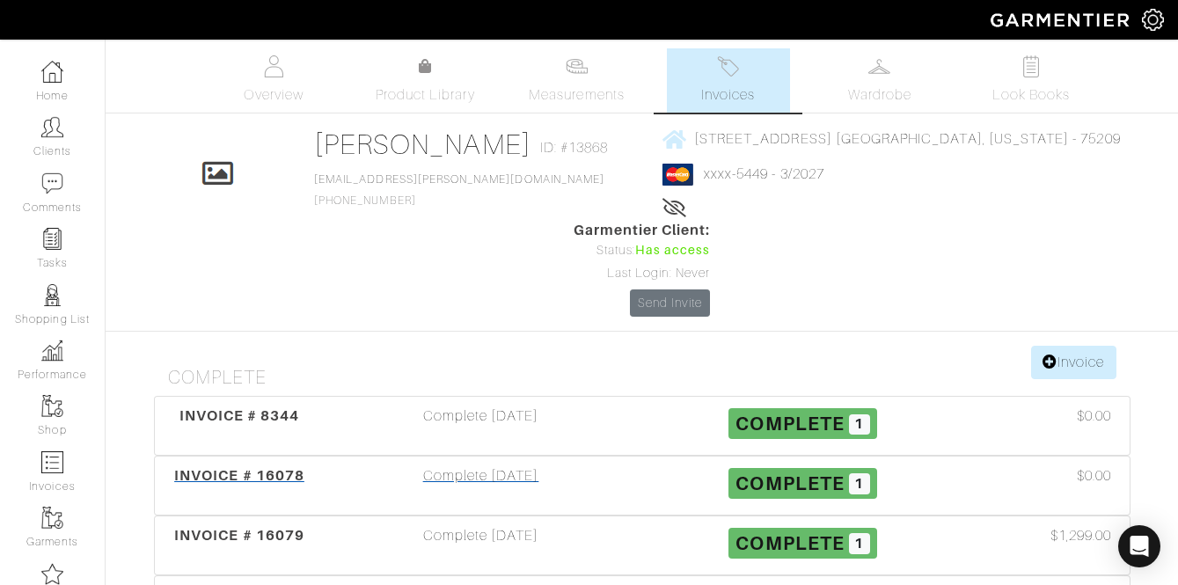
scroll to position [84, 0]
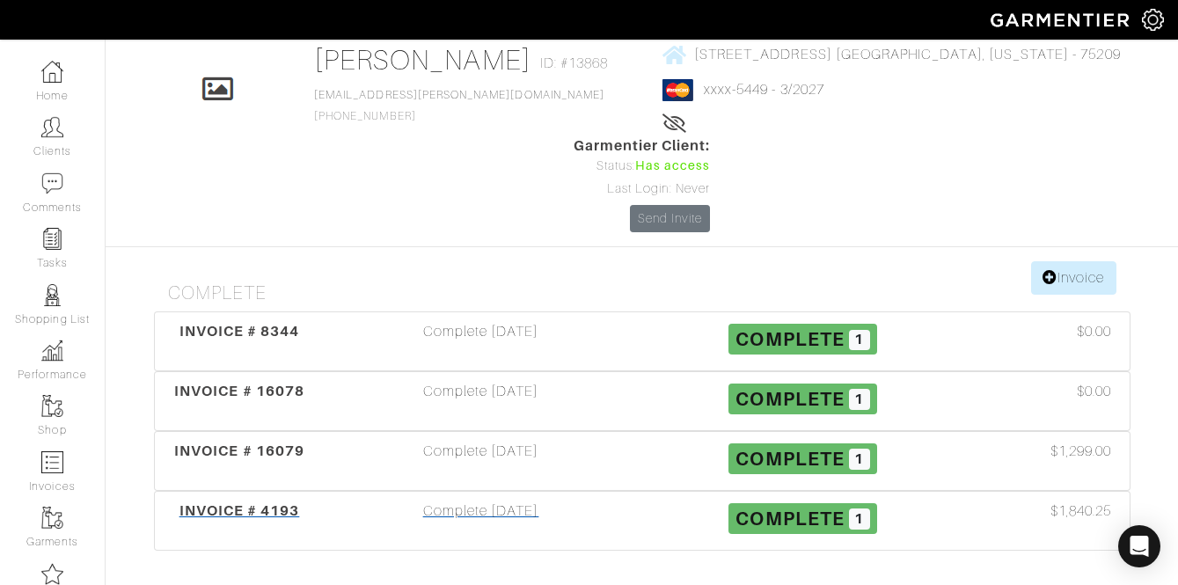
click at [477, 501] on div "Complete 12/10/21" at bounding box center [481, 521] width 322 height 40
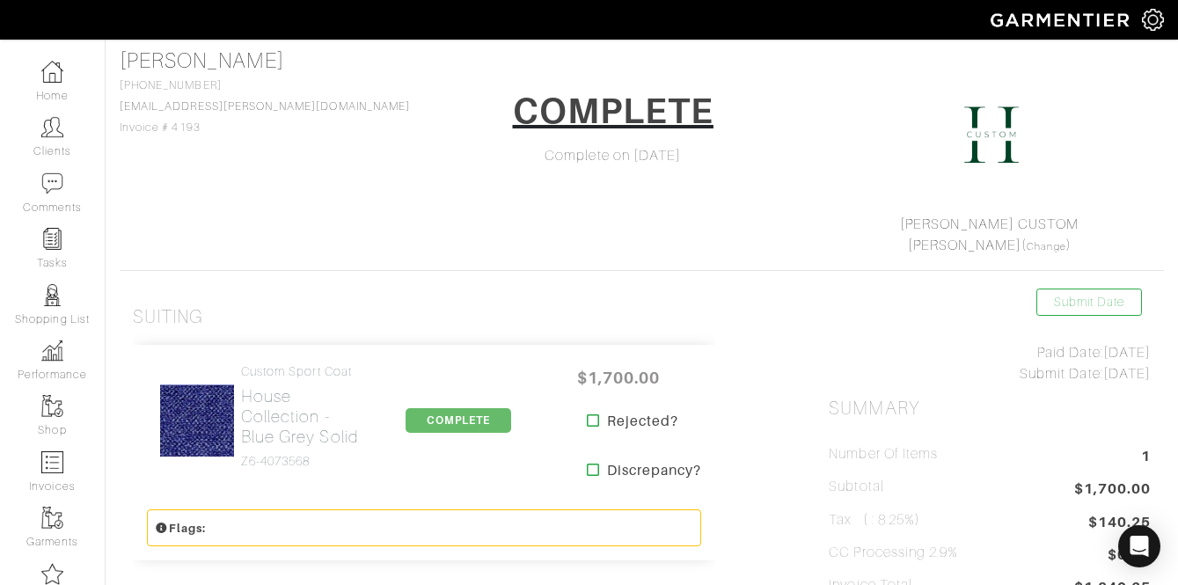
scroll to position [116, 0]
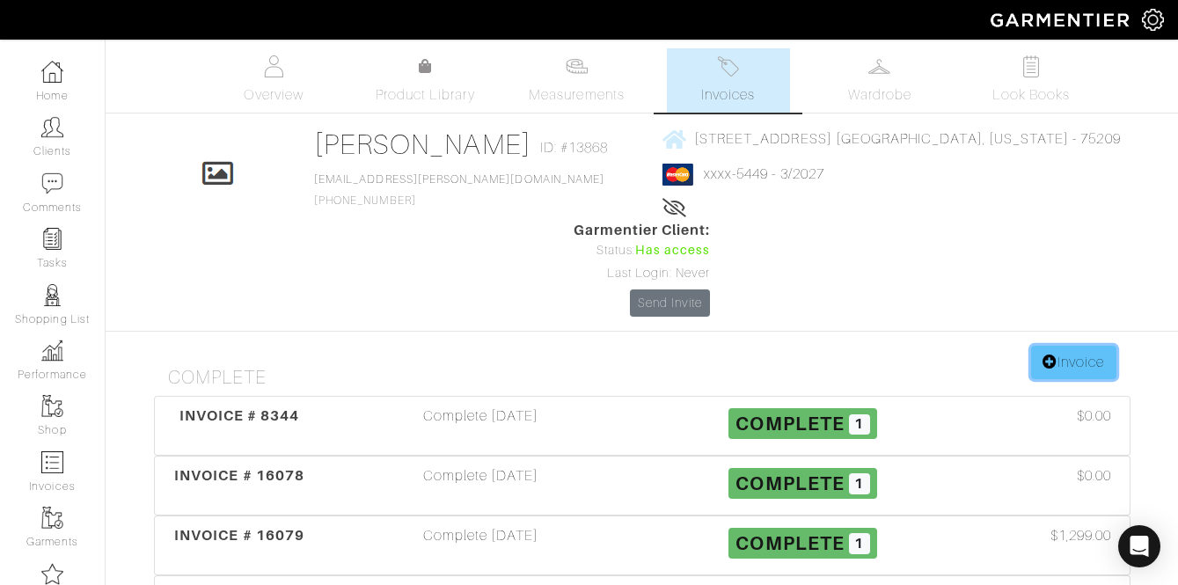
click at [1033, 346] on link "Invoice" at bounding box center [1073, 362] width 84 height 33
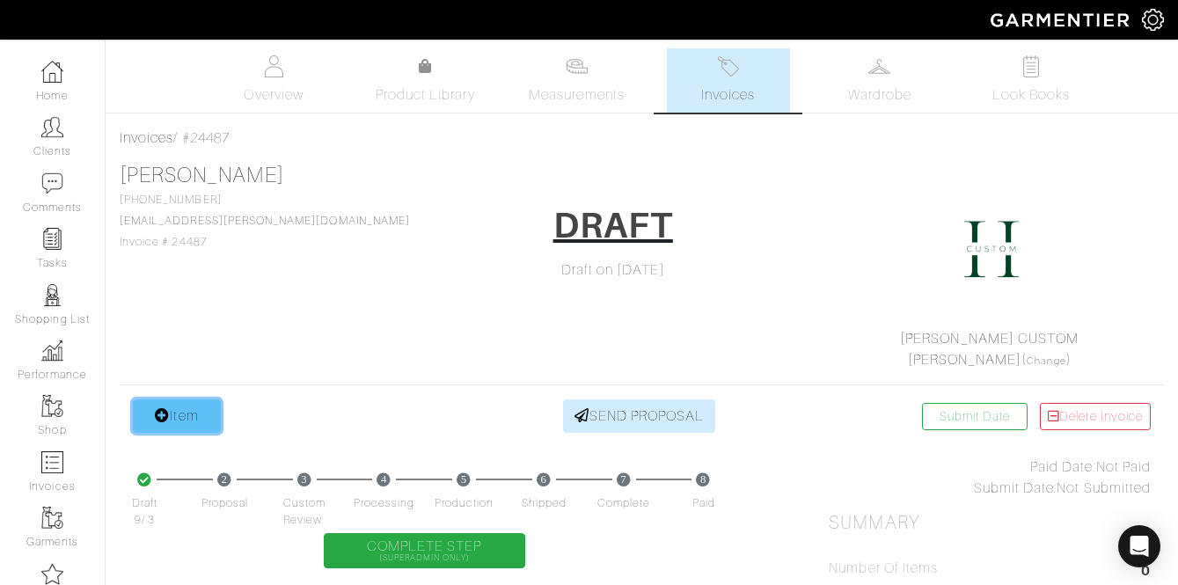
click at [196, 415] on link "Item" at bounding box center [177, 415] width 88 height 33
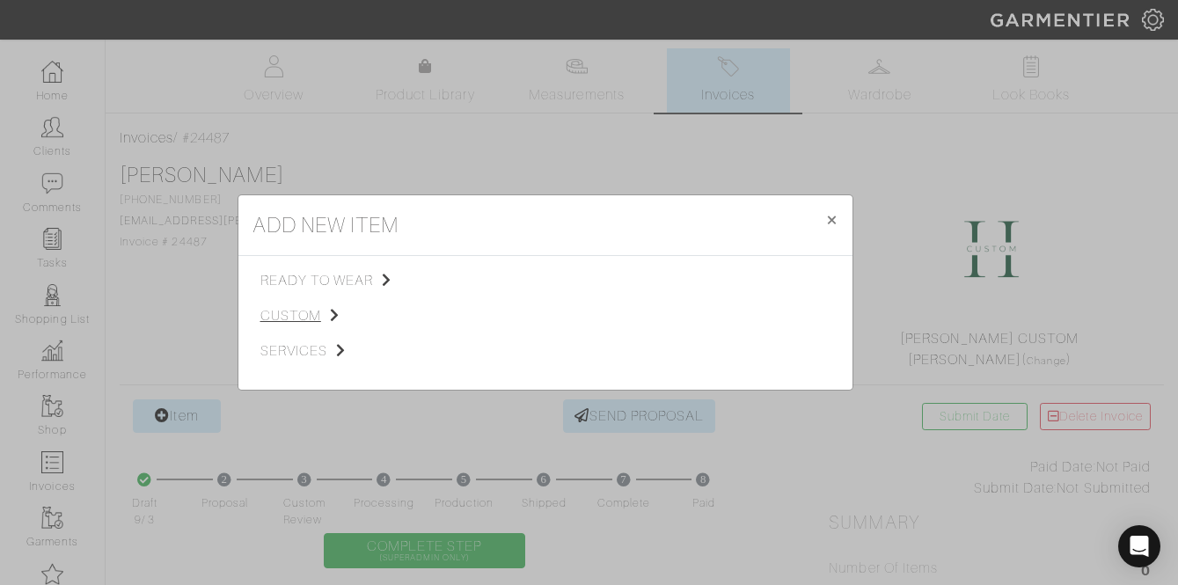
click at [304, 321] on span "custom" at bounding box center [348, 315] width 177 height 21
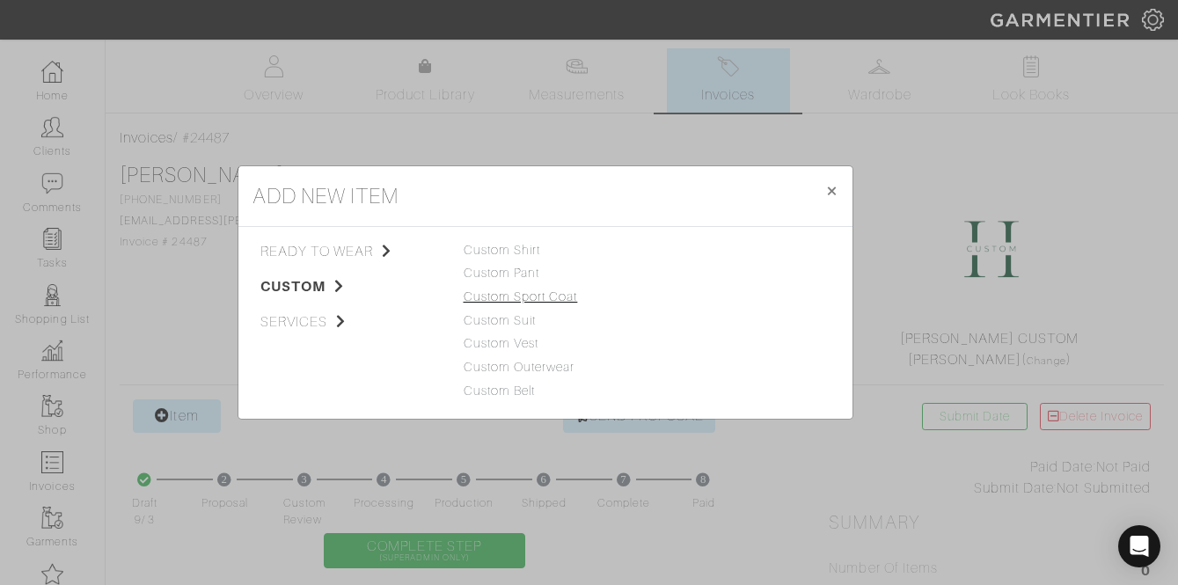
click at [537, 298] on link "Custom Sport Coat" at bounding box center [521, 296] width 114 height 14
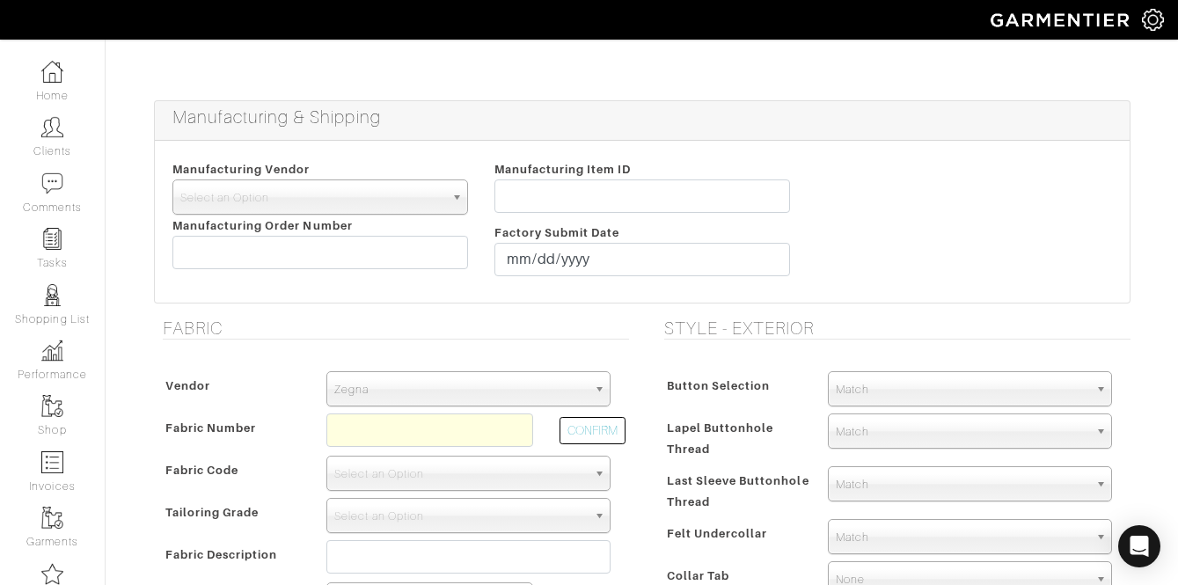
scroll to position [169, 0]
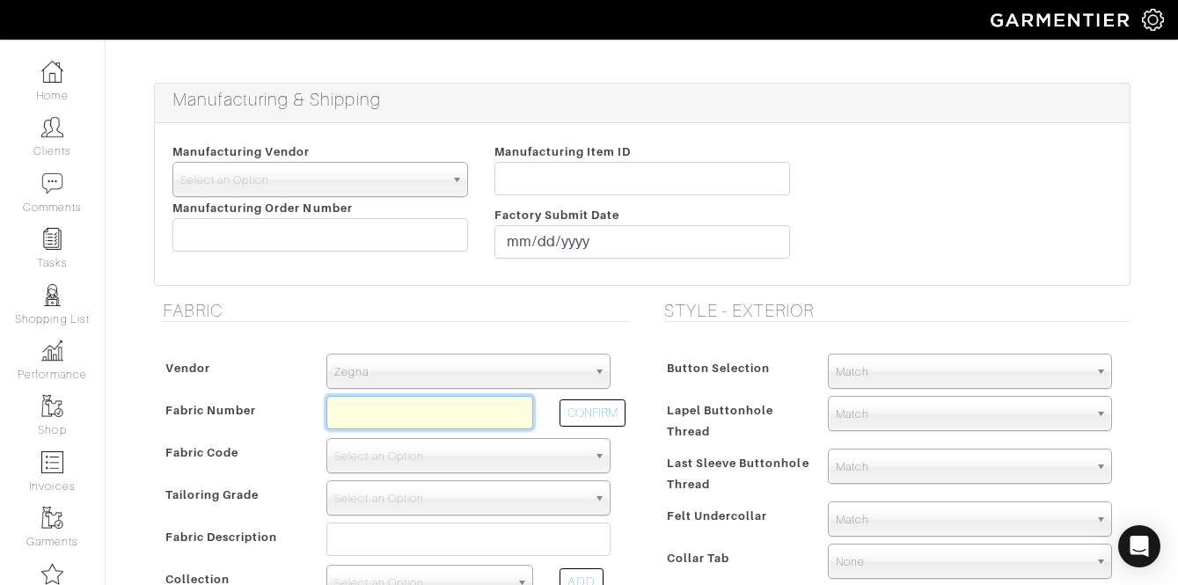
click at [384, 414] on input "text" at bounding box center [429, 412] width 207 height 33
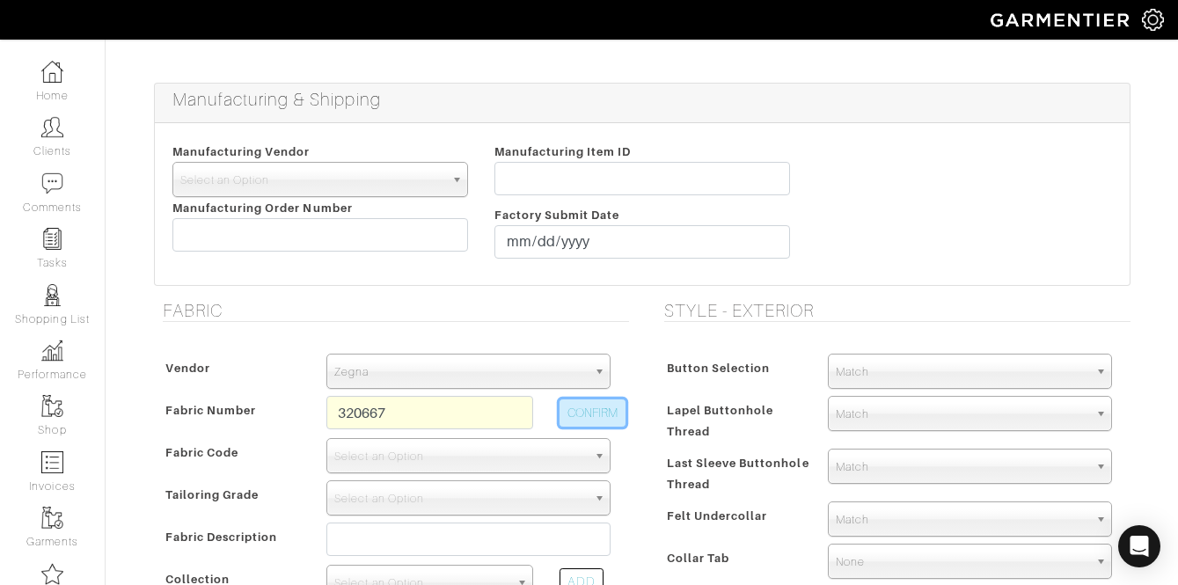
click at [607, 417] on button "CONFIRM" at bounding box center [592, 412] width 66 height 27
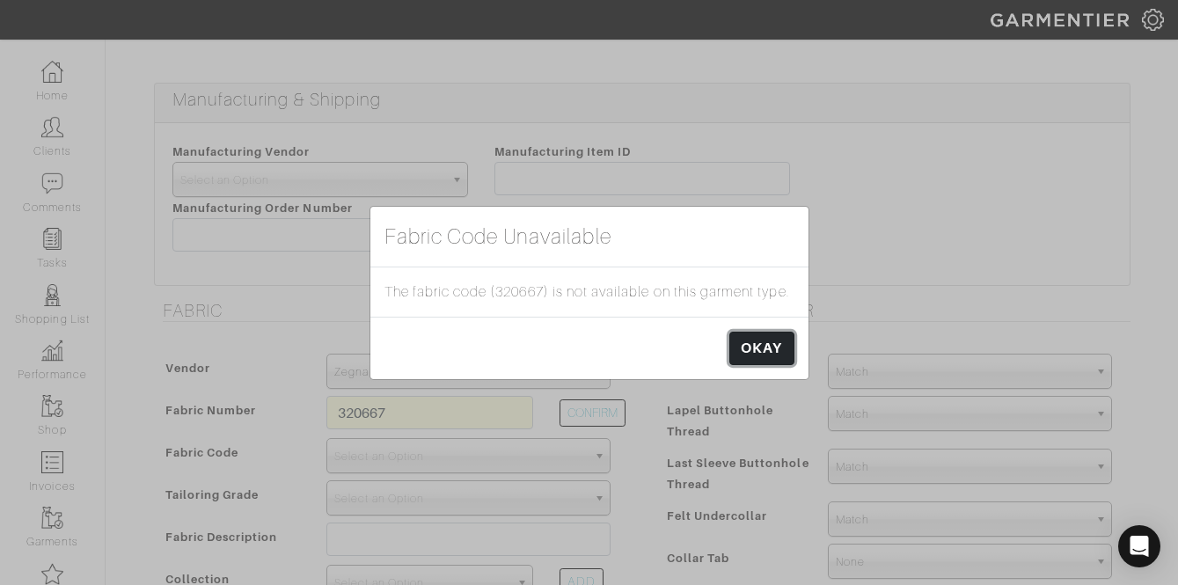
click at [769, 356] on link "OKAY" at bounding box center [761, 348] width 64 height 33
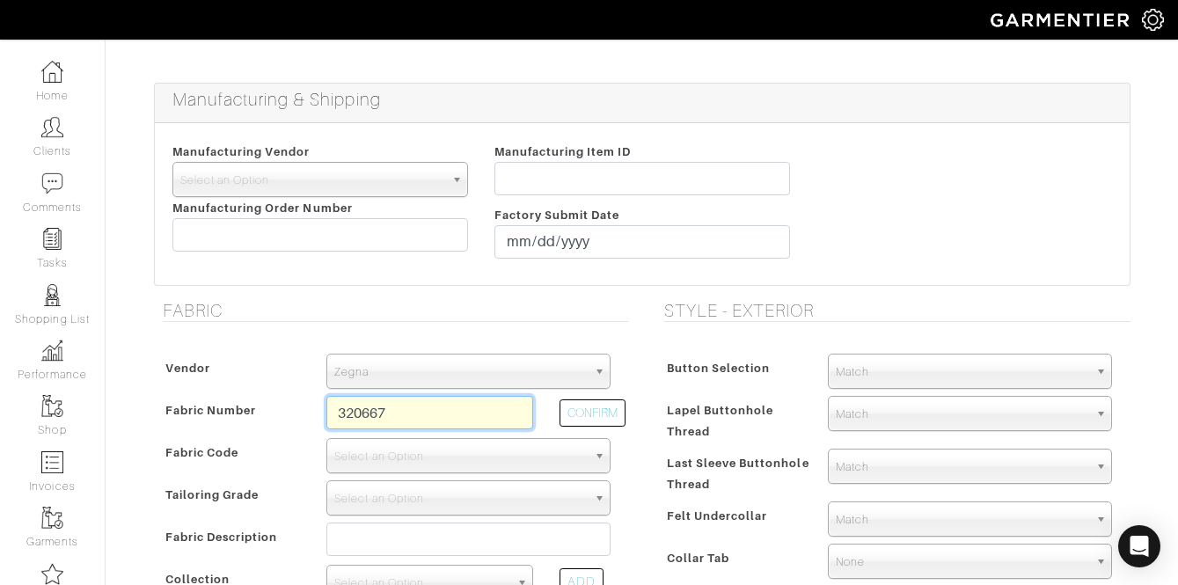
click at [488, 413] on input "320667" at bounding box center [429, 412] width 207 height 33
click at [617, 400] on button "CONFIRM" at bounding box center [592, 412] width 66 height 27
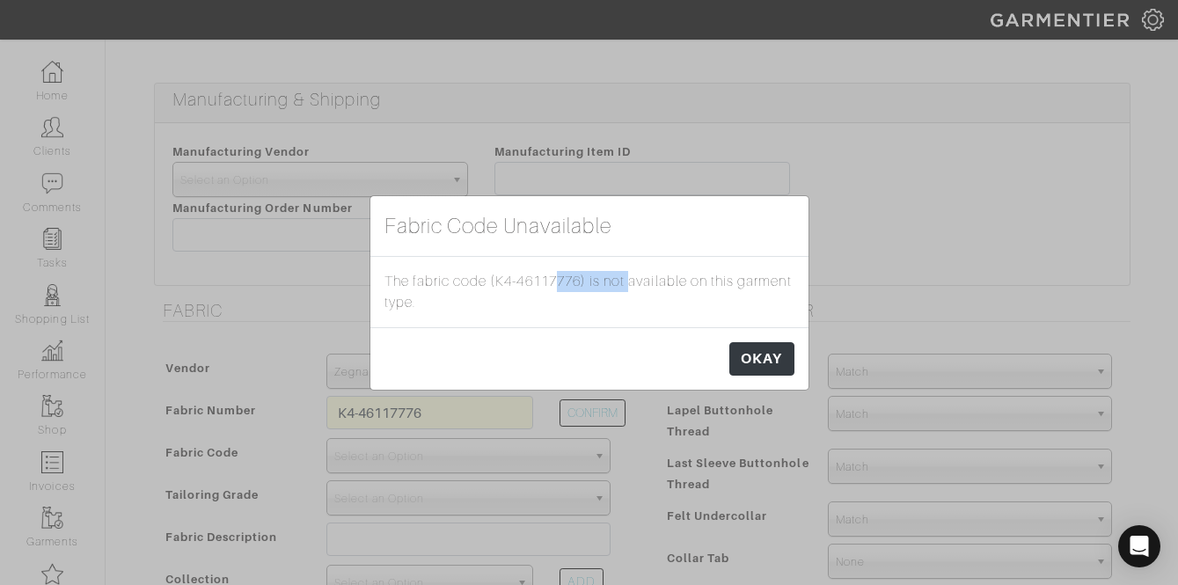
drag, startPoint x: 580, startPoint y: 280, endPoint x: 492, endPoint y: 282, distance: 88.0
click at [492, 282] on div "The fabric code (K4-46117776) is not available on this garment type." at bounding box center [589, 292] width 438 height 70
click at [495, 280] on div "The fabric code (K4-46117776) is not available on this garment type." at bounding box center [589, 292] width 438 height 70
drag, startPoint x: 495, startPoint y: 278, endPoint x: 579, endPoint y: 273, distance: 83.7
click at [579, 273] on div "The fabric code (K4-46117776) is not available on this garment type." at bounding box center [589, 292] width 438 height 70
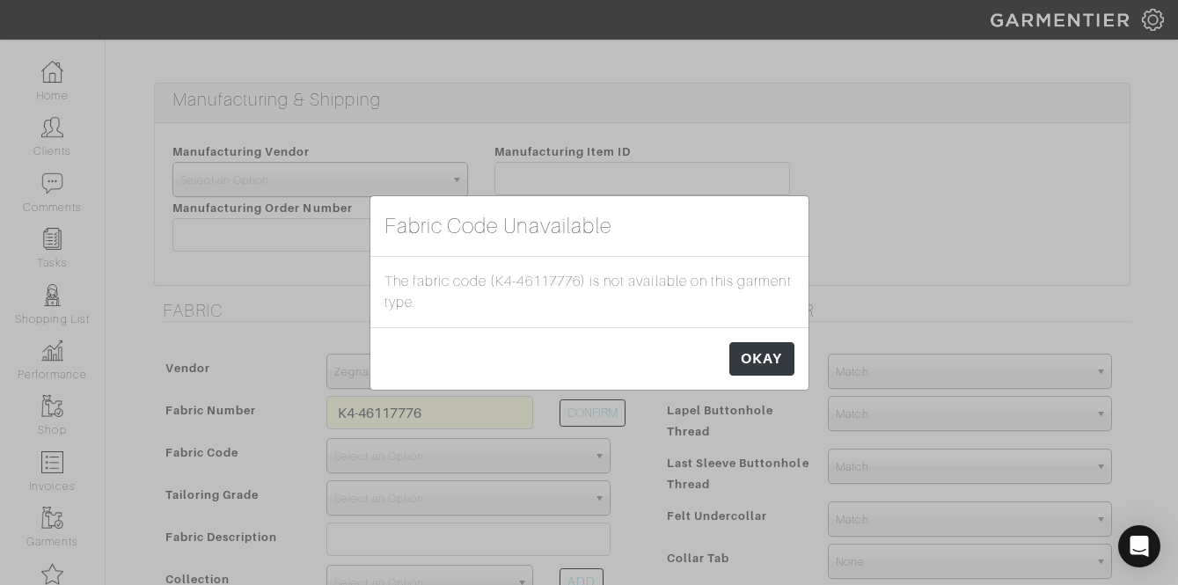
click at [586, 278] on div "The fabric code (K4-46117776) is not available on this garment type." at bounding box center [589, 292] width 438 height 70
click at [737, 346] on link "OKAY" at bounding box center [761, 358] width 64 height 33
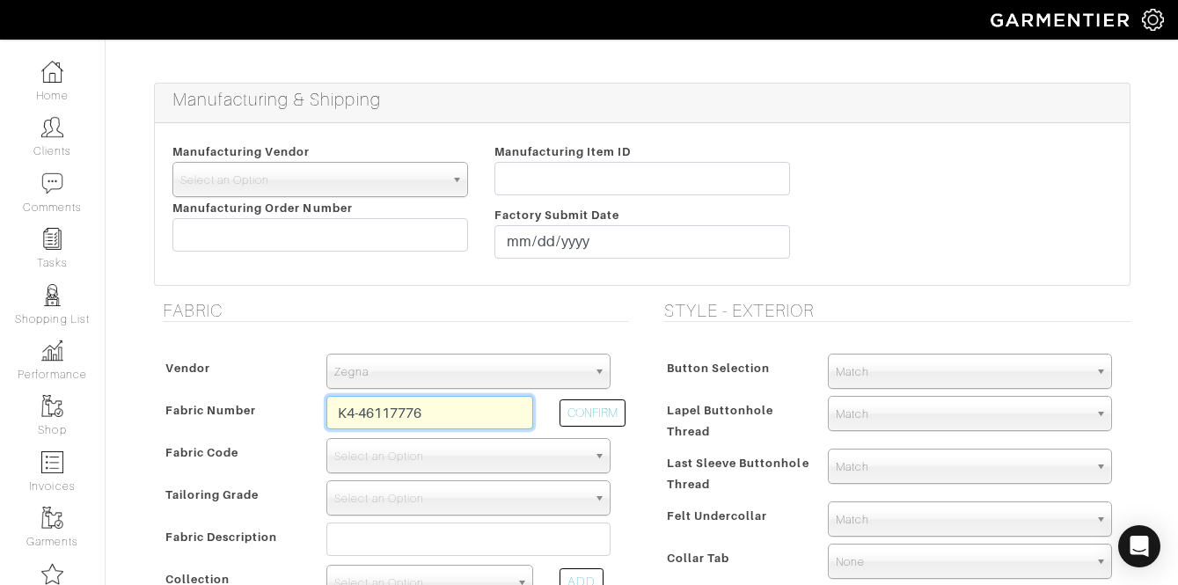
click at [428, 411] on input "K4-46117776" at bounding box center [429, 412] width 207 height 33
click at [428, 412] on input "K4-46117776" at bounding box center [429, 412] width 207 height 33
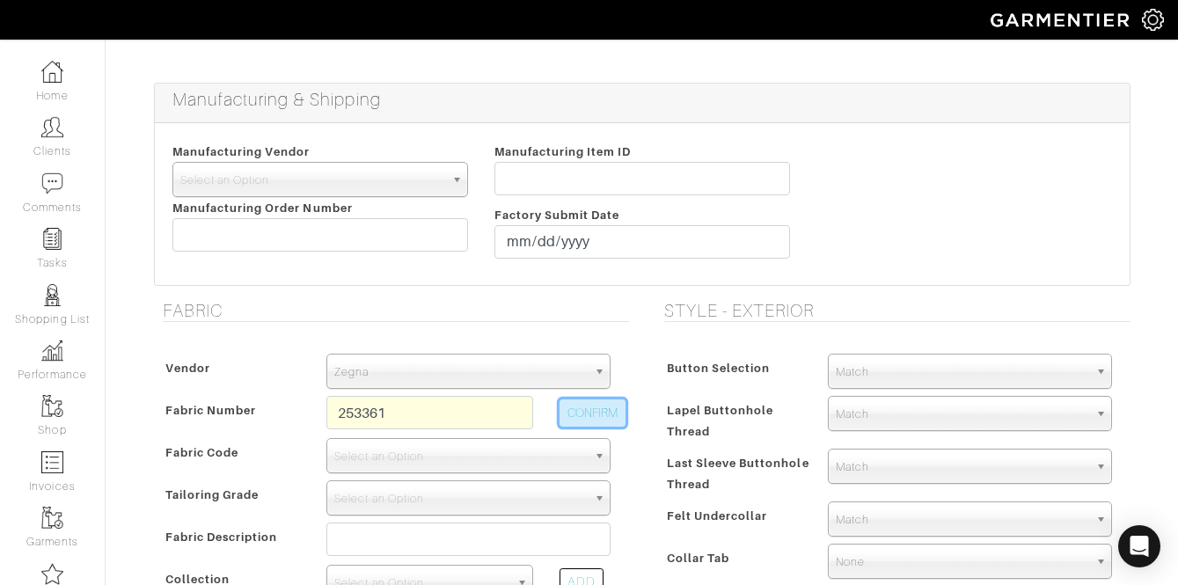
click at [595, 412] on button "CONFIRM" at bounding box center [592, 412] width 66 height 27
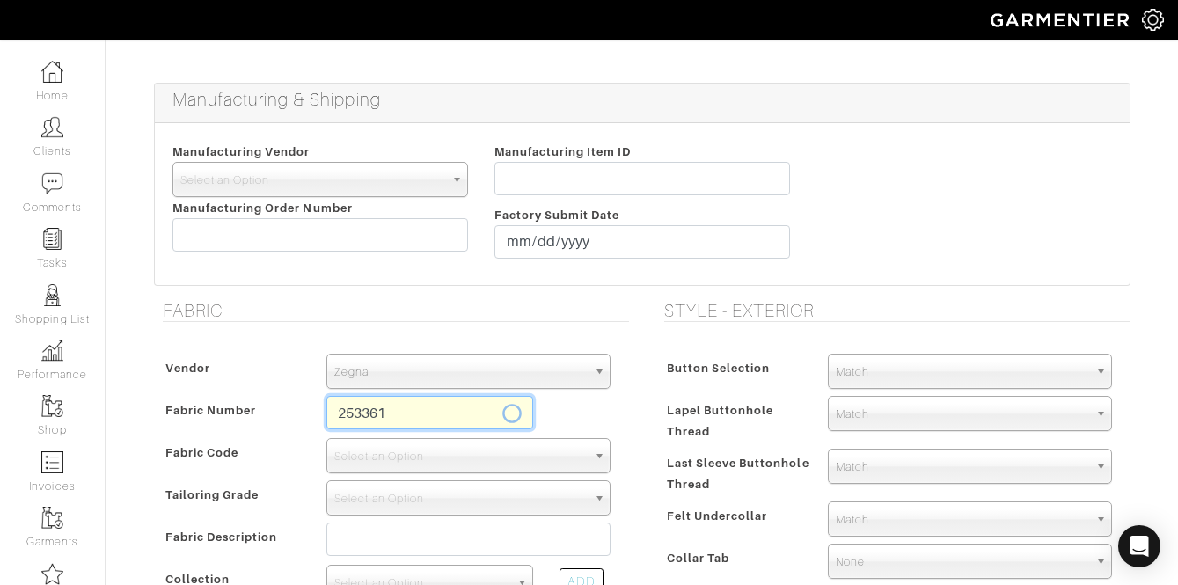
click at [428, 406] on input "253361" at bounding box center [429, 412] width 207 height 33
click at [427, 406] on input "253361" at bounding box center [429, 412] width 207 height 33
click at [429, 414] on input "253361" at bounding box center [429, 412] width 207 height 33
type input "Z6-4073571"
select select "5805"
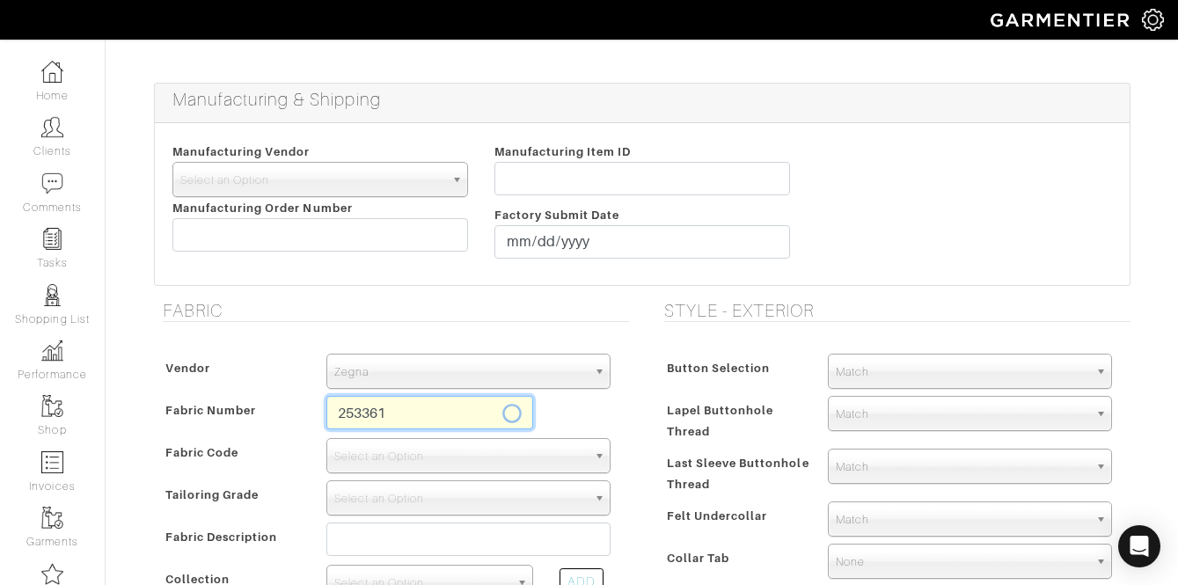
type input "Green Solid"
select select
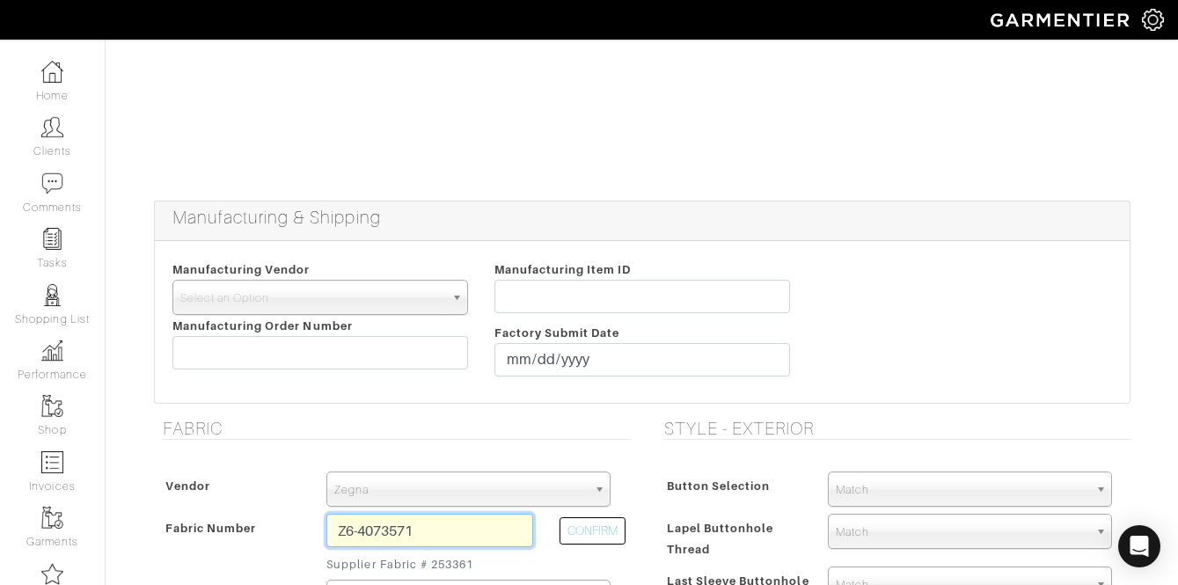
scroll to position [179, 0]
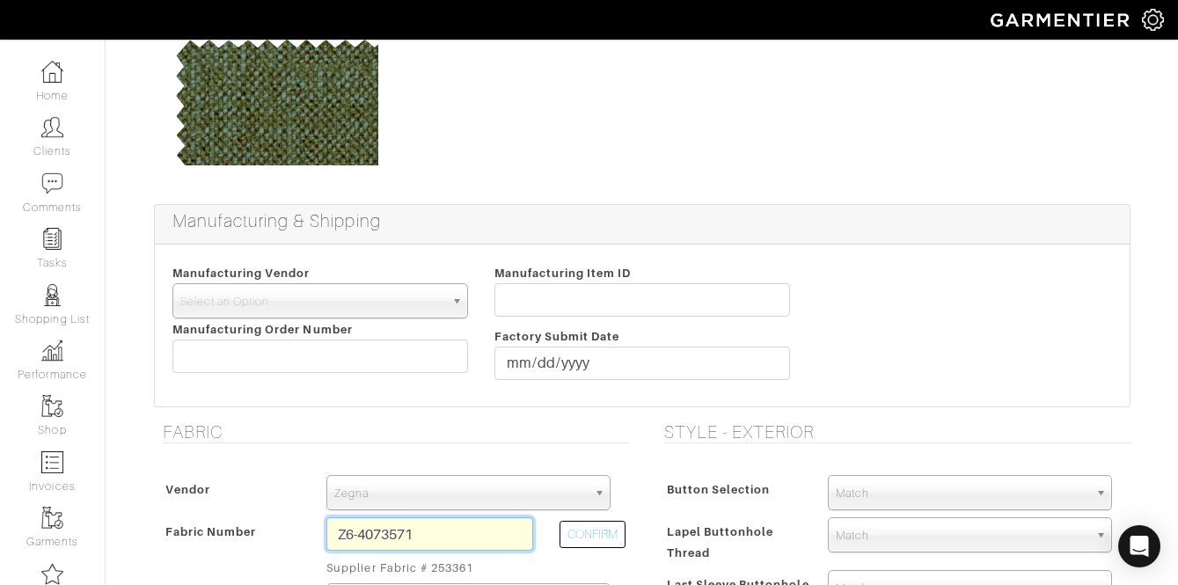
type input "1830.00"
type input "Z6-4073572"
click at [620, 544] on button "CONFIRM" at bounding box center [592, 534] width 66 height 27
type input "Beige Solid"
select select
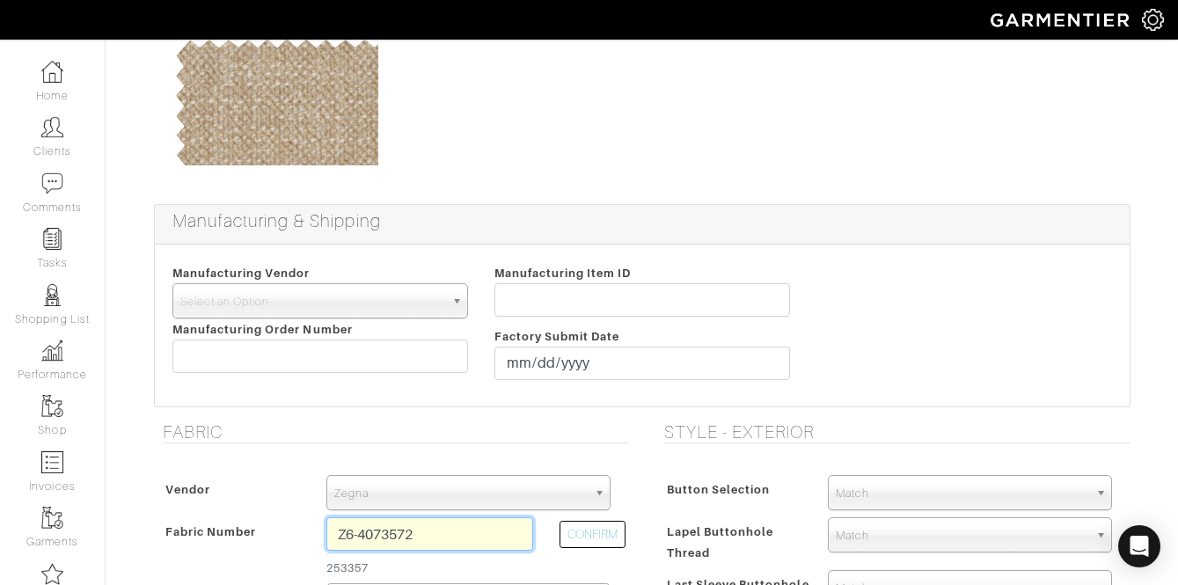
click at [465, 522] on input "Z6-4073572" at bounding box center [429, 533] width 207 height 33
click at [465, 523] on input "Z6-4073572" at bounding box center [429, 533] width 207 height 33
type input "253362"
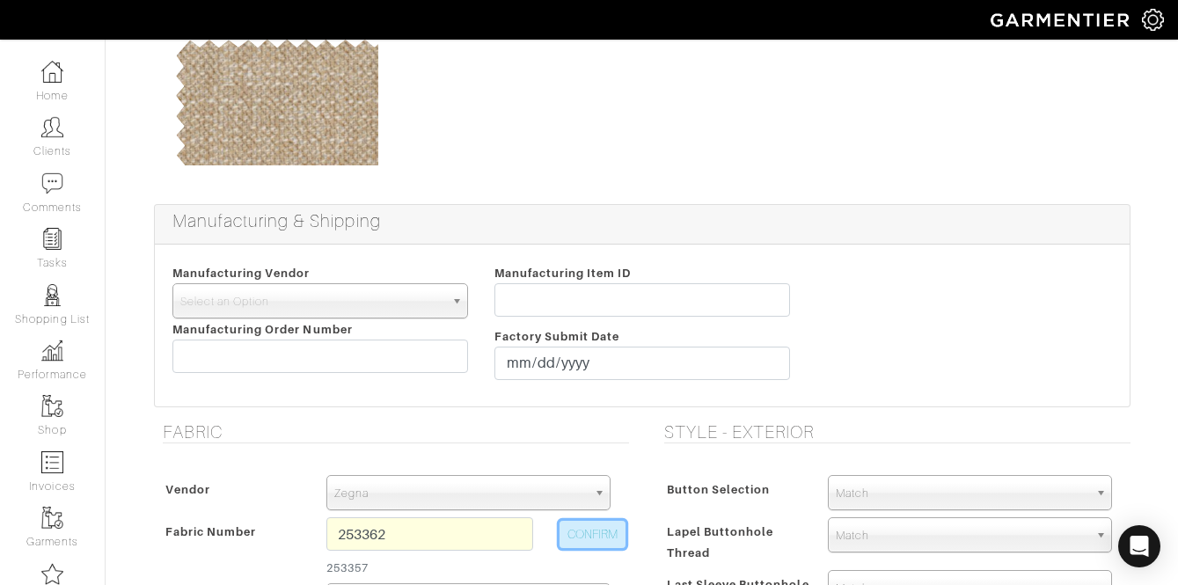
click at [606, 545] on button "CONFIRM" at bounding box center [592, 534] width 66 height 27
select select
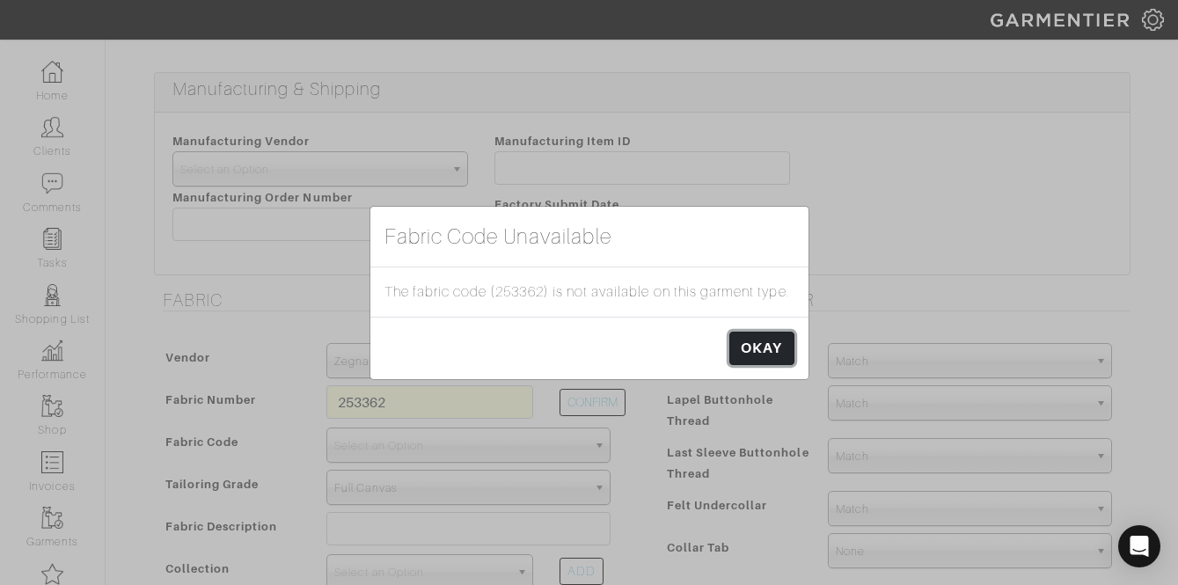
click at [757, 356] on link "OKAY" at bounding box center [761, 348] width 64 height 33
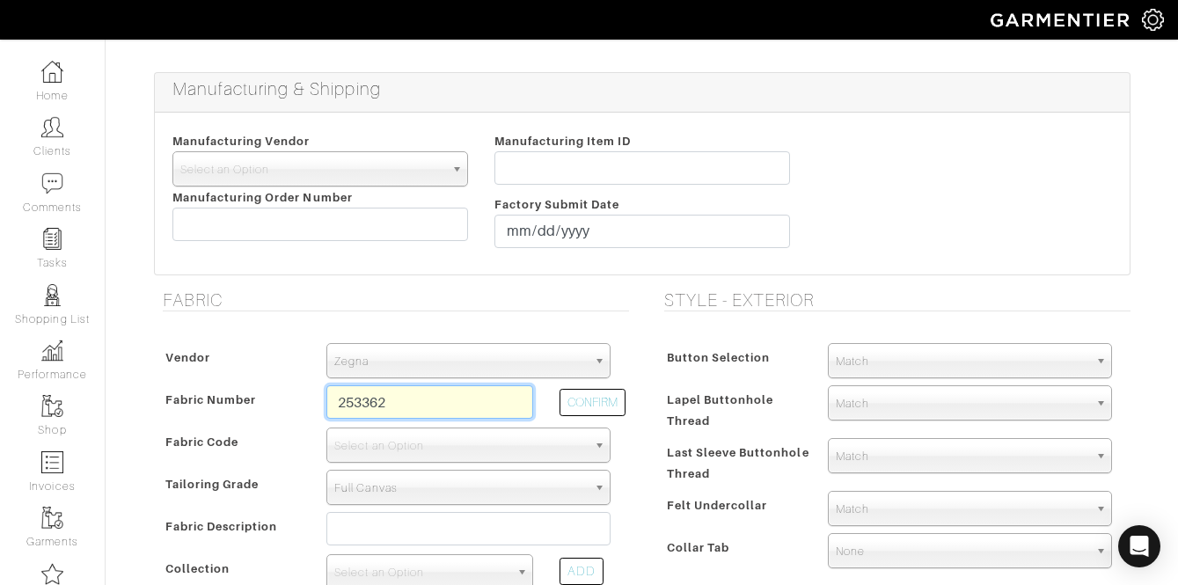
click at [450, 407] on input "253362" at bounding box center [429, 401] width 207 height 33
click at [599, 398] on button "CONFIRM" at bounding box center [592, 402] width 66 height 27
type input "Z6-4073571"
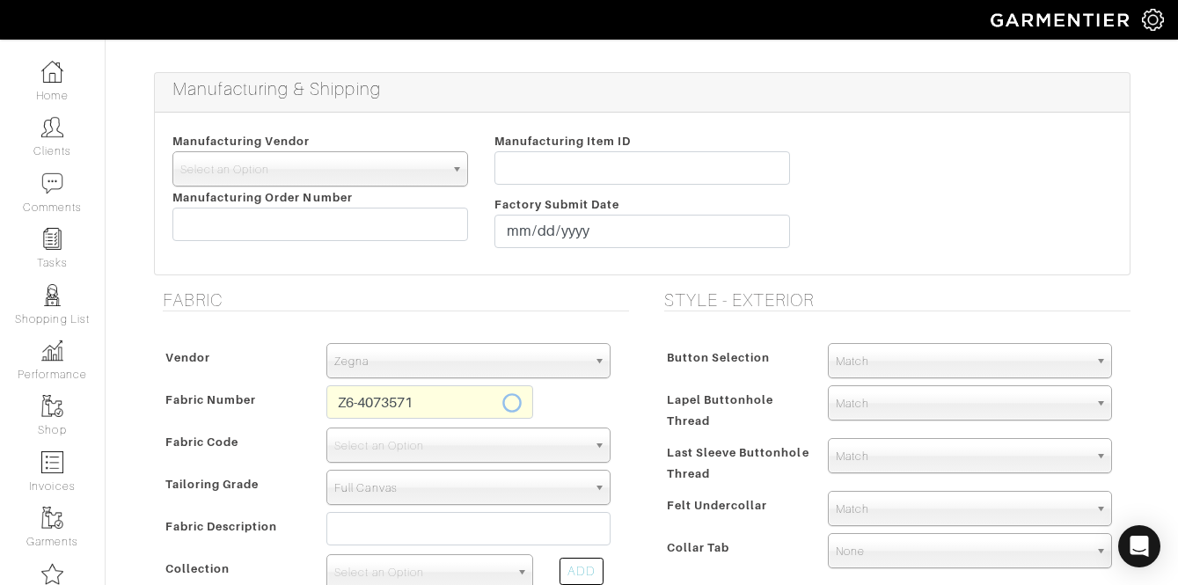
select select "5805"
type input "Green Solid"
select select
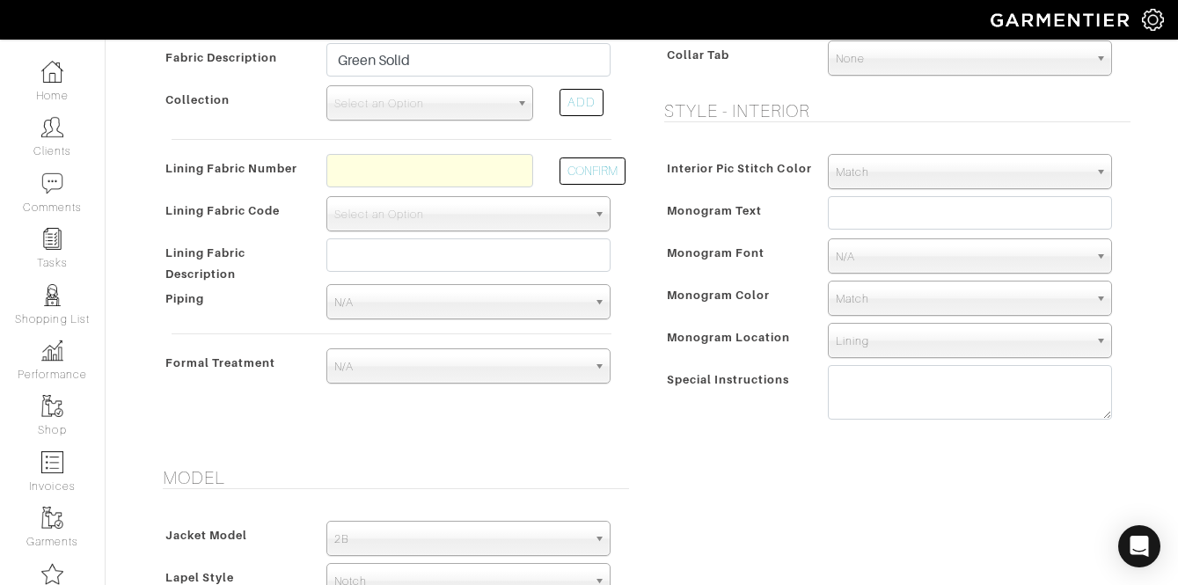
scroll to position [881, 0]
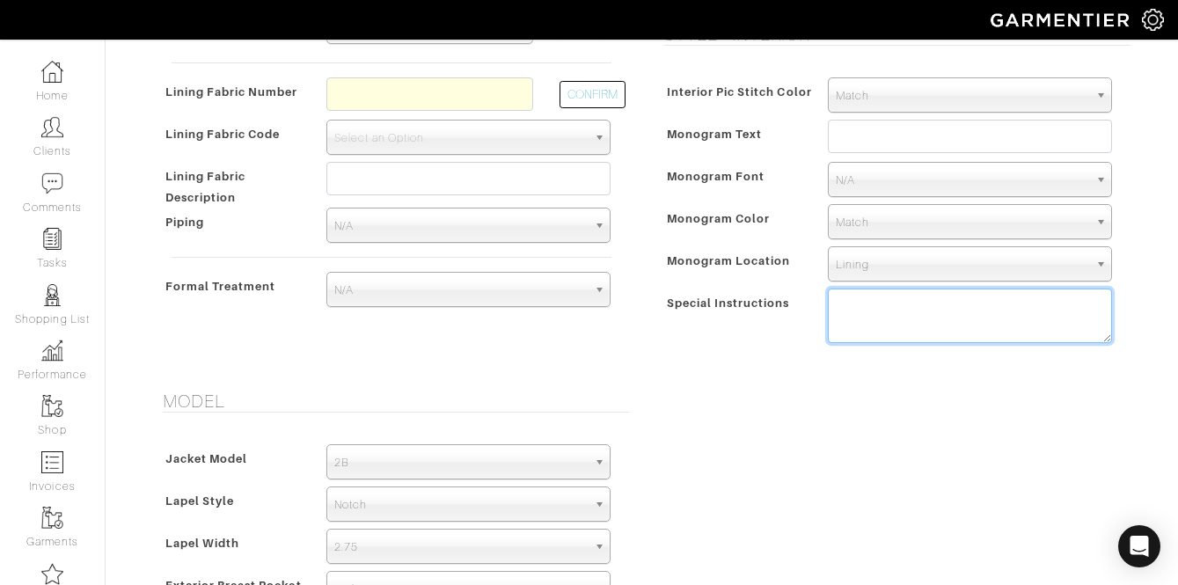
drag, startPoint x: 878, startPoint y: 338, endPoint x: 881, endPoint y: 329, distance: 9.5
click at [880, 331] on textarea at bounding box center [970, 316] width 284 height 55
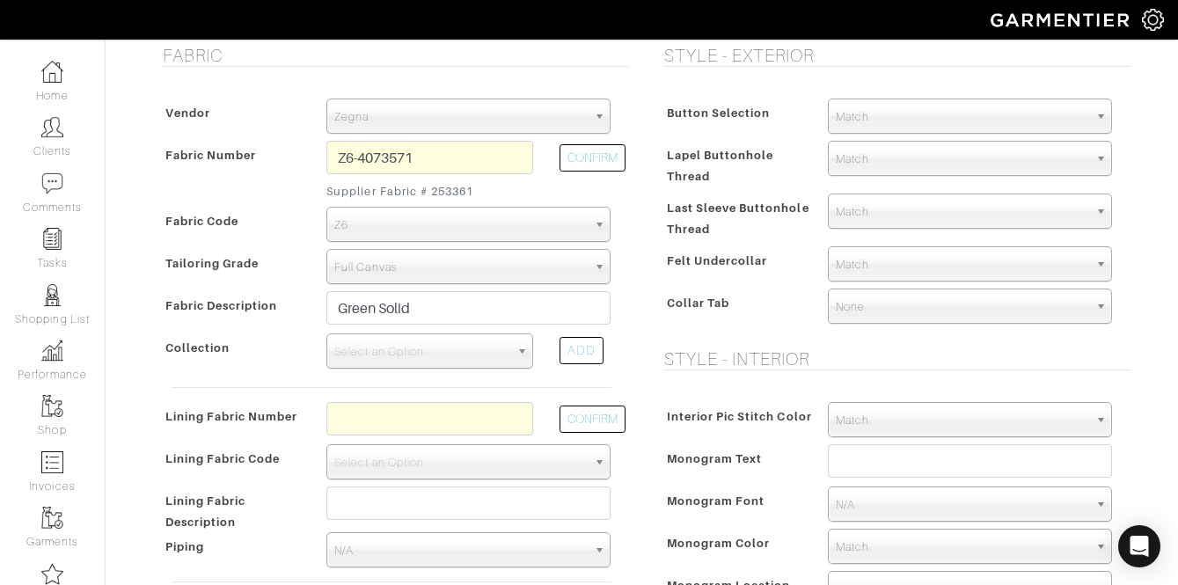
scroll to position [555, 0]
type textarea "1. match lining same as last time (1/2" or 1/4" or 1/3) 2."
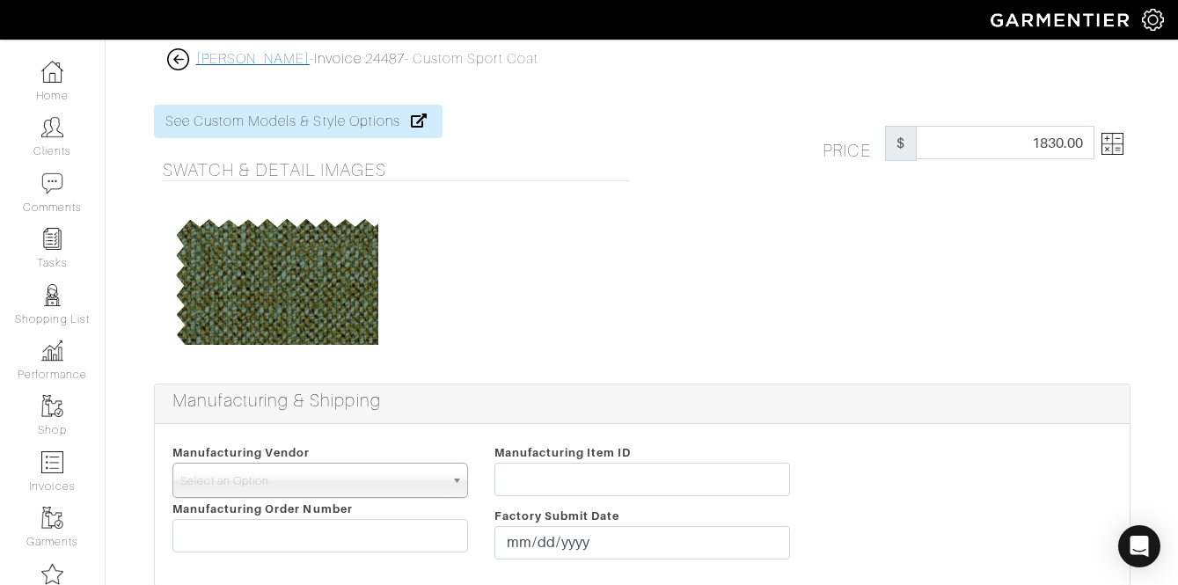
click at [240, 52] on link "[PERSON_NAME]" at bounding box center [253, 59] width 114 height 16
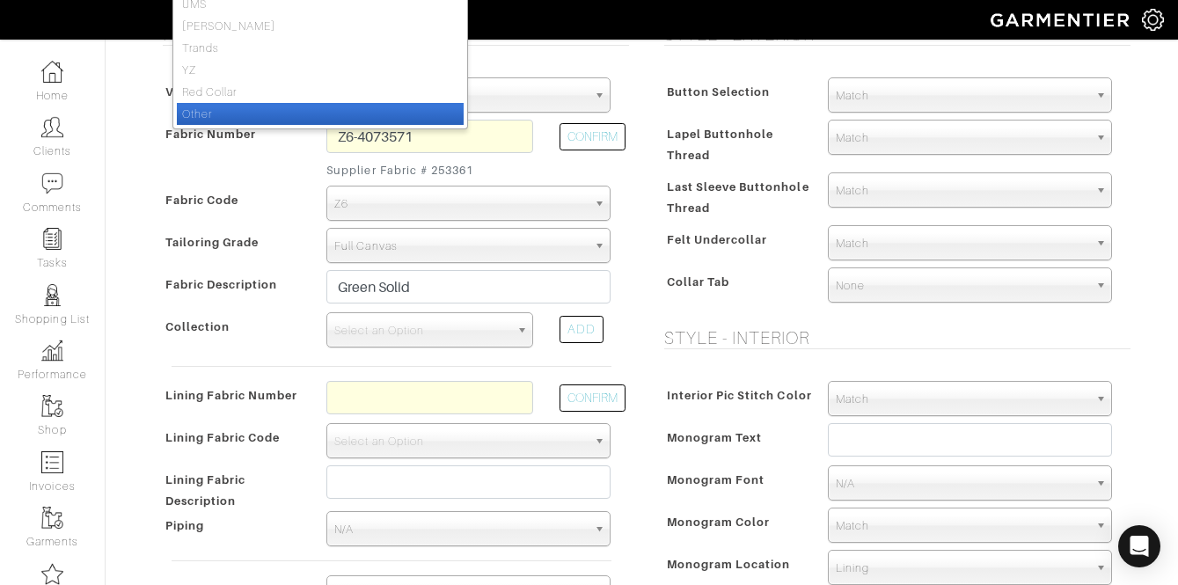
scroll to position [578, 0]
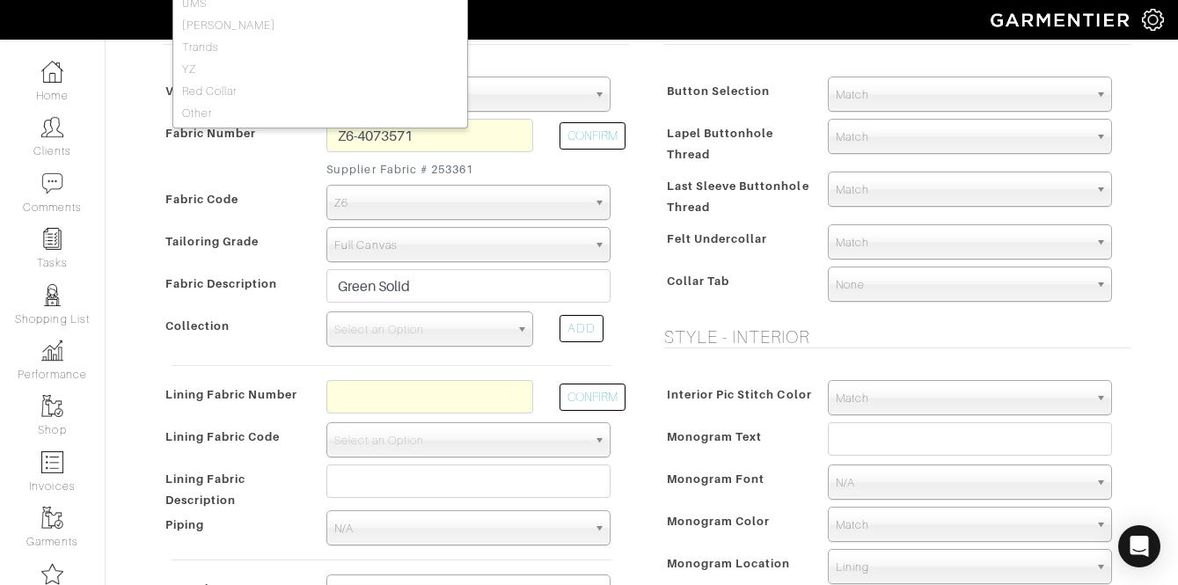
click at [418, 378] on div "Vendor Zegna Scabal Loro Piana Gladson Dormeuil House Collection London Marzoni…" at bounding box center [391, 346] width 475 height 575
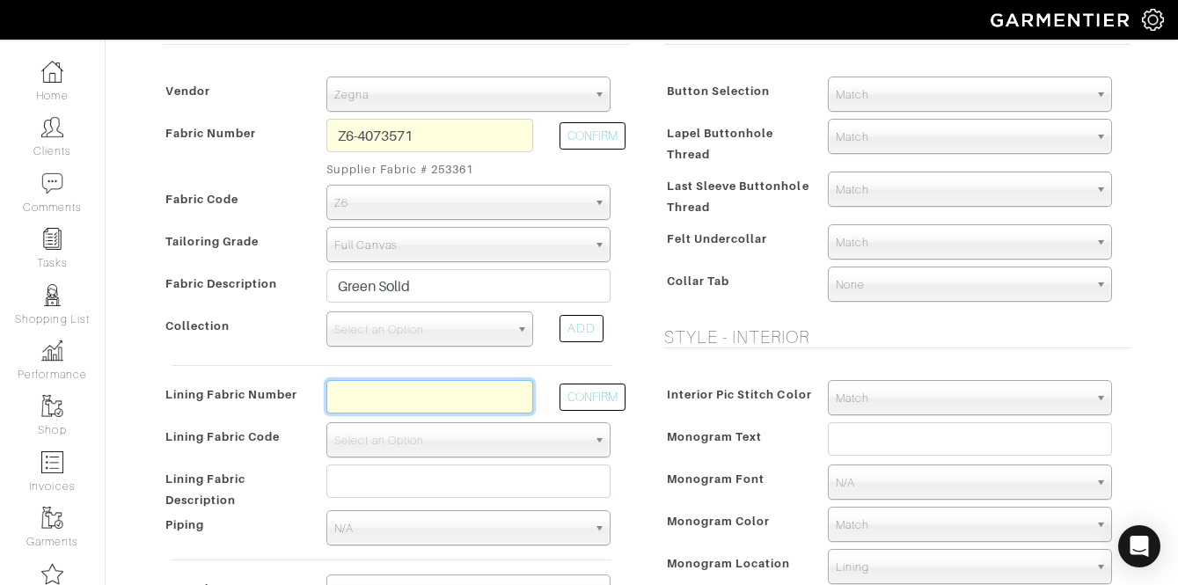
click at [412, 390] on input "text" at bounding box center [429, 396] width 207 height 33
type input "l2-50169570"
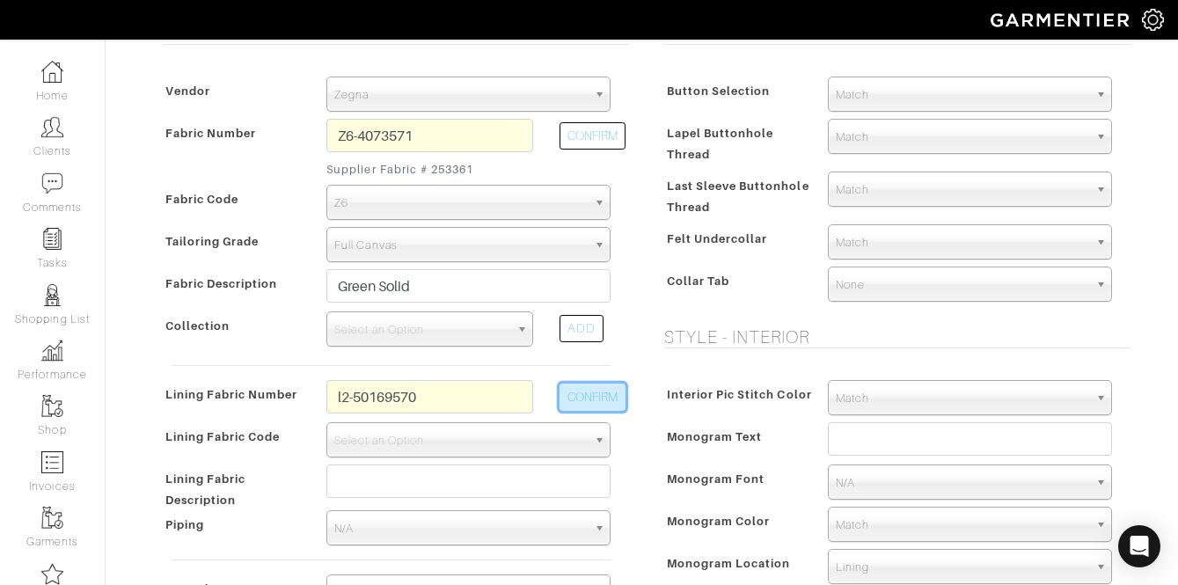
click at [612, 399] on button "CONFIRM" at bounding box center [592, 397] width 66 height 27
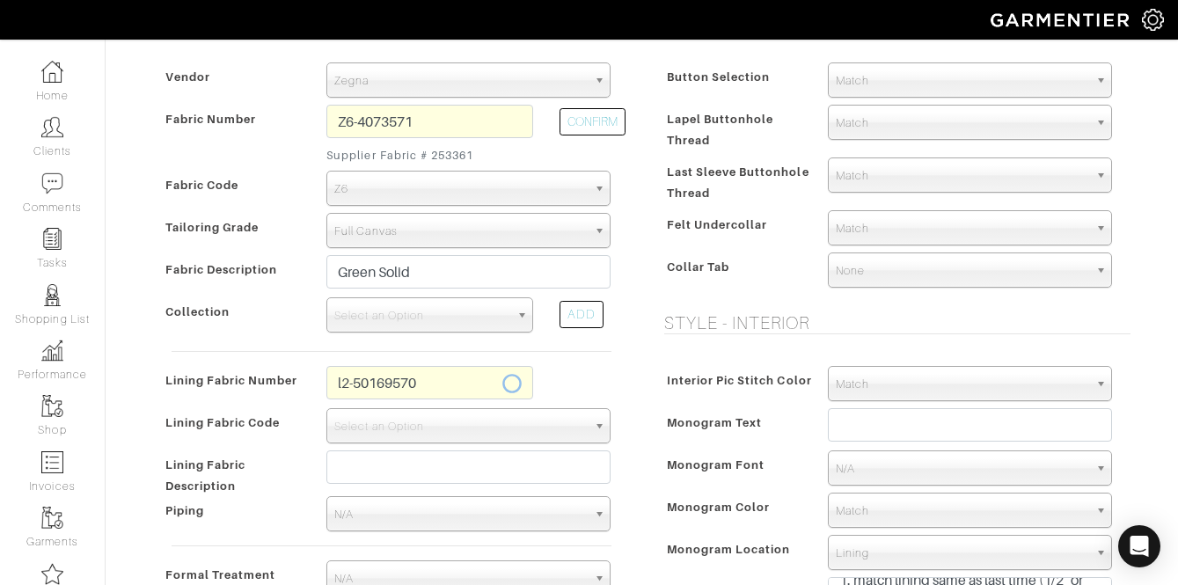
select select "6294"
type input "Blue Neat Check"
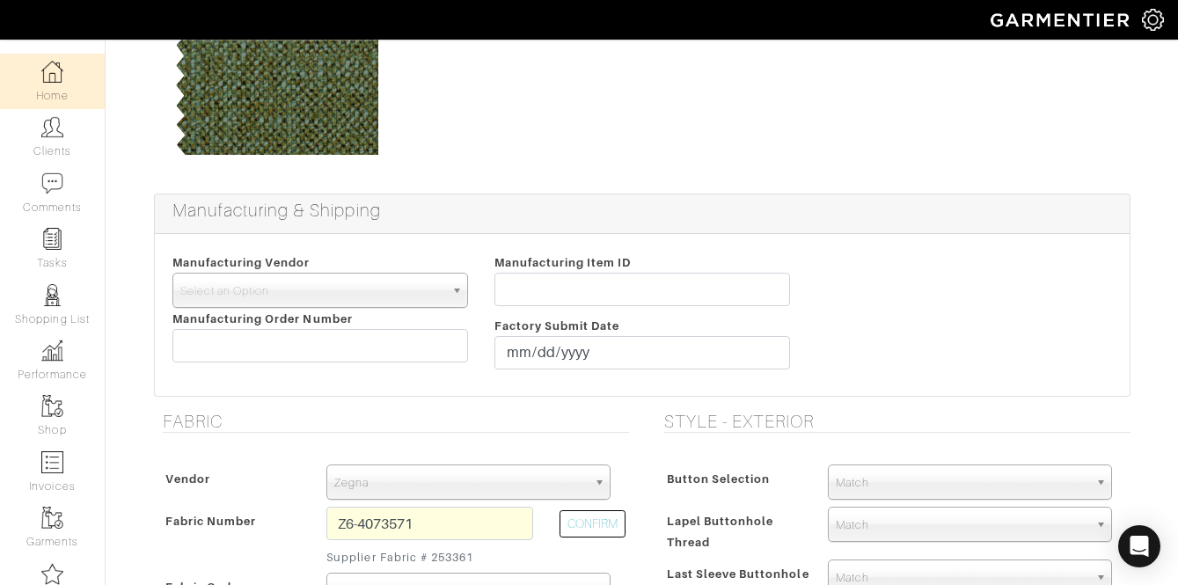
scroll to position [170, 0]
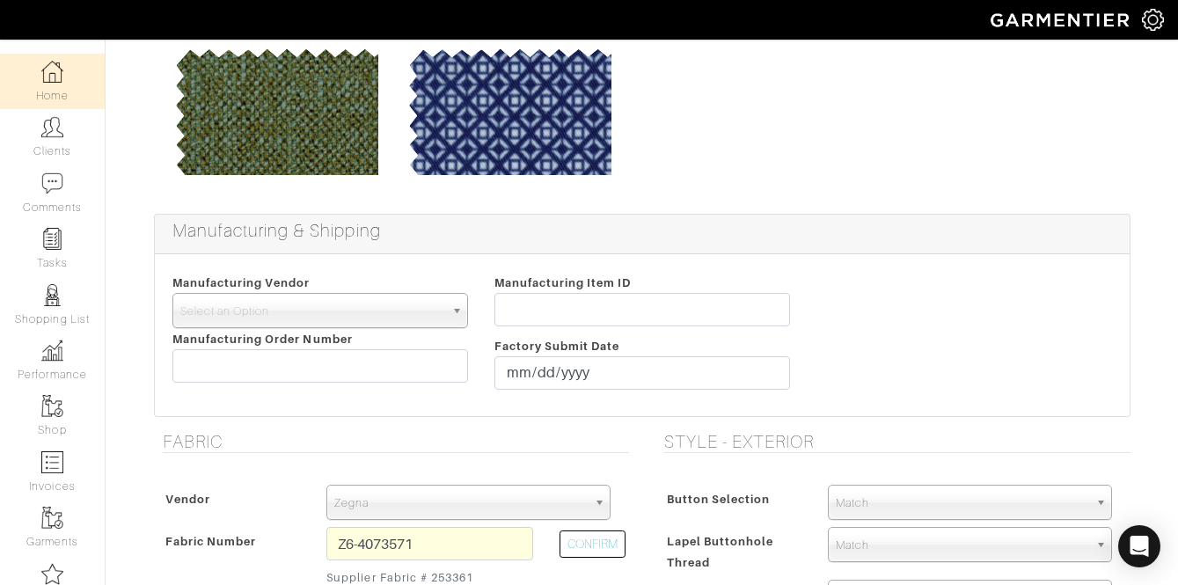
type input "1845.00"
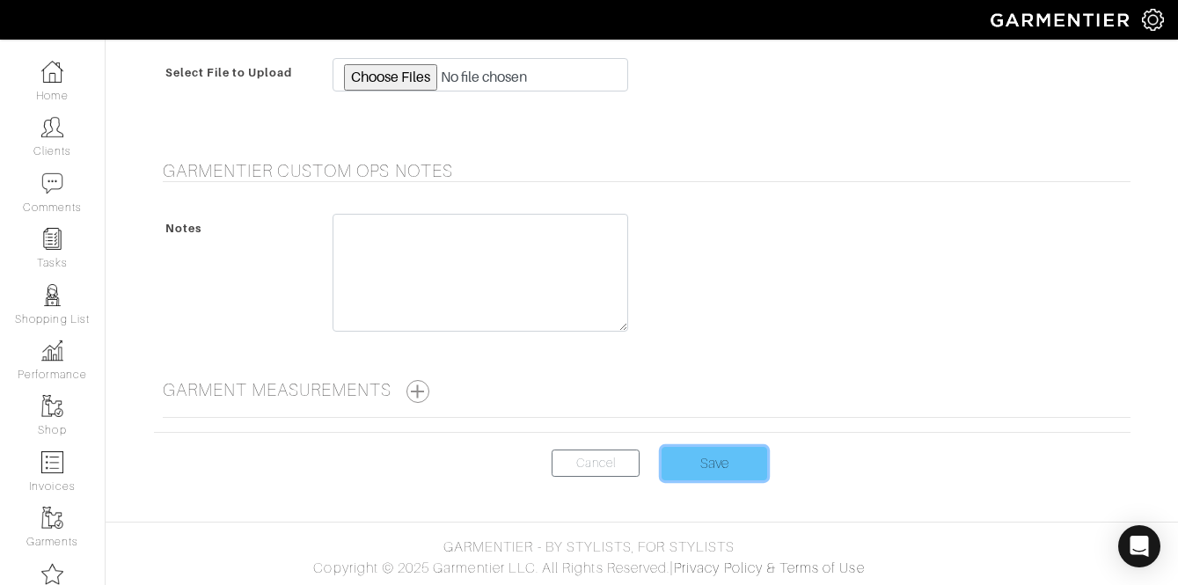
click at [719, 466] on input "Save" at bounding box center [715, 463] width 106 height 33
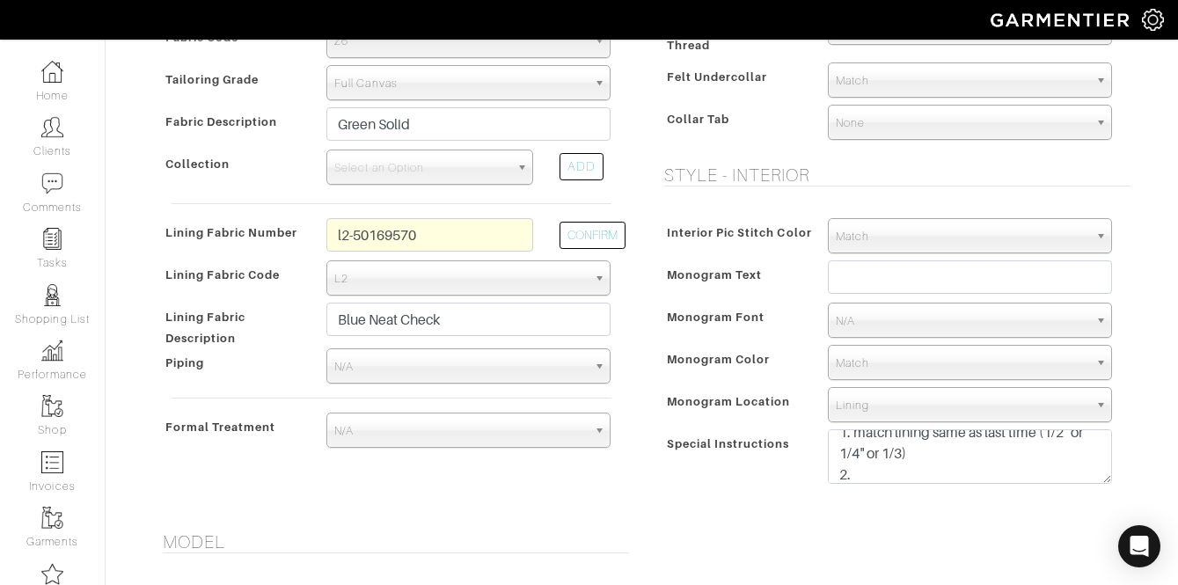
scroll to position [721, 0]
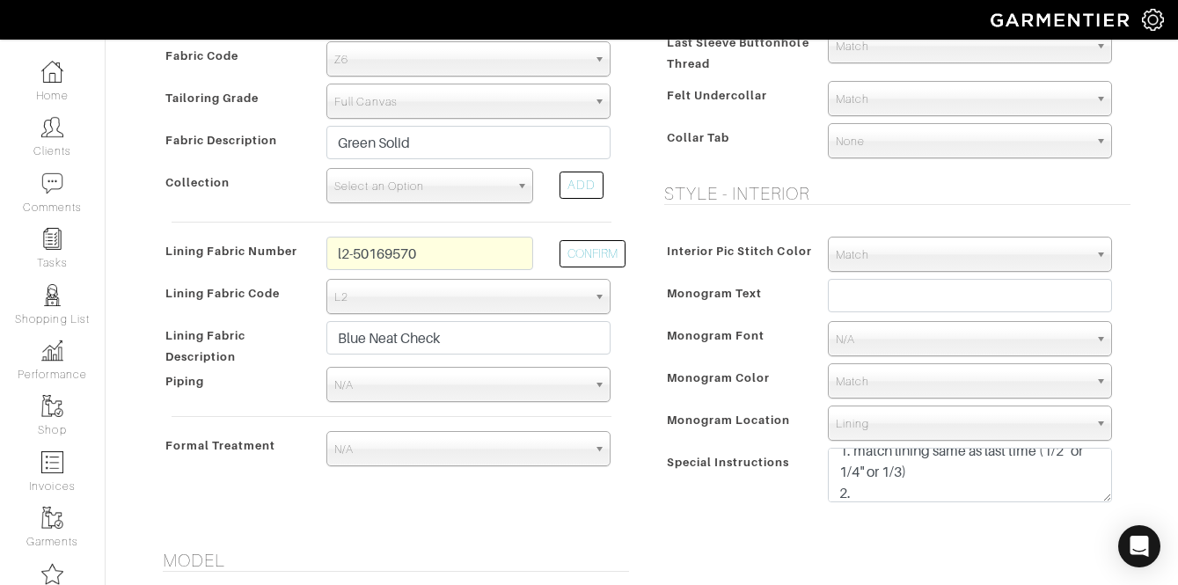
click at [420, 182] on span "Select an Option" at bounding box center [421, 186] width 175 height 35
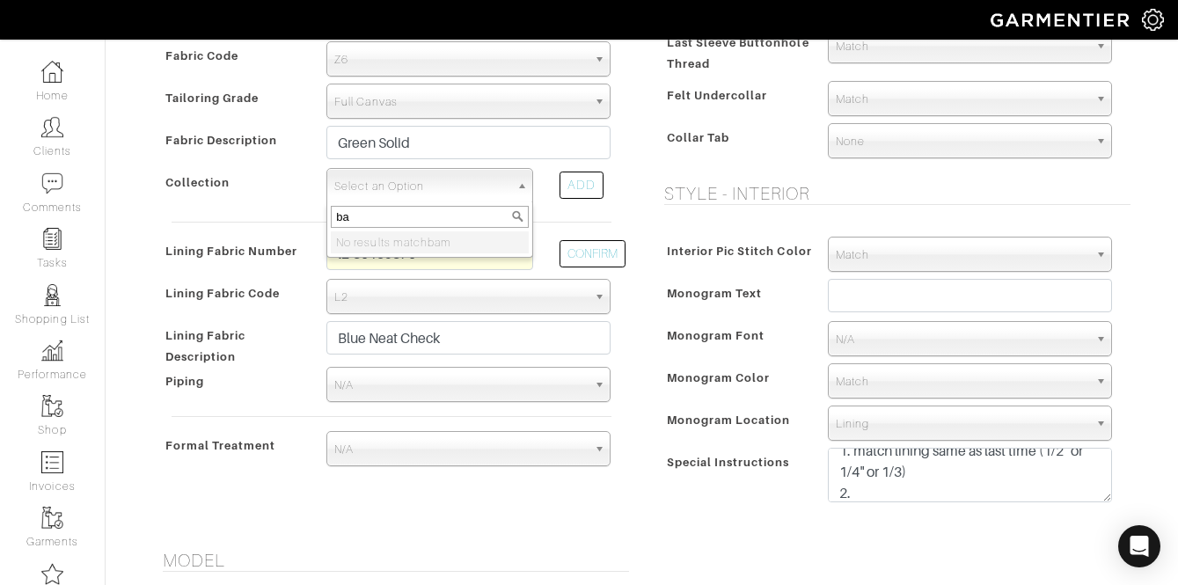
type input "b"
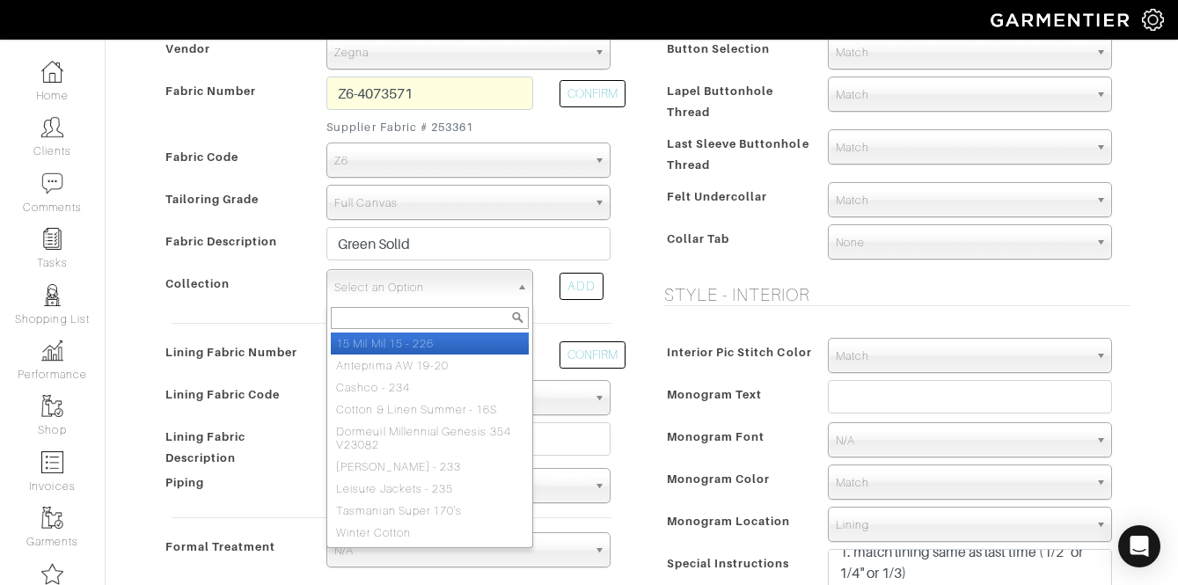
scroll to position [552, 0]
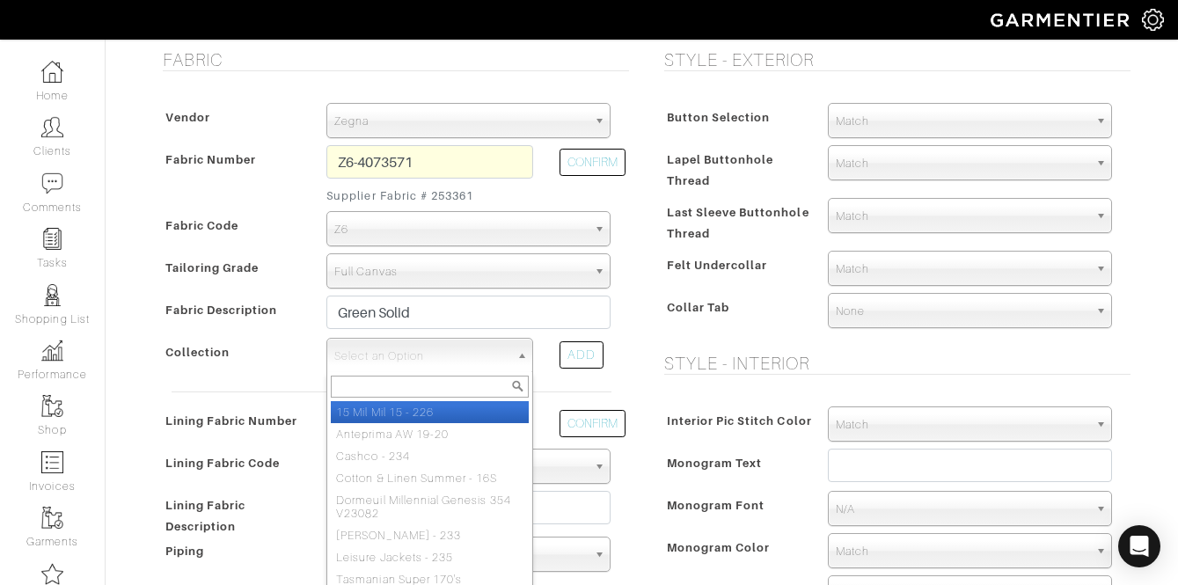
click at [387, 105] on span "Zegna" at bounding box center [460, 121] width 252 height 35
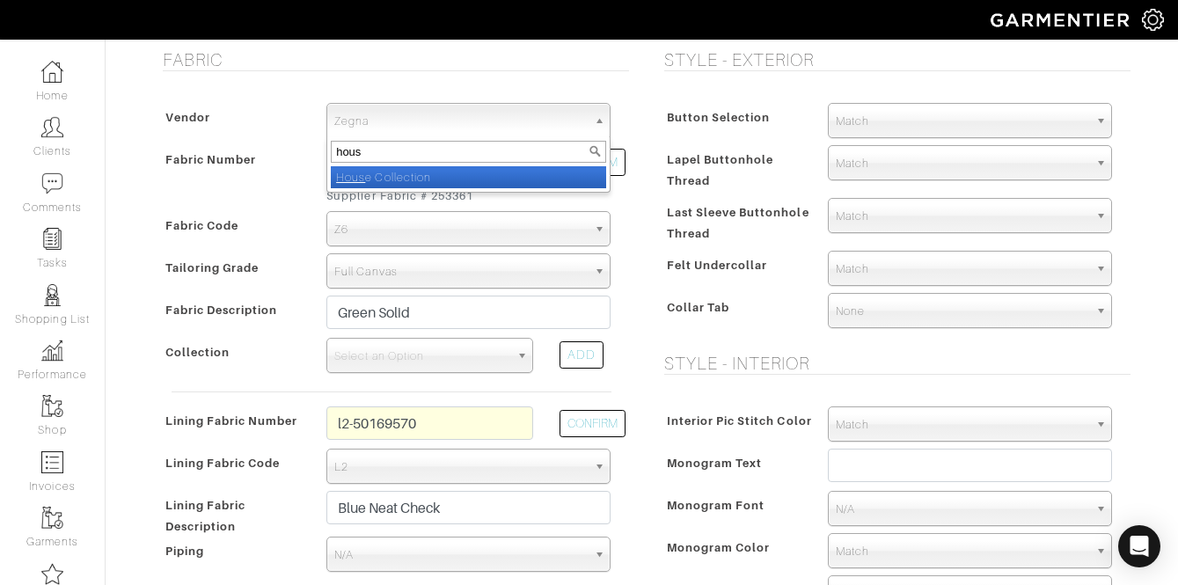
type input "house"
select select "75"
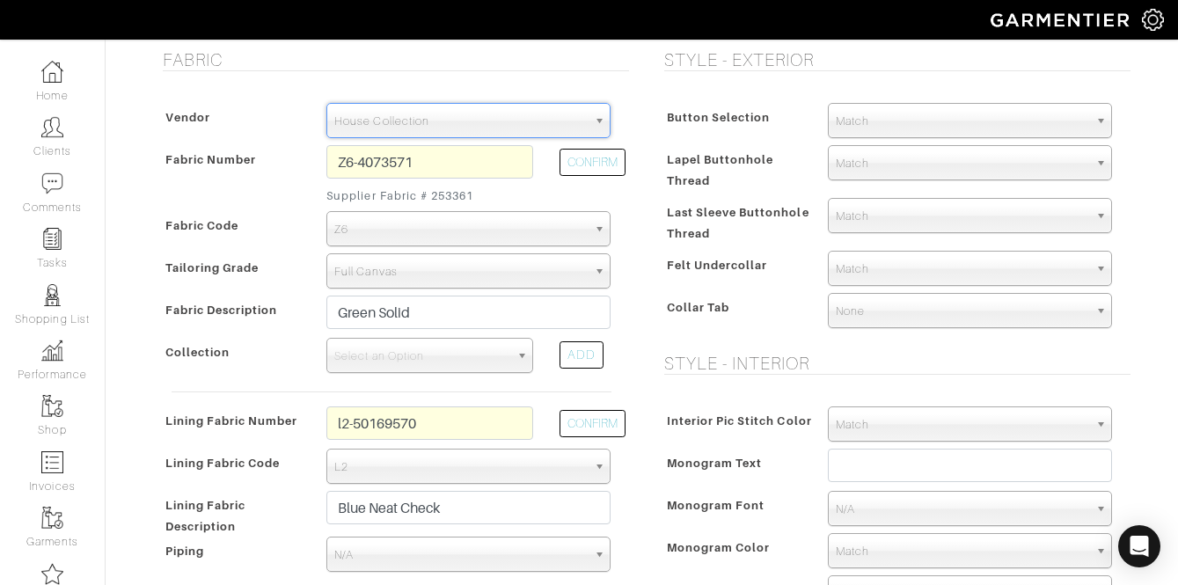
click at [377, 96] on div "Vendor Zegna Scabal Loro Piana Gladson Dormeuil House Collection London Marzoni…" at bounding box center [391, 372] width 475 height 575
click at [383, 121] on span "House Collection" at bounding box center [460, 121] width 252 height 35
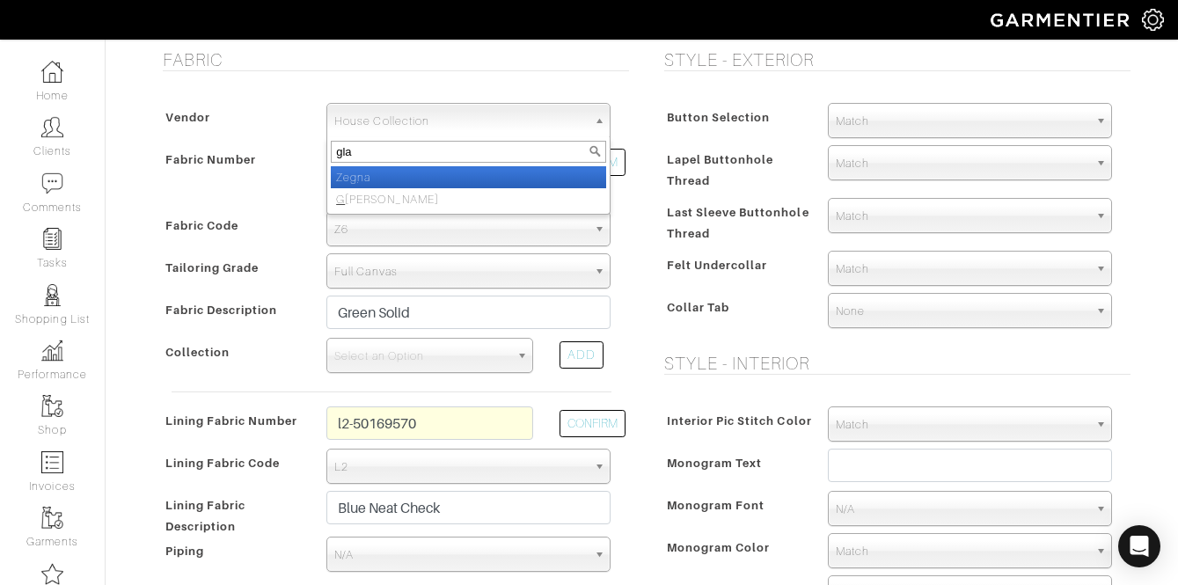
type input "glad"
select select "74"
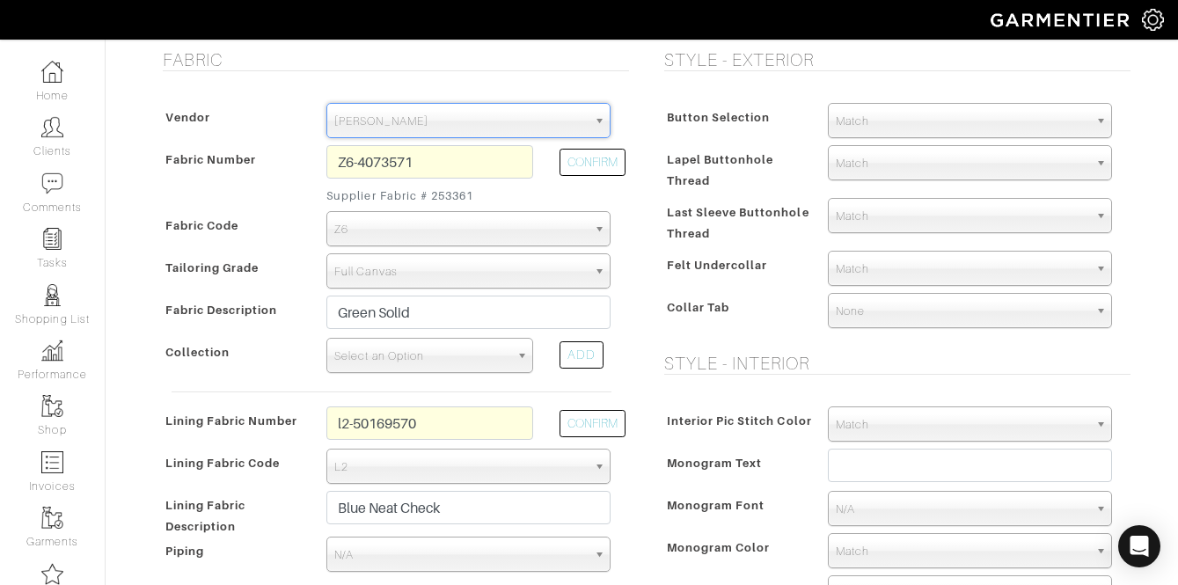
click at [441, 359] on span "Select an Option" at bounding box center [421, 356] width 175 height 35
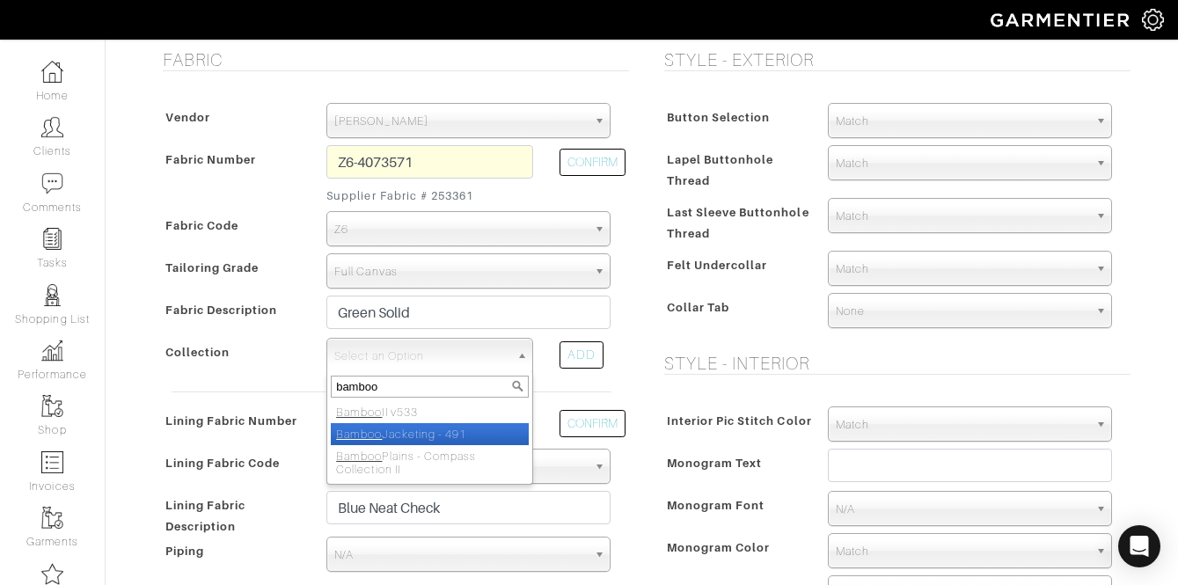
type input "bamboo"
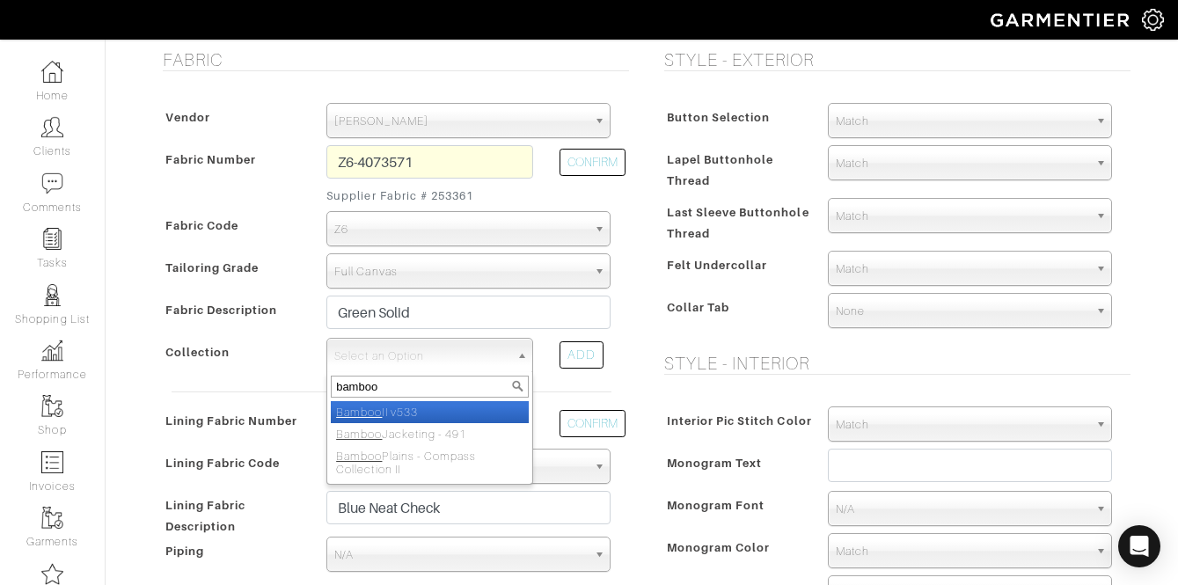
click at [464, 420] on li "Bamboo II v533" at bounding box center [430, 412] width 198 height 22
select select "541"
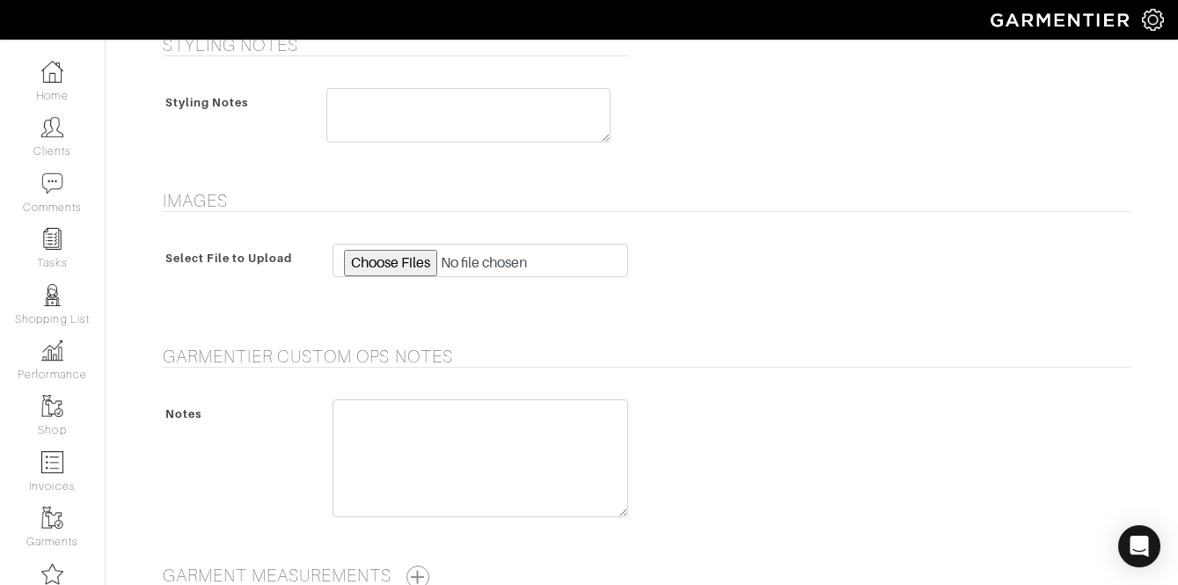
scroll to position [1707, 0]
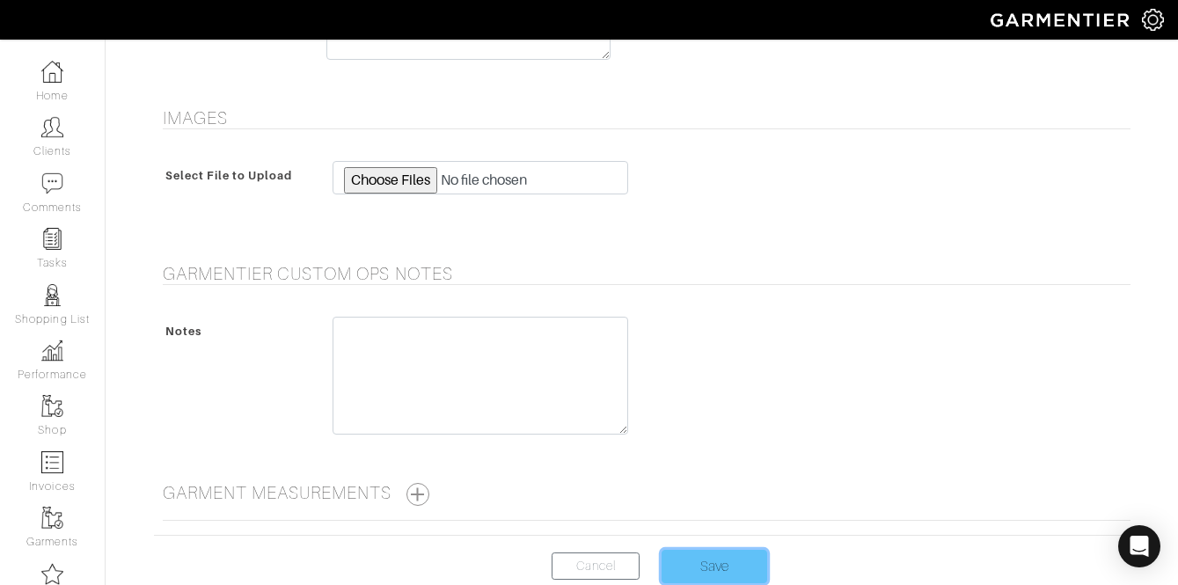
click at [677, 550] on input "Save" at bounding box center [715, 566] width 106 height 33
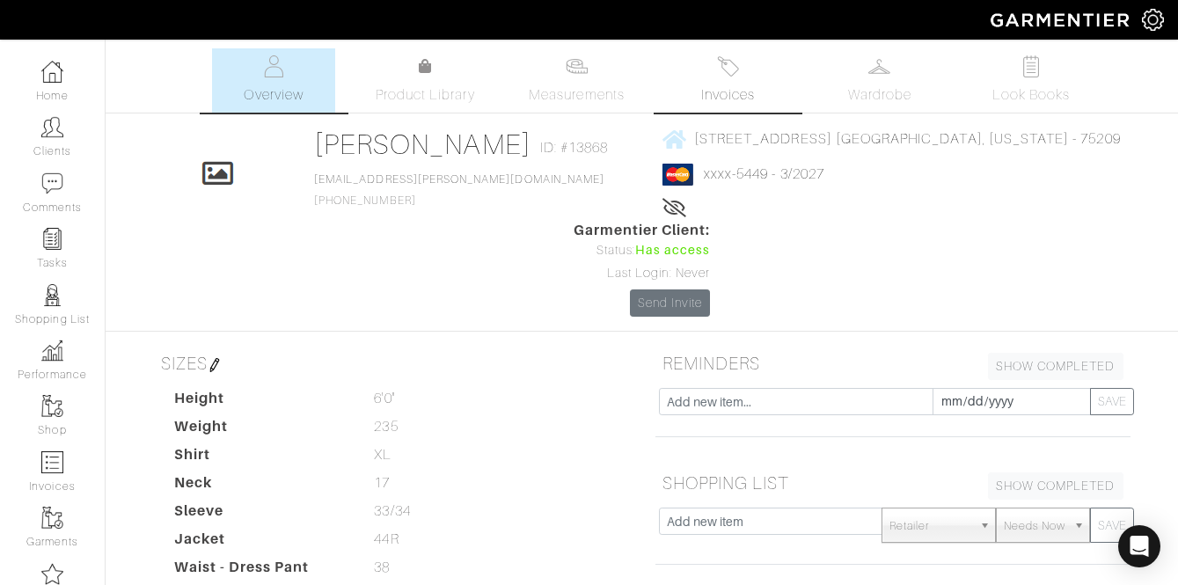
click at [699, 77] on link "Invoices" at bounding box center [728, 80] width 123 height 64
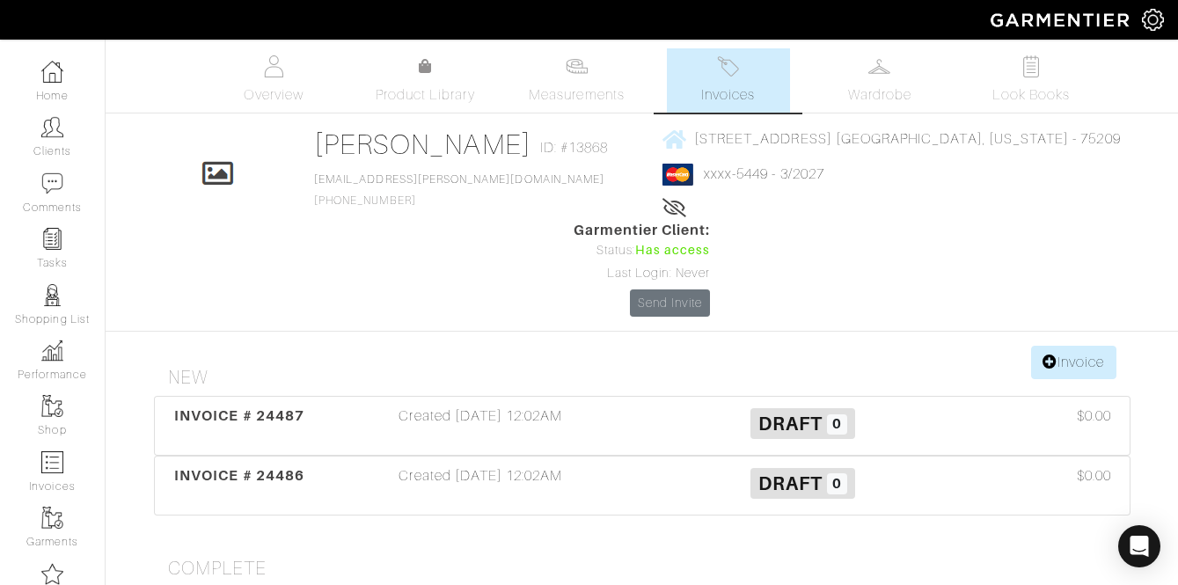
scroll to position [275, 0]
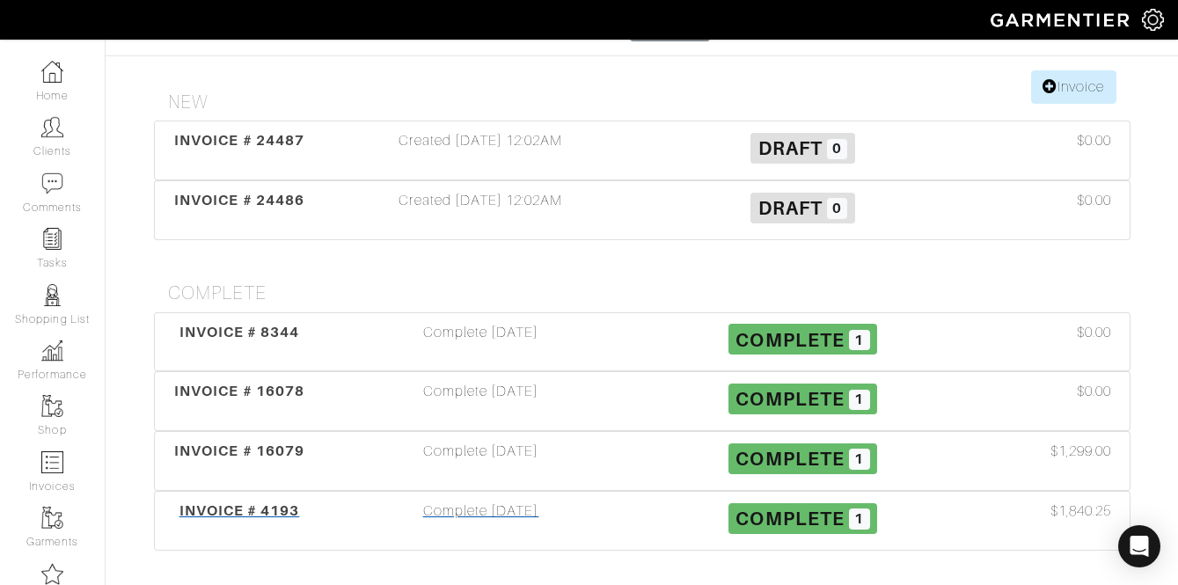
click at [449, 501] on div "Complete [DATE]" at bounding box center [481, 521] width 322 height 40
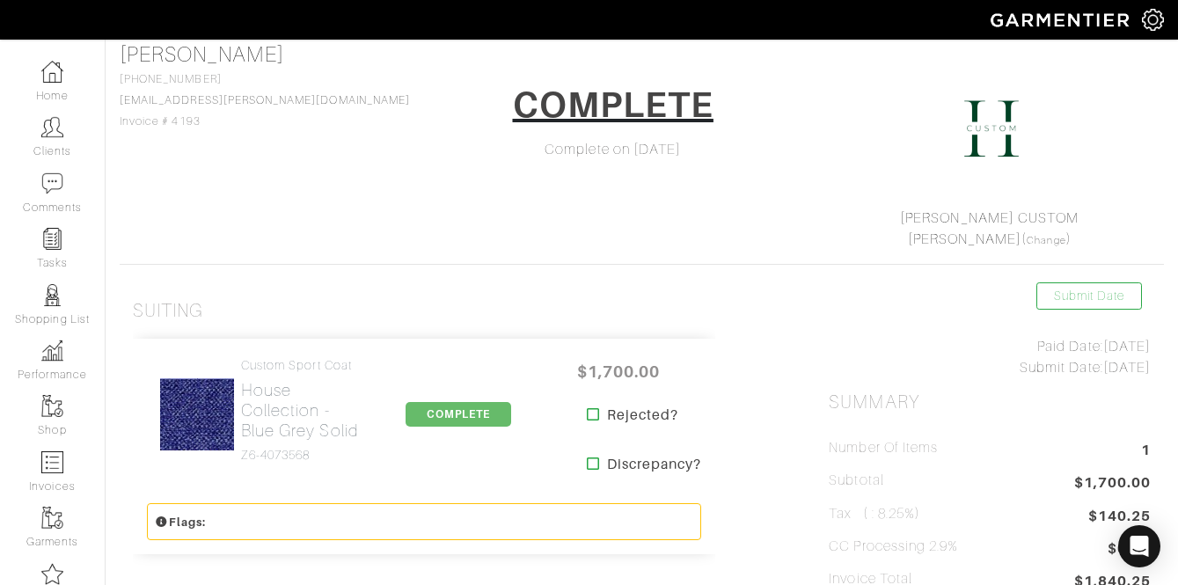
scroll to position [119, 0]
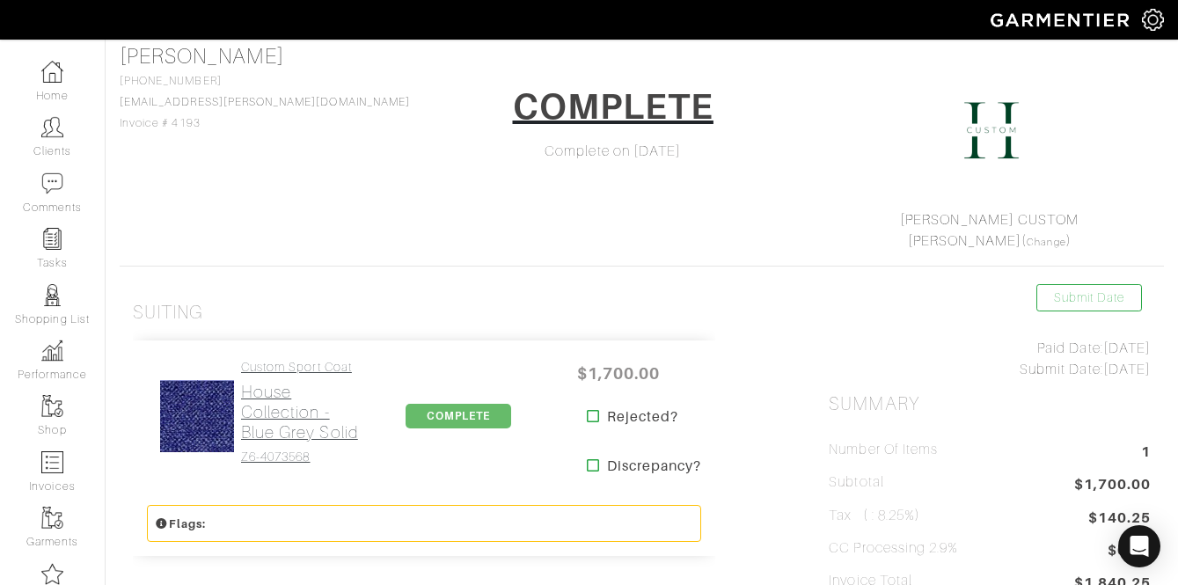
click at [272, 406] on h2 "House Collection - Blue Grey Solid" at bounding box center [300, 412] width 118 height 61
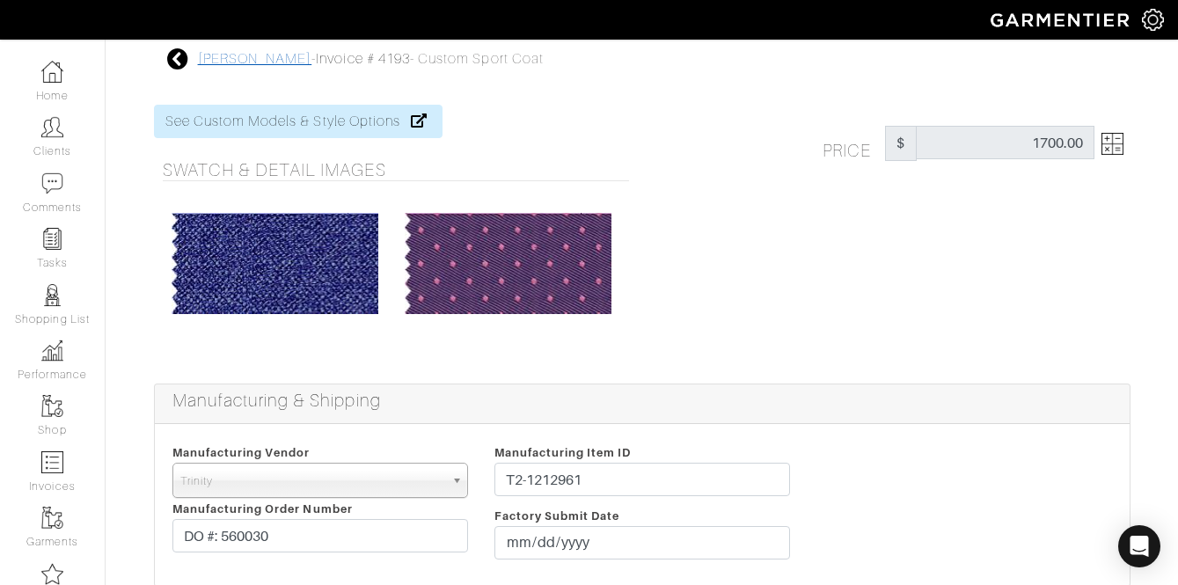
click at [237, 62] on link "[PERSON_NAME]" at bounding box center [255, 59] width 114 height 16
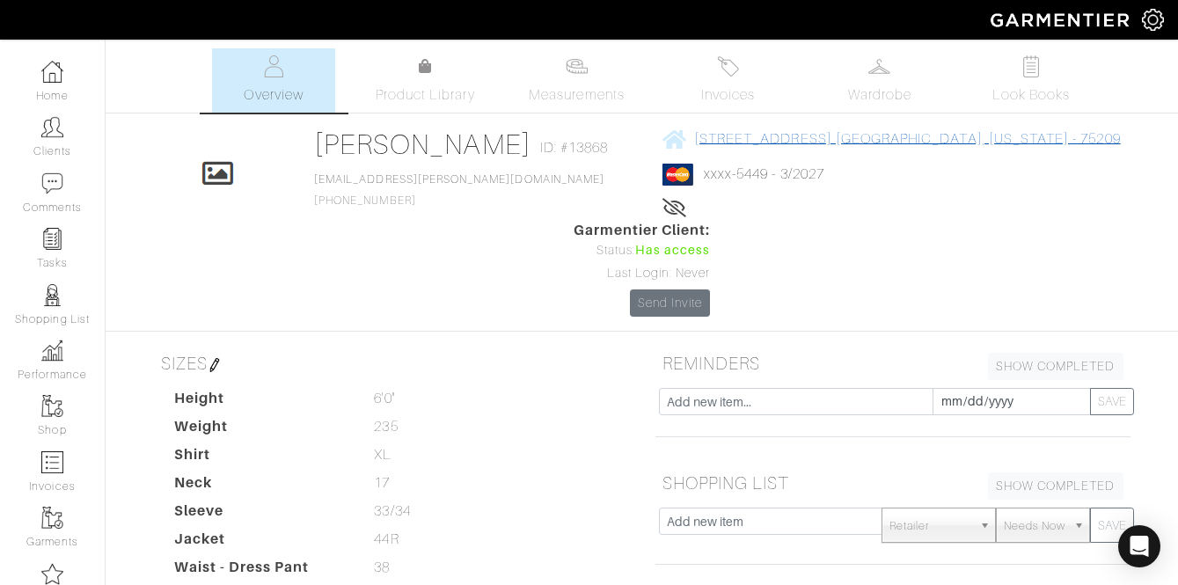
click at [786, 143] on span "5761 Greenbrier Dr. Dallas, Texas - 75209" at bounding box center [907, 139] width 427 height 16
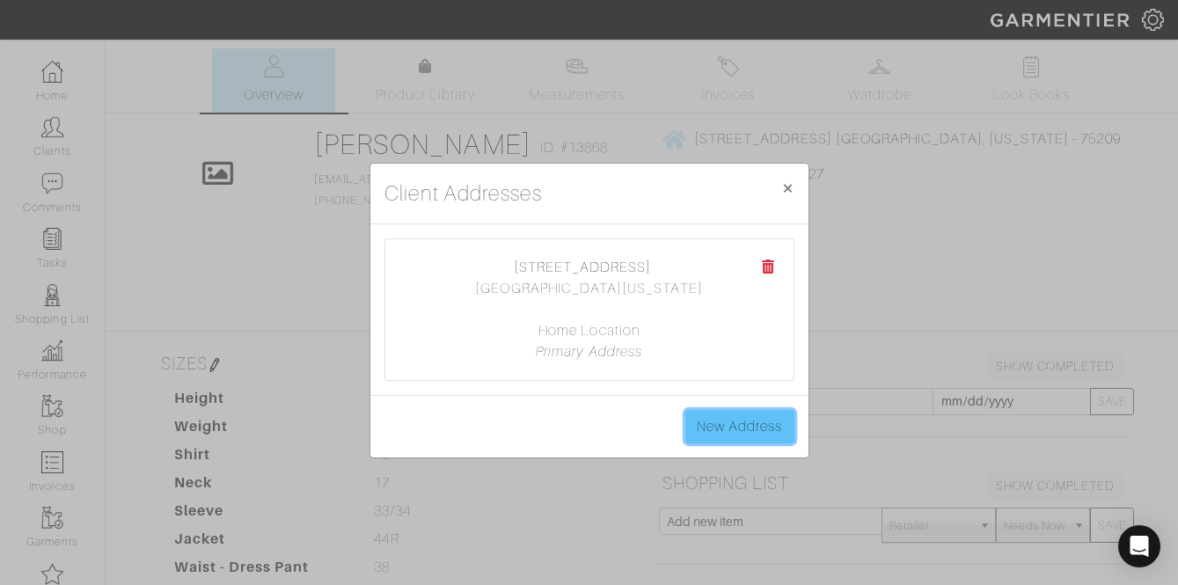
click at [726, 435] on link "New Address" at bounding box center [739, 426] width 109 height 33
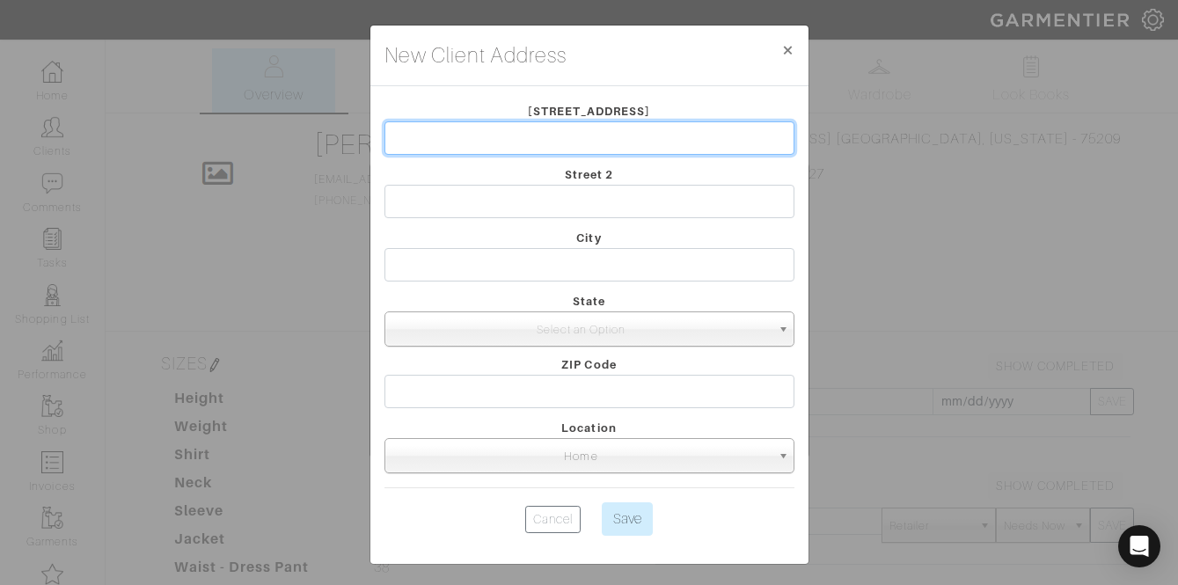
click at [486, 143] on input "text" at bounding box center [589, 137] width 410 height 33
type input "4827 W Amherst Ave."
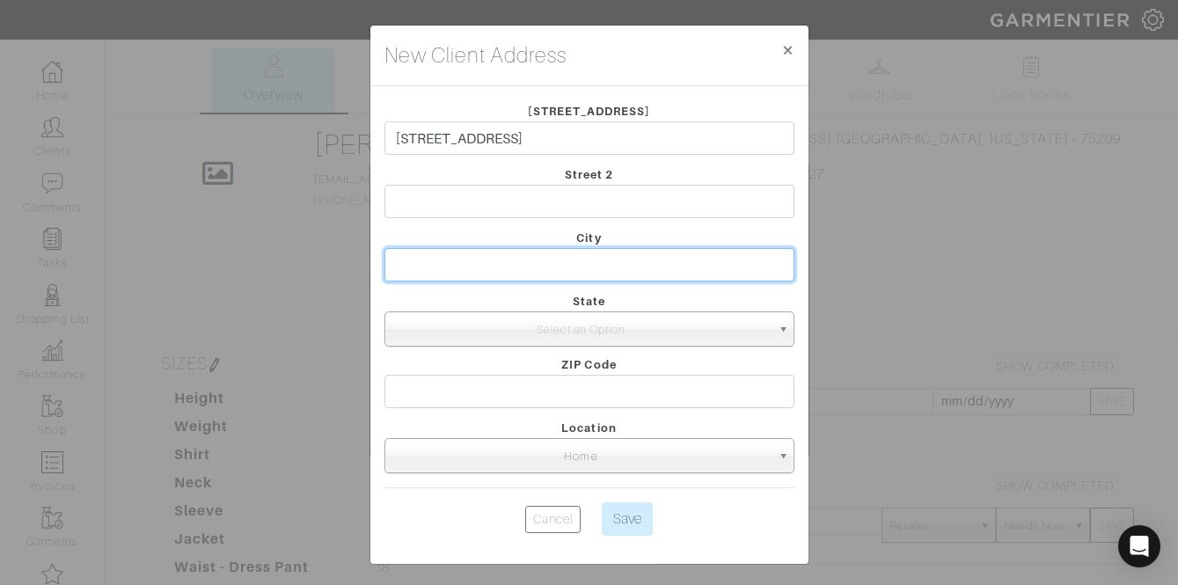
click at [487, 255] on input "text" at bounding box center [589, 264] width 410 height 33
type input "Dallas"
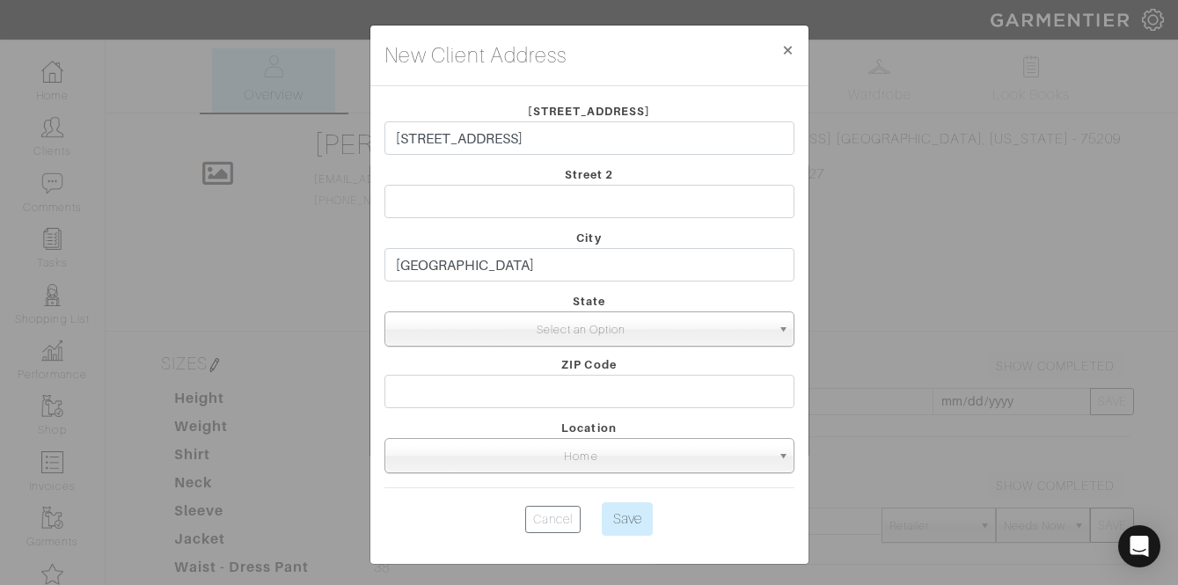
click at [478, 327] on span "Select an Option" at bounding box center [581, 329] width 378 height 35
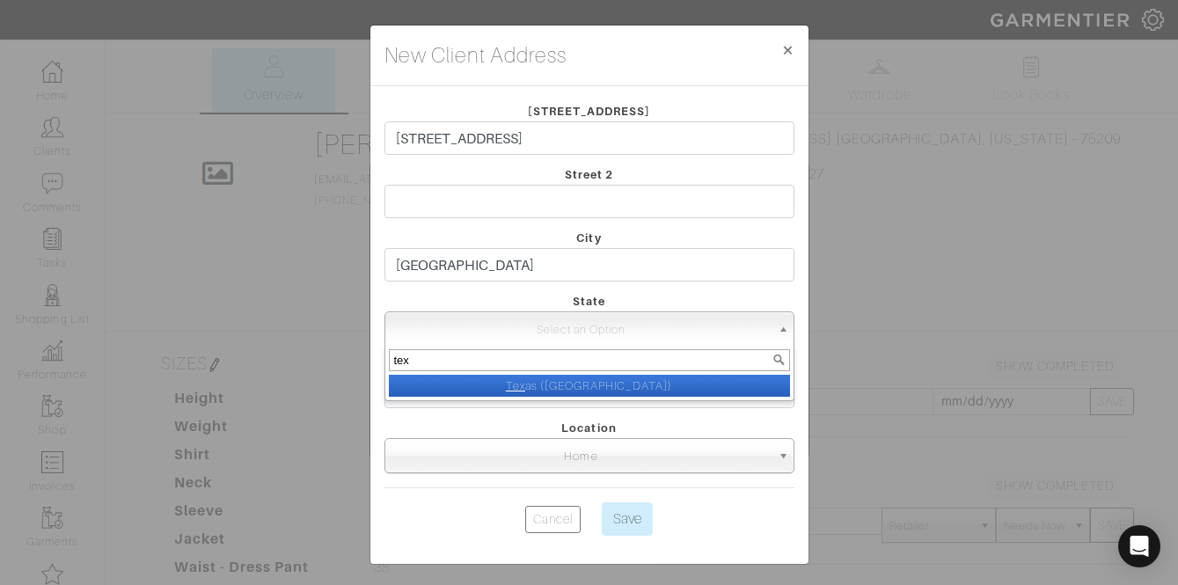
type input "tex"
click at [596, 391] on li "Tex as (TX)" at bounding box center [589, 386] width 401 height 22
select select "44"
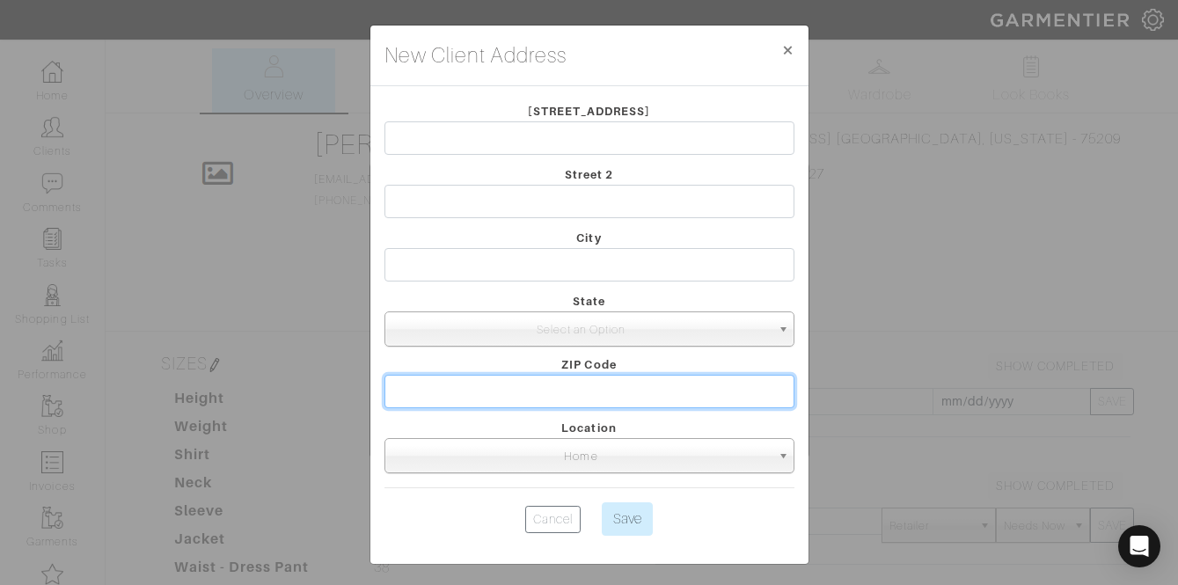
click at [598, 387] on input "text" at bounding box center [589, 391] width 410 height 33
type input "75209"
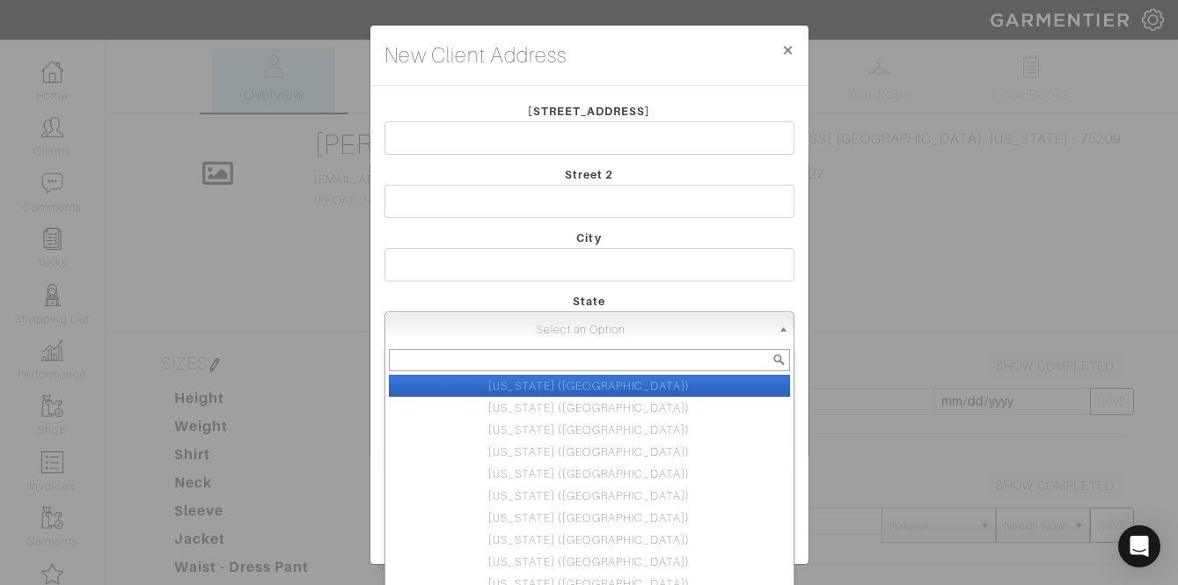
click at [621, 324] on span "Select an Option" at bounding box center [581, 329] width 378 height 35
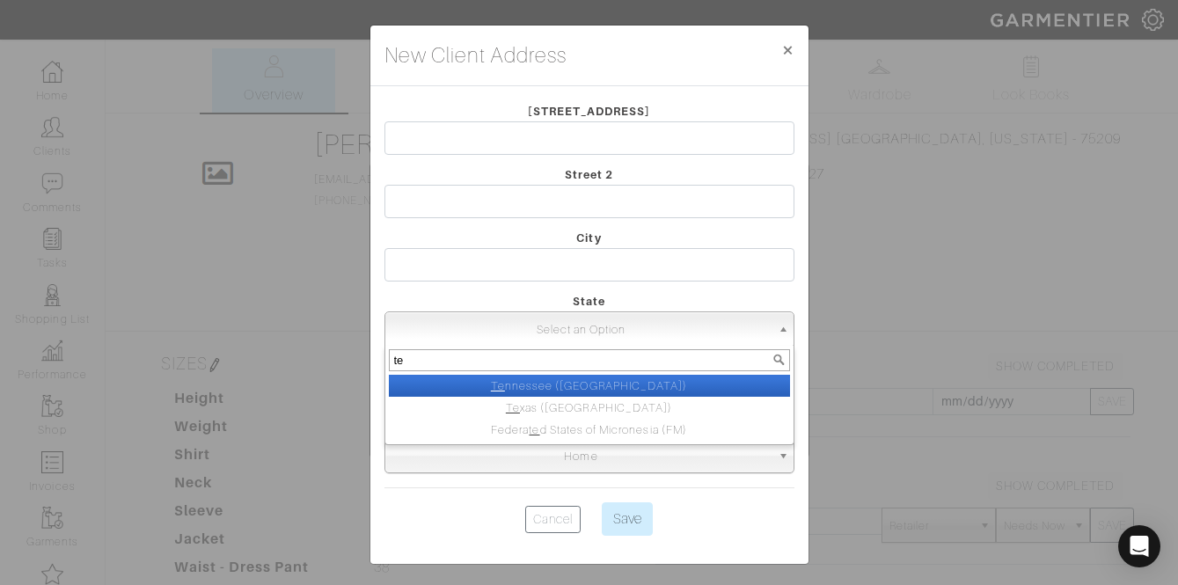
type input "tex"
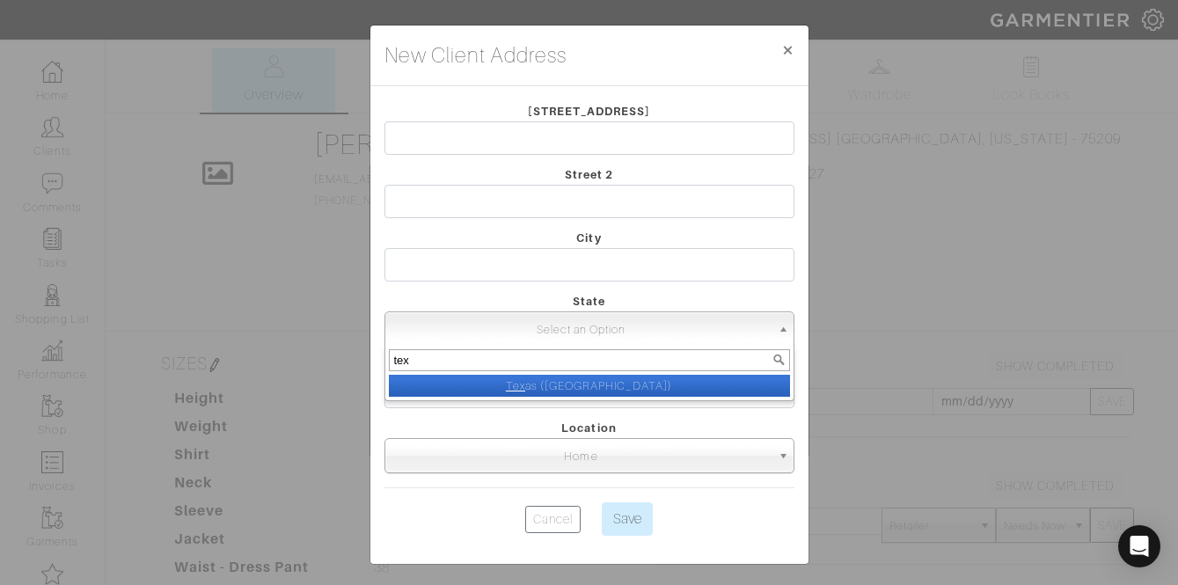
select select "44"
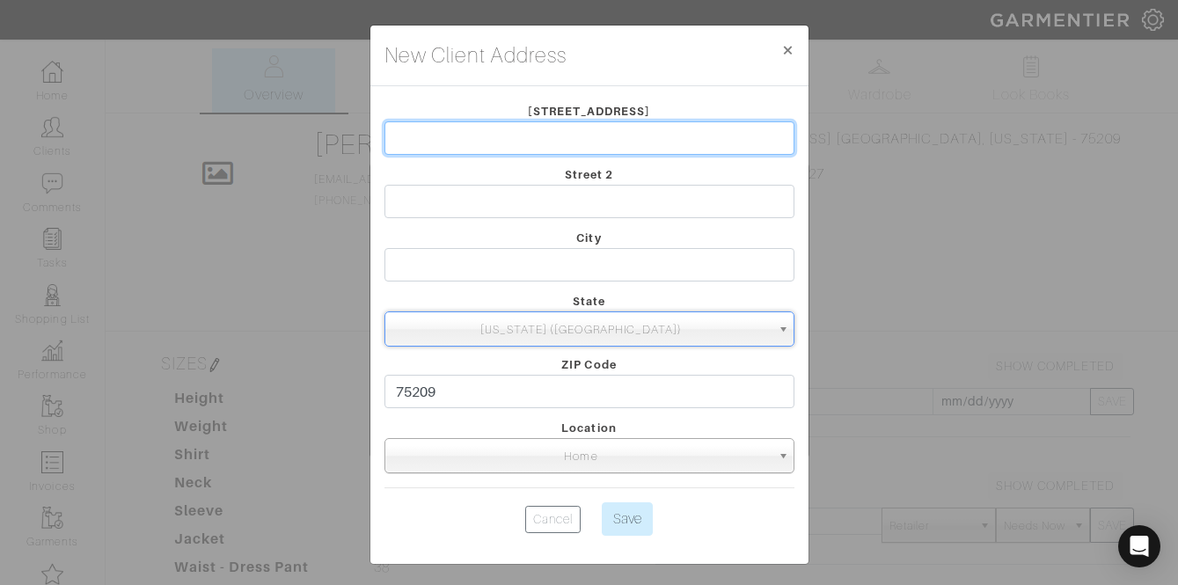
click at [561, 137] on input "text" at bounding box center [589, 137] width 410 height 33
type input "4827 W Amherst Ave."
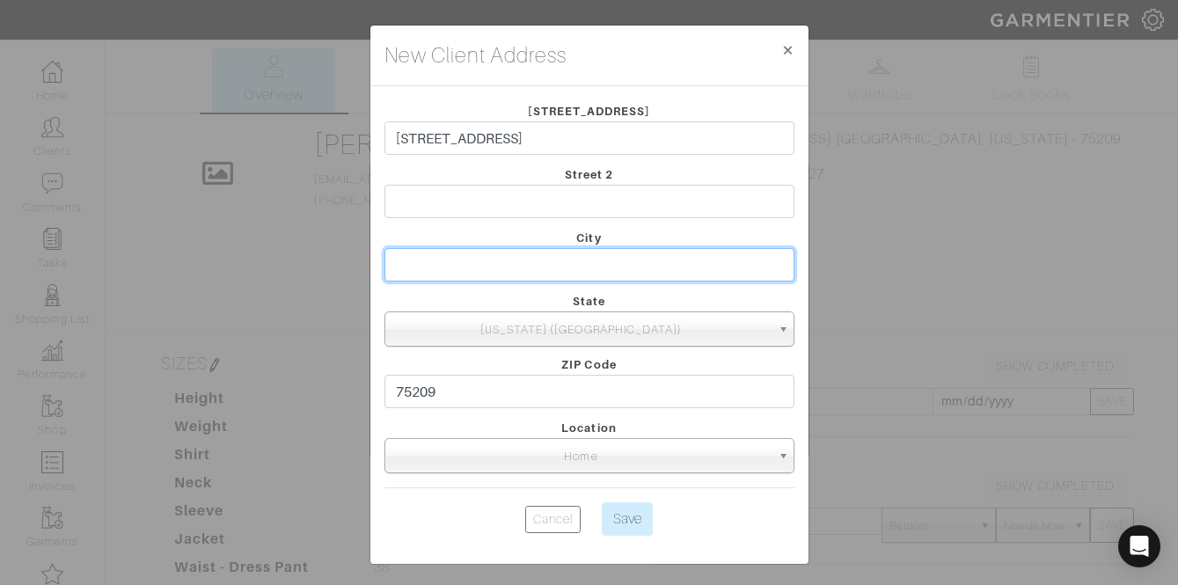
click at [494, 279] on input "text" at bounding box center [589, 264] width 410 height 33
type input "Dallas"
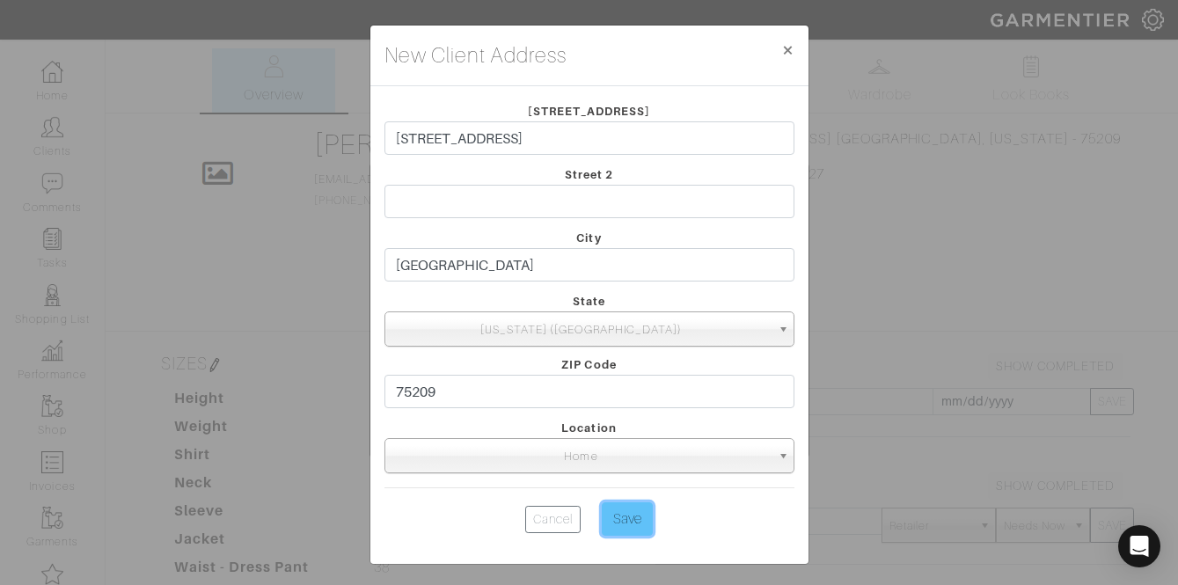
click at [638, 522] on input "Save" at bounding box center [627, 518] width 51 height 33
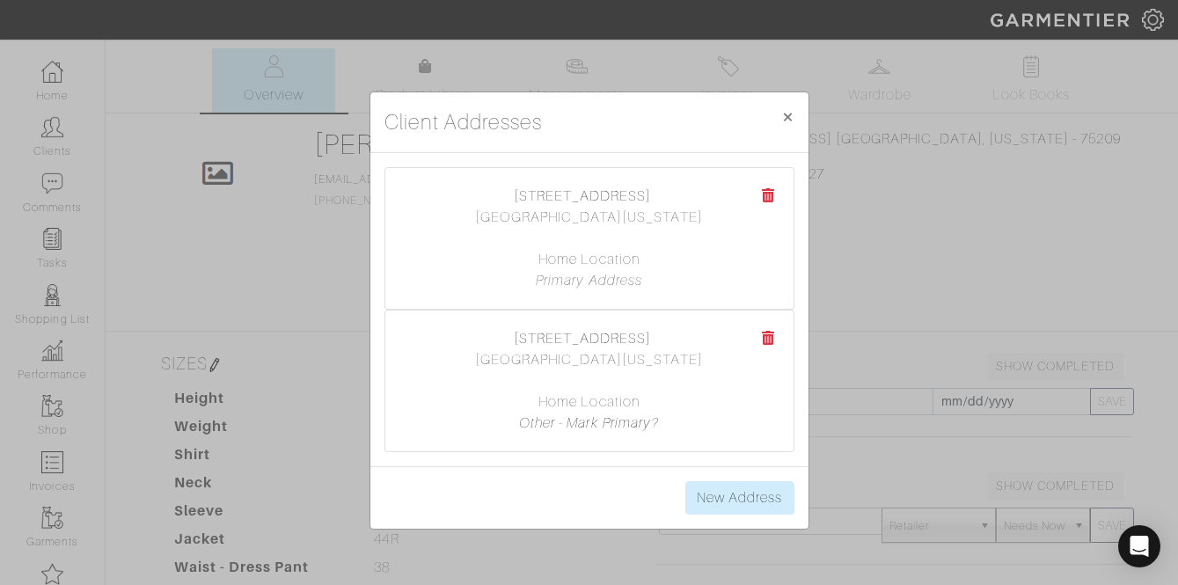
click at [759, 198] on center "5761 Greenbrier Dr. Dallas, Texas 75209 Home Location Primary Address" at bounding box center [589, 239] width 373 height 106
click at [765, 196] on icon at bounding box center [768, 195] width 13 height 14
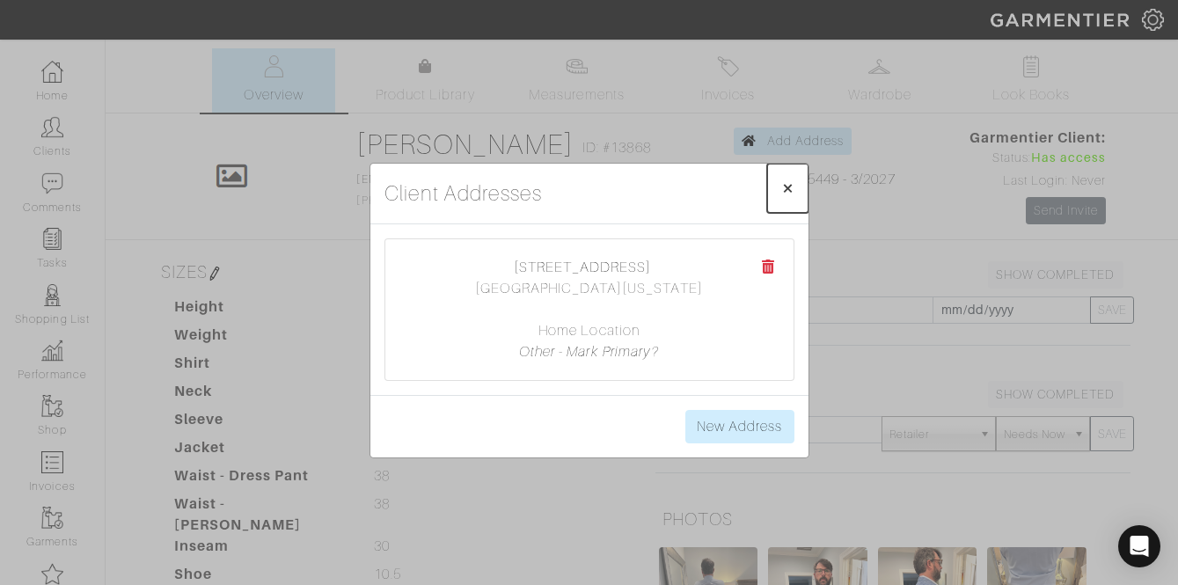
click at [791, 182] on span "×" at bounding box center [787, 188] width 13 height 24
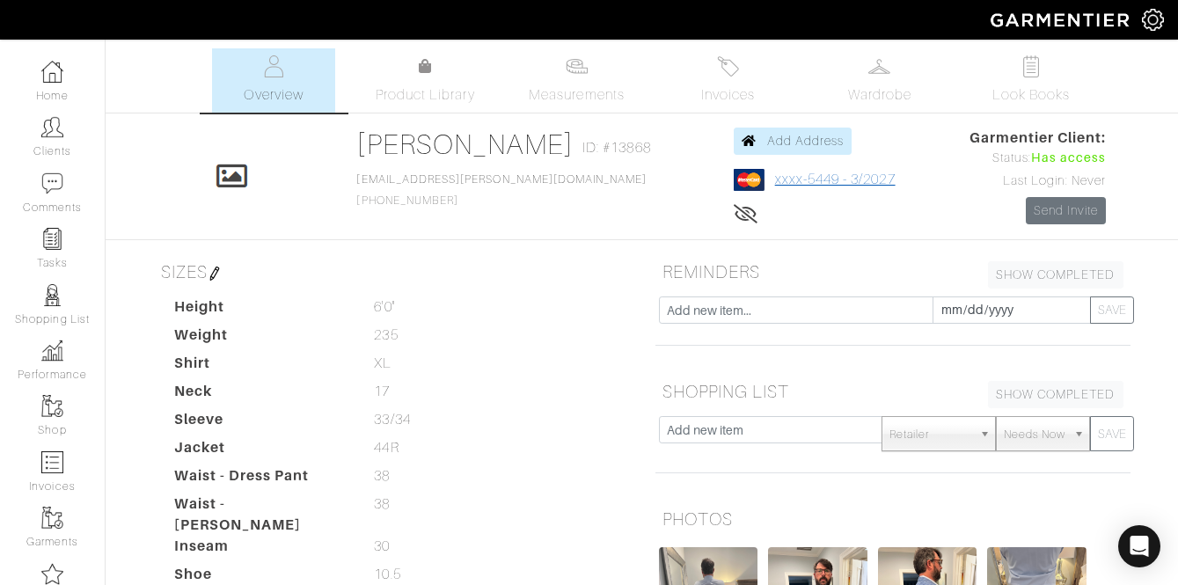
click at [775, 176] on link "xxxx-5449 - 3/2027" at bounding box center [835, 180] width 121 height 16
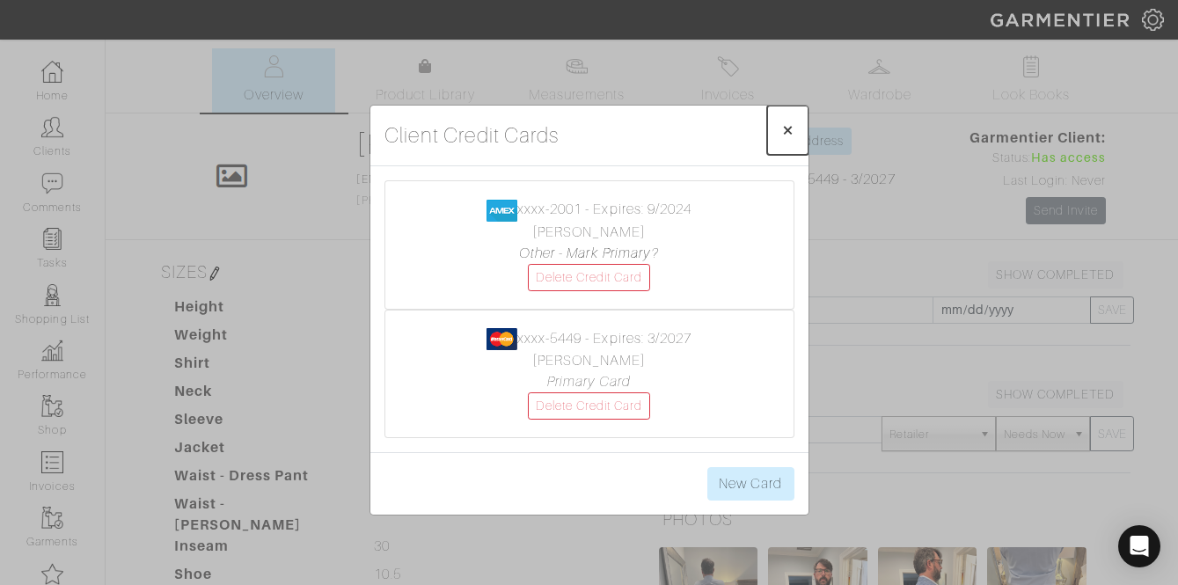
click at [793, 125] on span "×" at bounding box center [787, 130] width 13 height 24
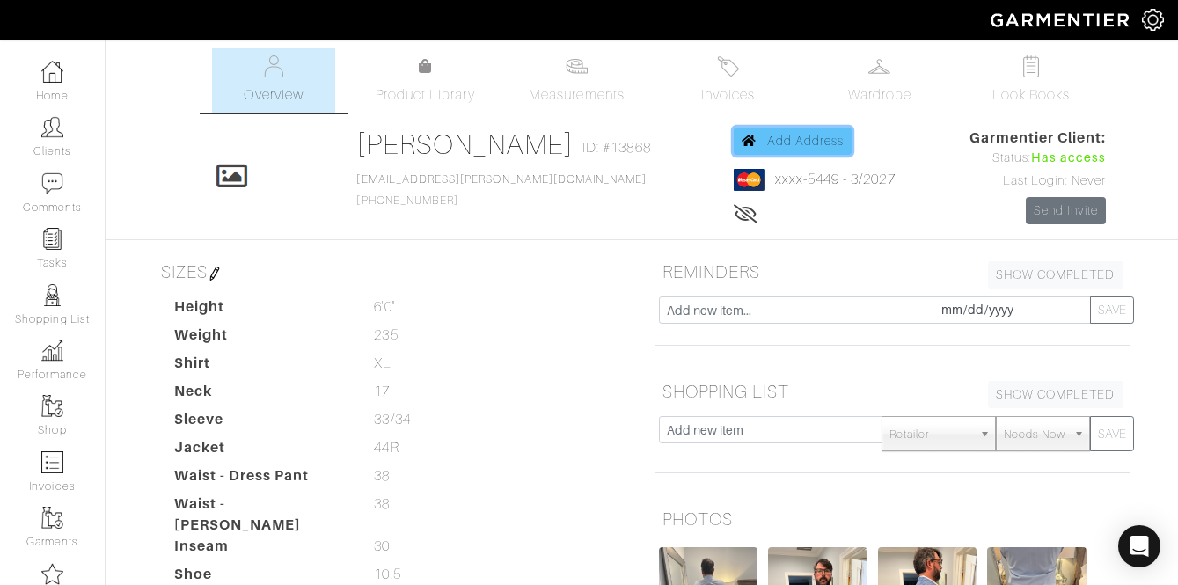
click at [767, 143] on span "Add Address" at bounding box center [805, 141] width 77 height 14
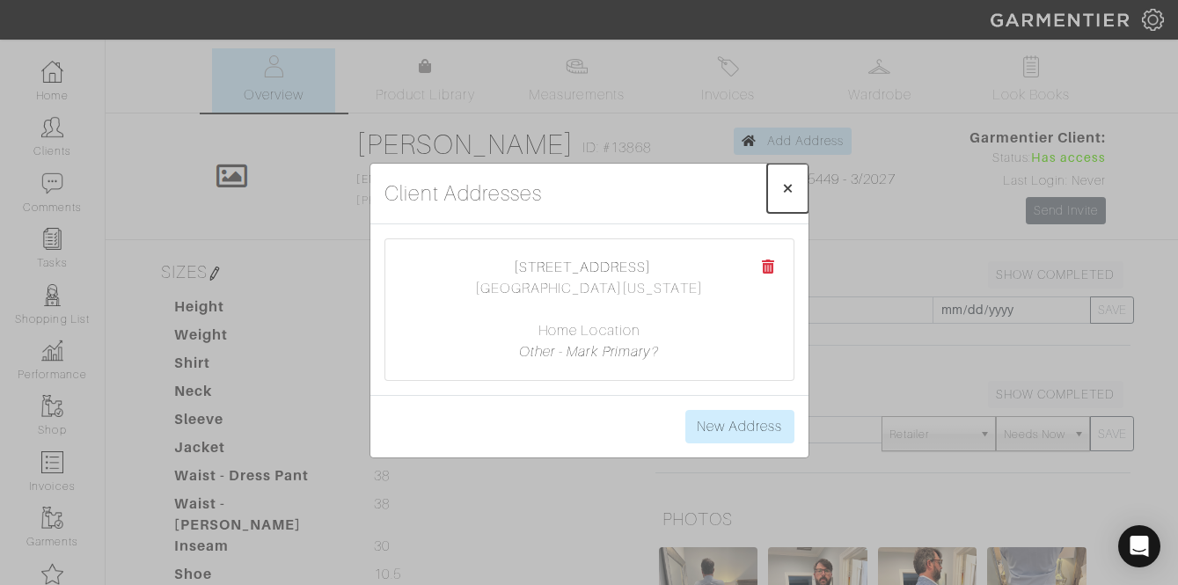
click at [793, 190] on span "×" at bounding box center [787, 188] width 13 height 24
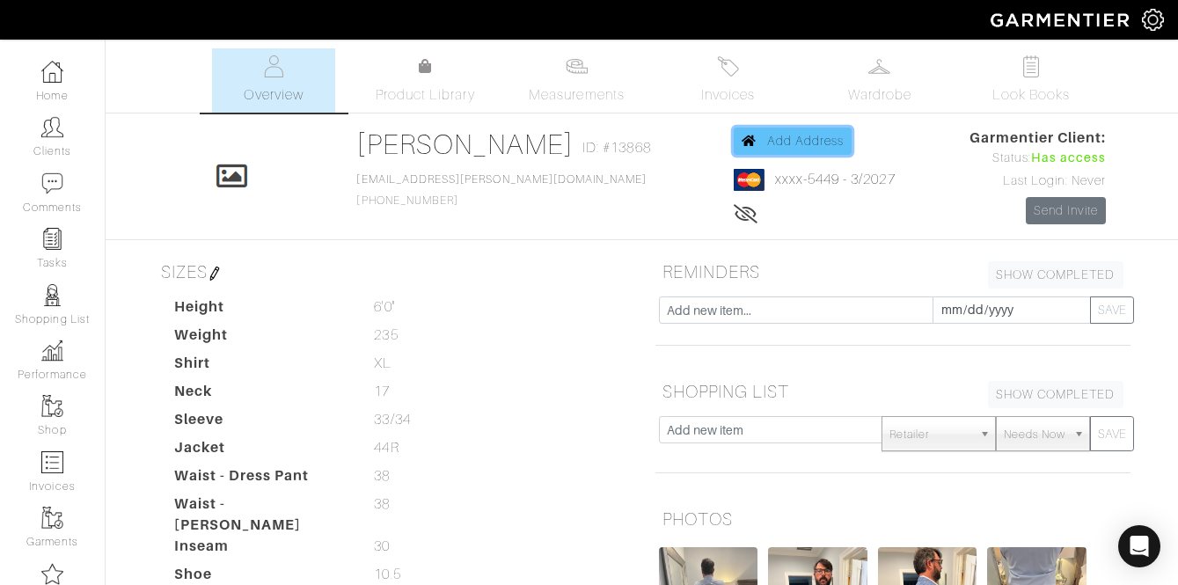
click at [779, 146] on span "Add Address" at bounding box center [805, 141] width 77 height 14
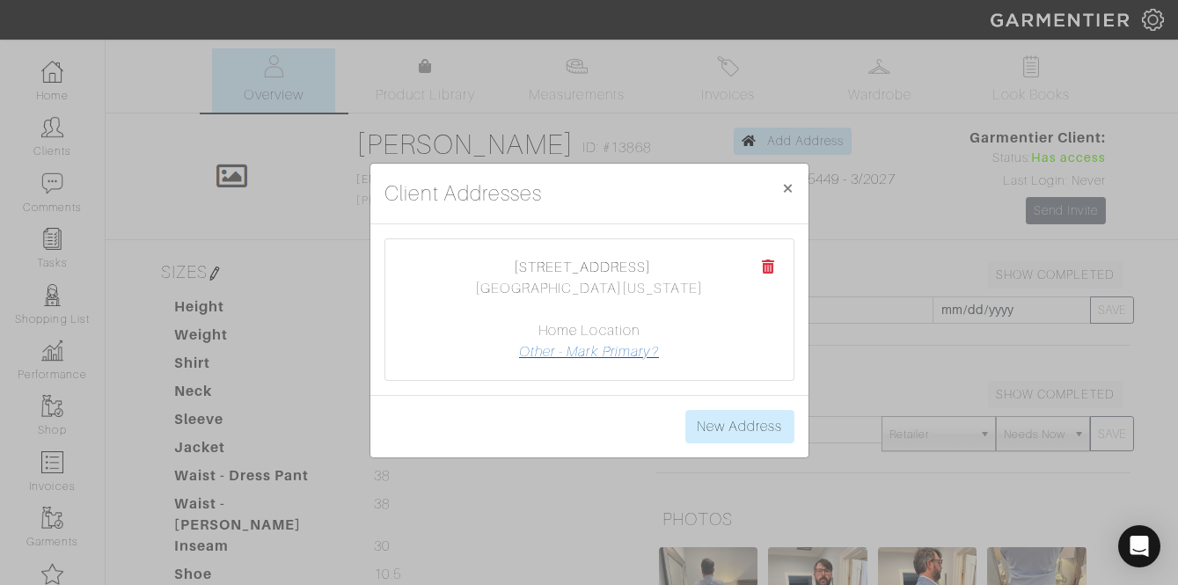
click at [625, 351] on link "Other - Mark Primary?" at bounding box center [589, 352] width 140 height 16
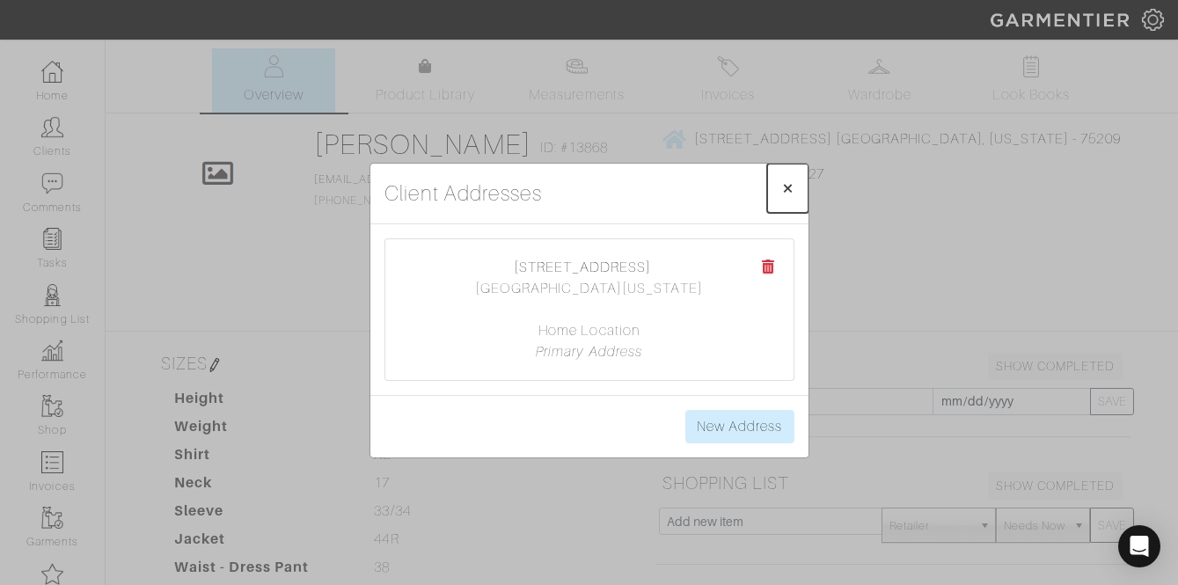
click at [773, 187] on button "× Close" at bounding box center [787, 188] width 41 height 49
